Goal: Task Accomplishment & Management: Manage account settings

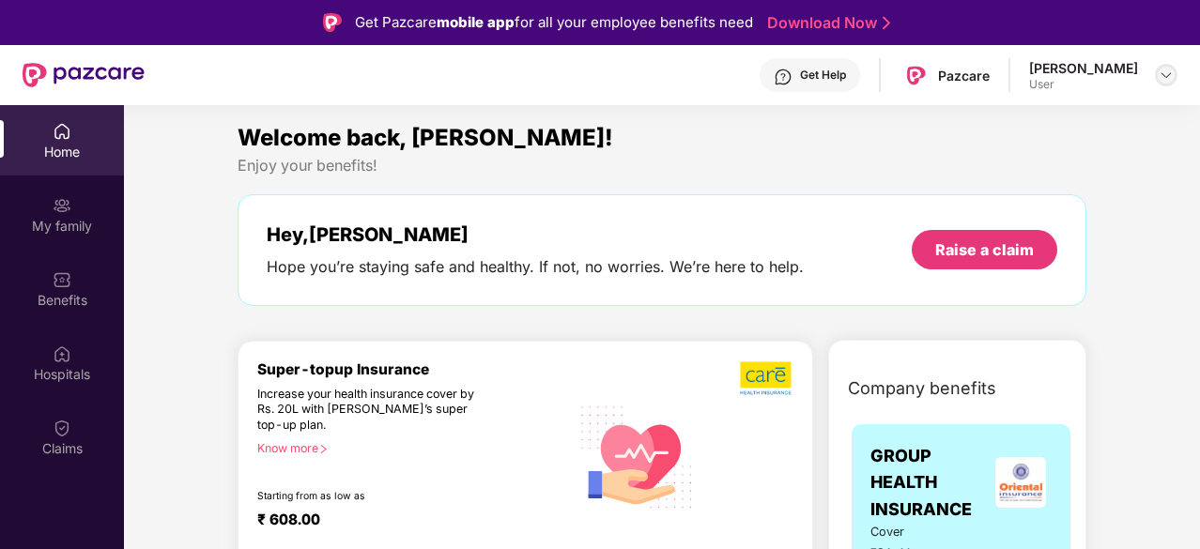
click at [720, 82] on img at bounding box center [1166, 75] width 15 height 15
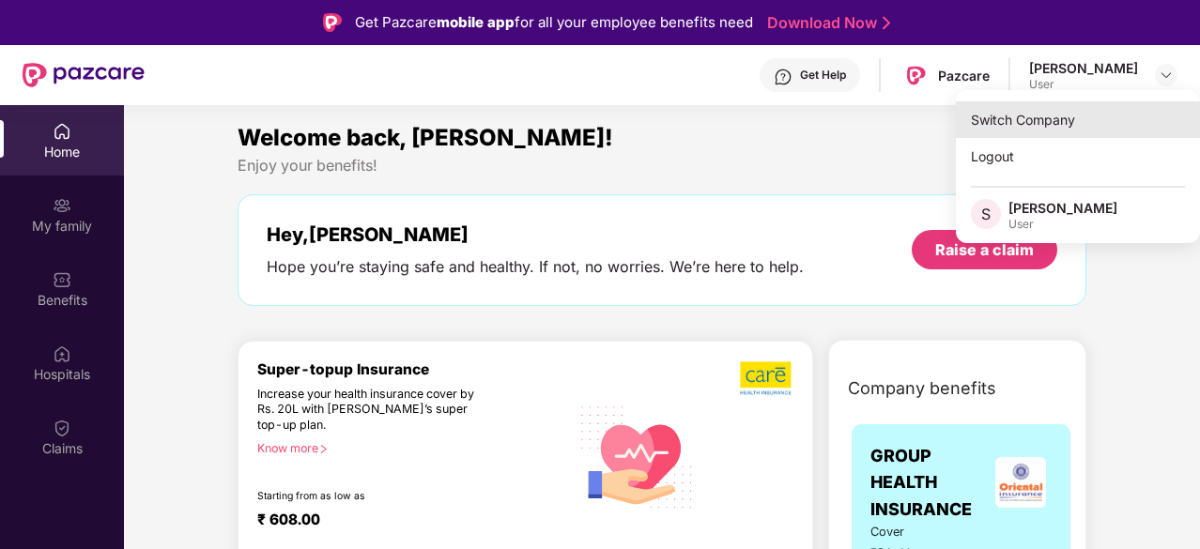
click at [720, 121] on div "Switch Company" at bounding box center [1078, 119] width 244 height 37
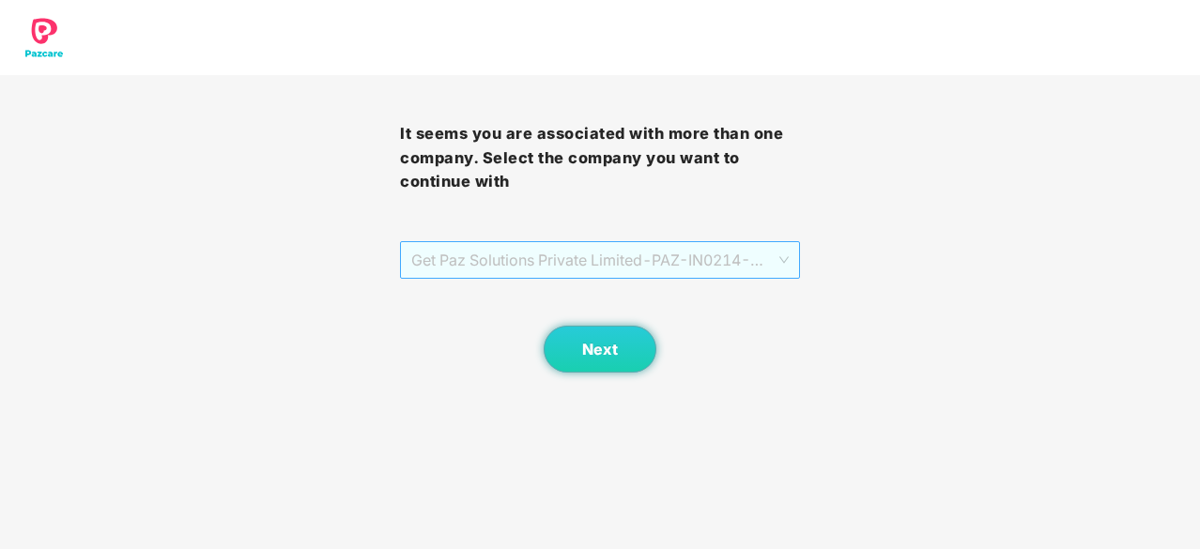
click at [645, 245] on span "Get Paz Solutions Private Limited - PAZ-IN0214 - EMPLOYEE" at bounding box center [599, 260] width 377 height 36
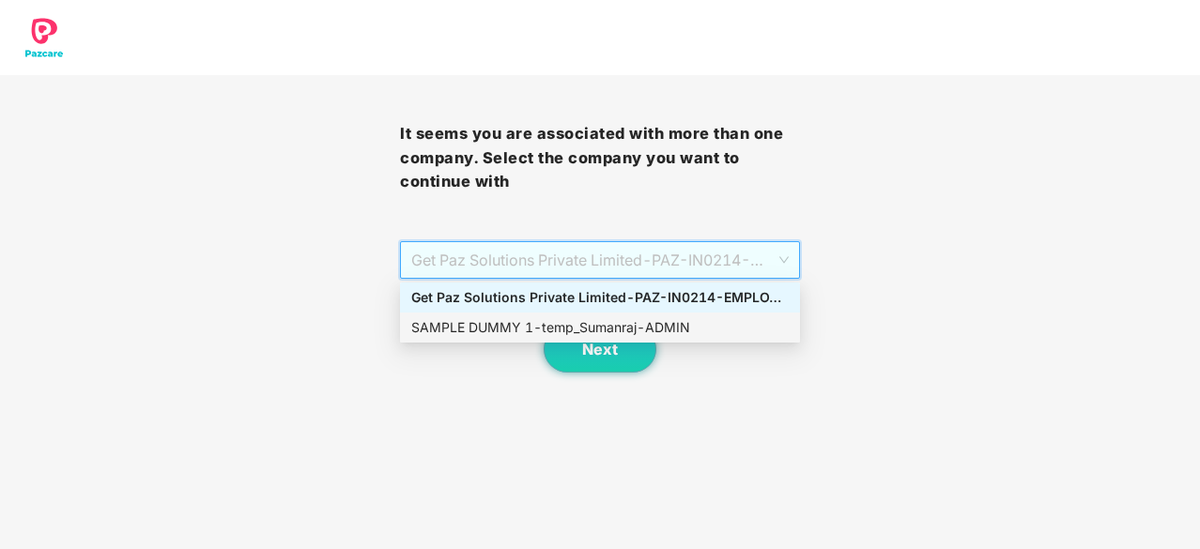
click at [591, 333] on div "SAMPLE DUMMY 1 - temp_Sumanraj - ADMIN" at bounding box center [599, 327] width 377 height 21
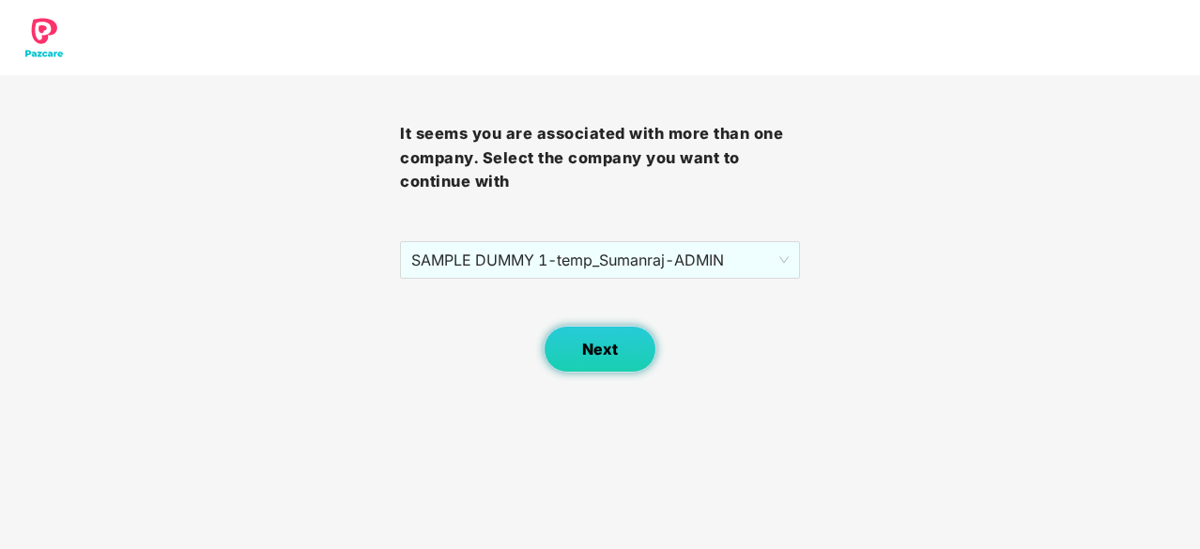
click at [595, 347] on span "Next" at bounding box center [600, 350] width 36 height 18
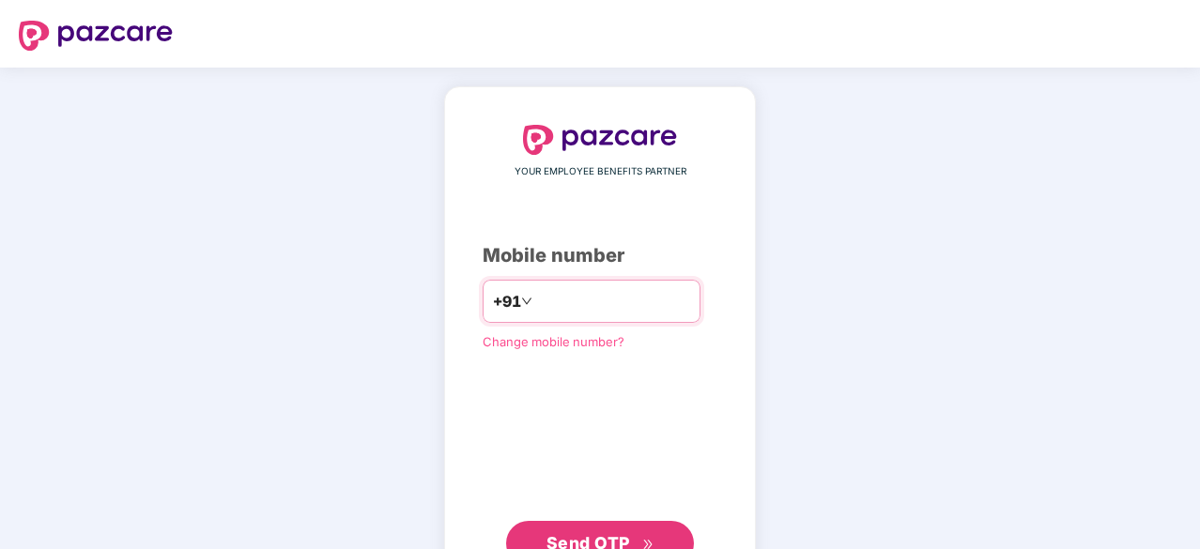
click at [577, 295] on input "number" at bounding box center [613, 301] width 154 height 30
type input "**********"
click at [548, 525] on button "Send OTP" at bounding box center [600, 541] width 188 height 45
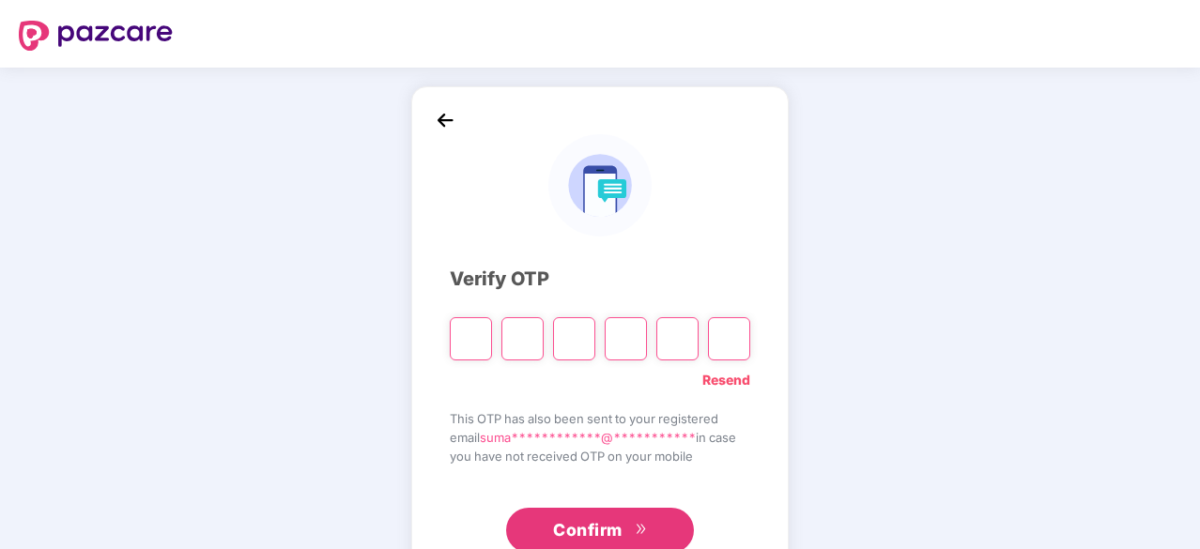
type input "*"
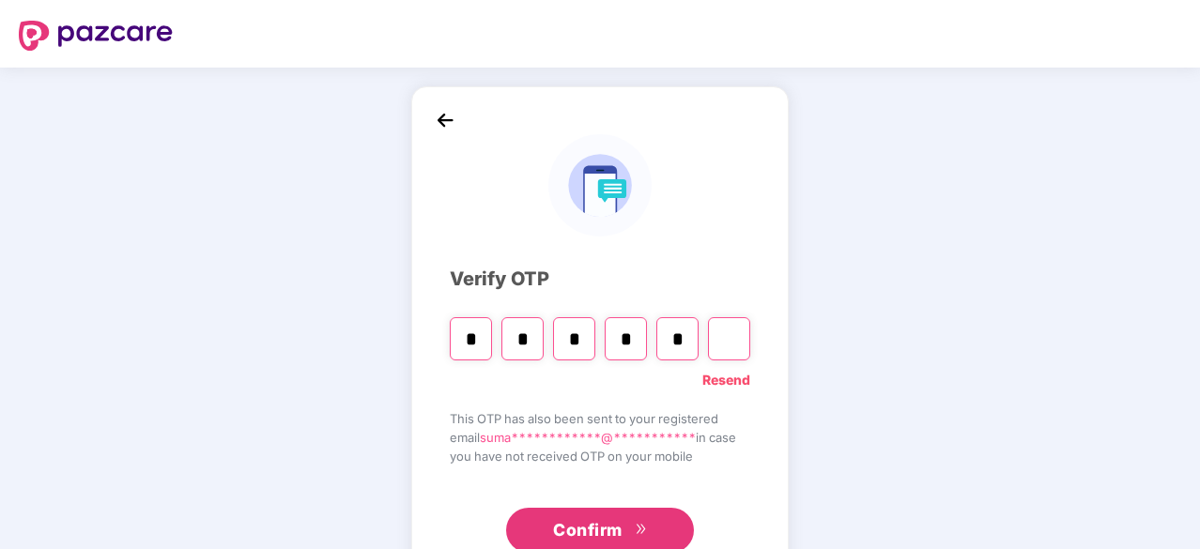
type input "*"
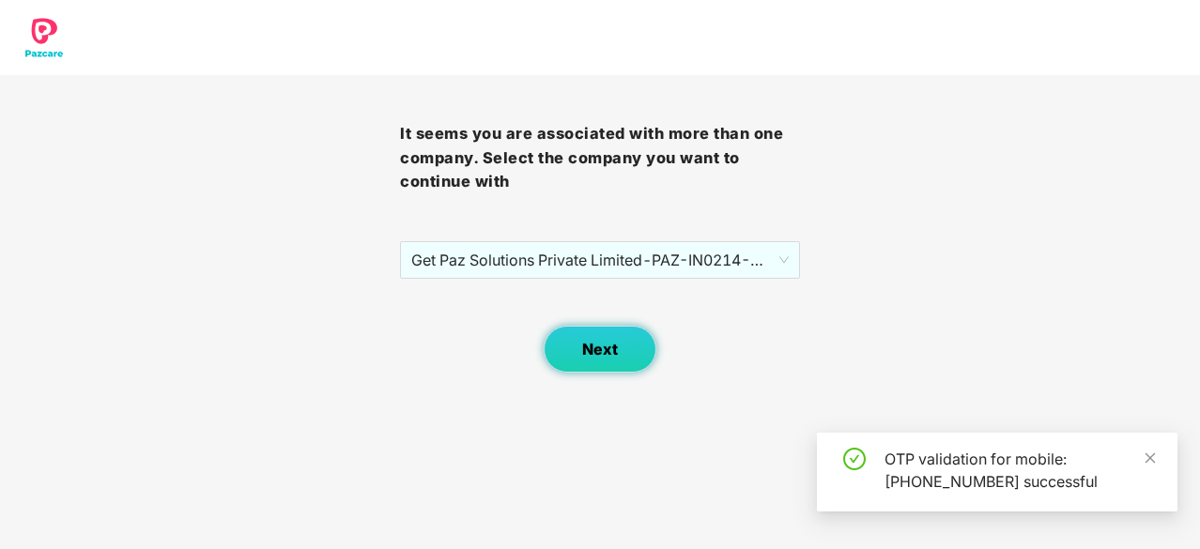
click at [620, 343] on button "Next" at bounding box center [600, 349] width 113 height 47
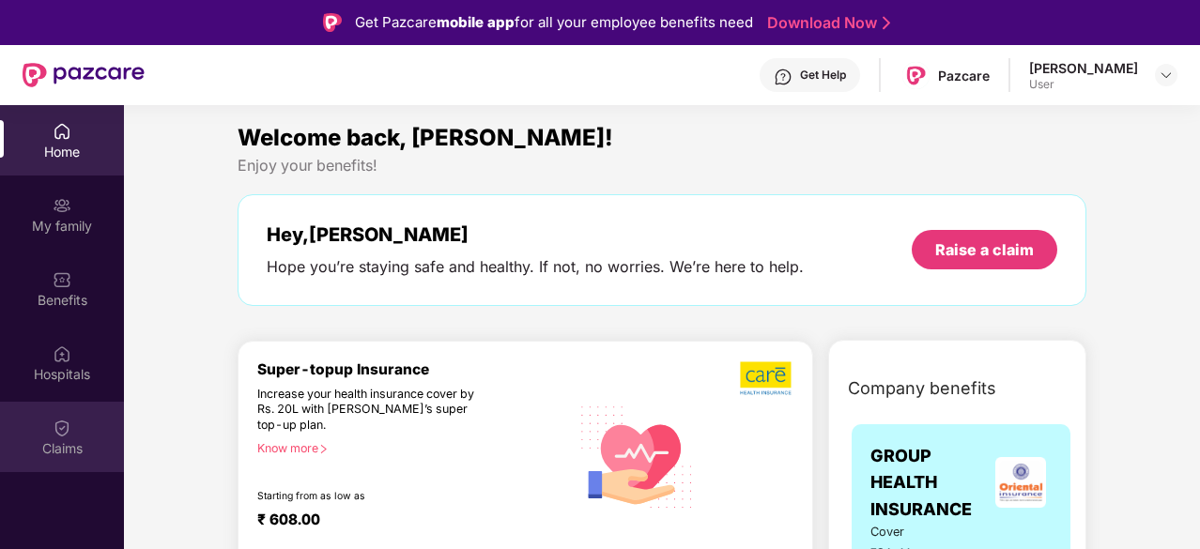
click at [52, 423] on div "Claims" at bounding box center [62, 437] width 124 height 70
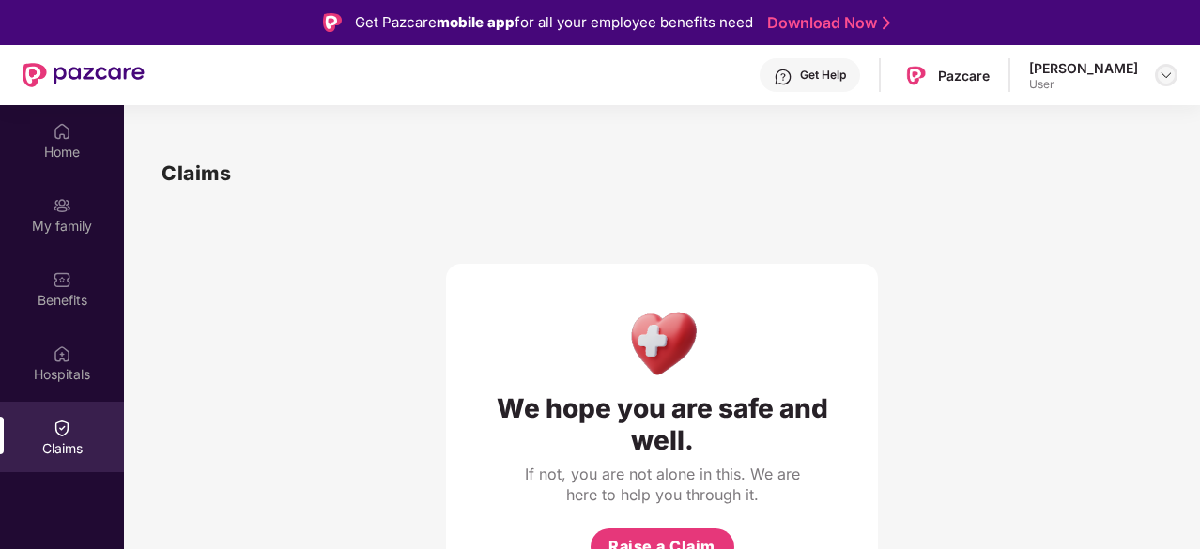
click at [1166, 77] on img at bounding box center [1166, 75] width 15 height 15
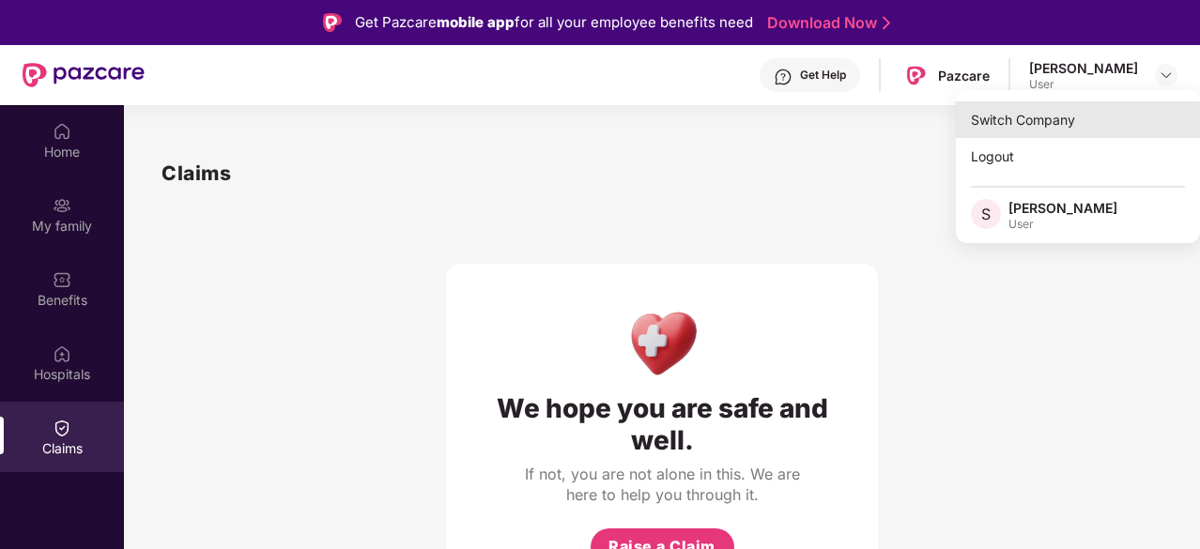
click at [1046, 117] on div "Switch Company" at bounding box center [1078, 119] width 244 height 37
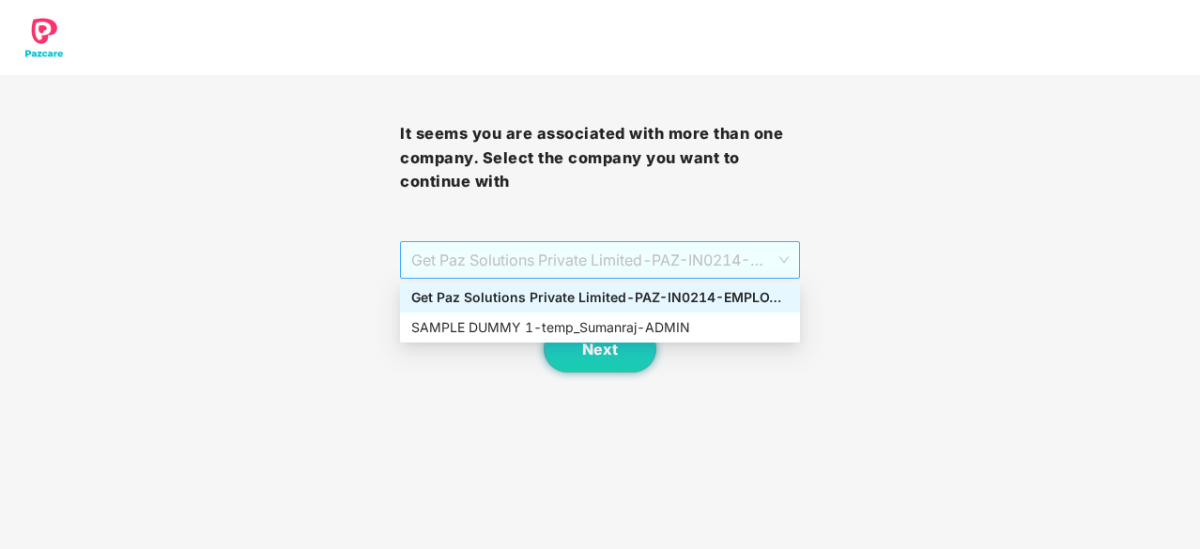
click at [759, 251] on span "Get Paz Solutions Private Limited - PAZ-IN0214 - EMPLOYEE" at bounding box center [599, 260] width 377 height 36
click at [614, 331] on div "SAMPLE DUMMY 1 - temp_Sumanraj - ADMIN" at bounding box center [599, 327] width 377 height 21
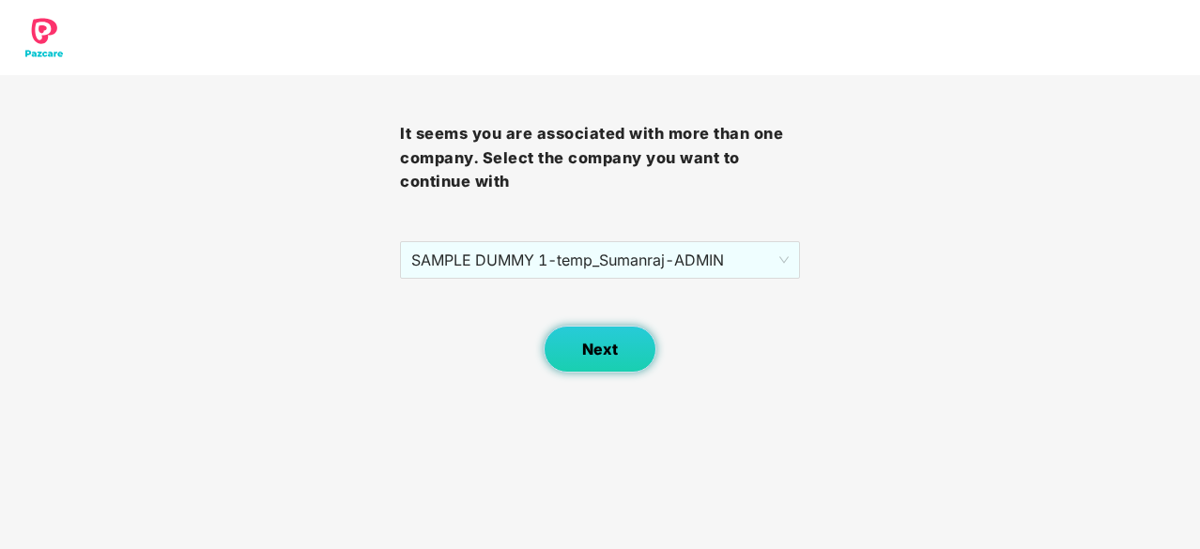
click at [596, 347] on span "Next" at bounding box center [600, 350] width 36 height 18
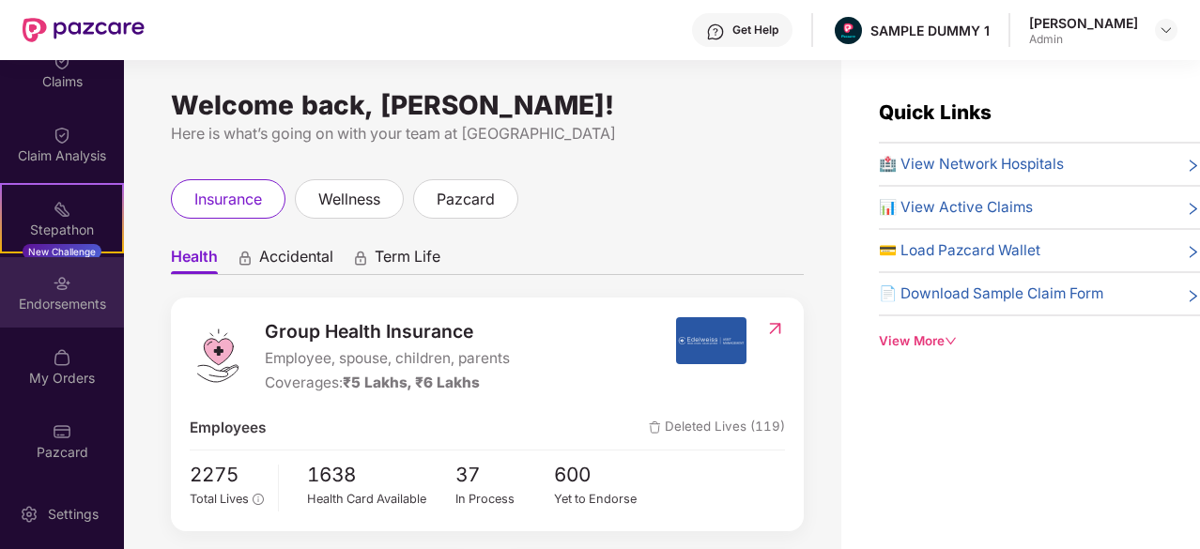
click at [32, 266] on div "Endorsements" at bounding box center [62, 292] width 124 height 70
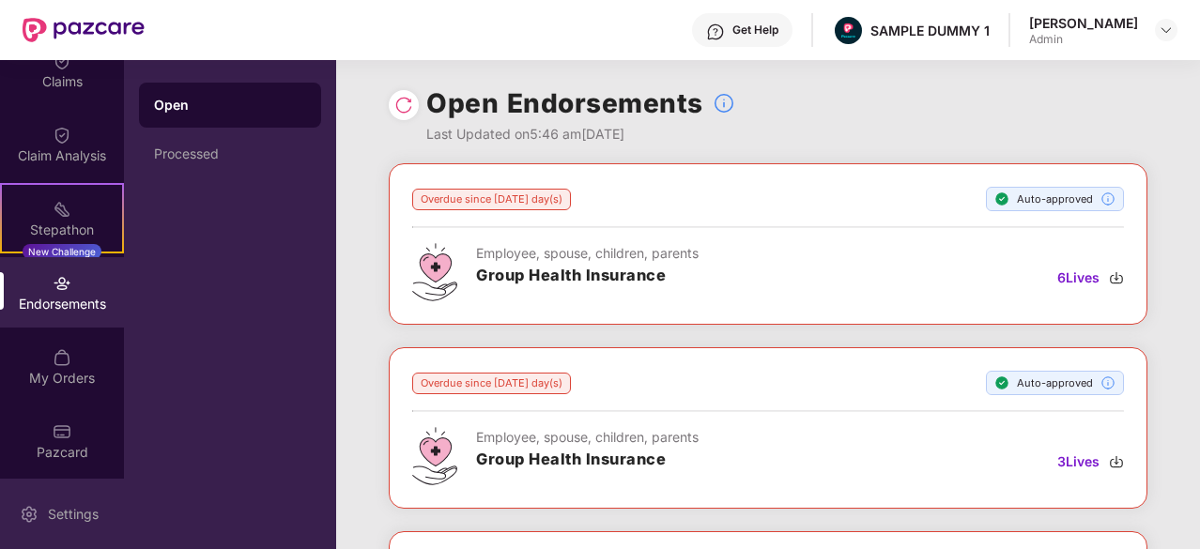
click at [39, 515] on div "Settings" at bounding box center [62, 514] width 124 height 70
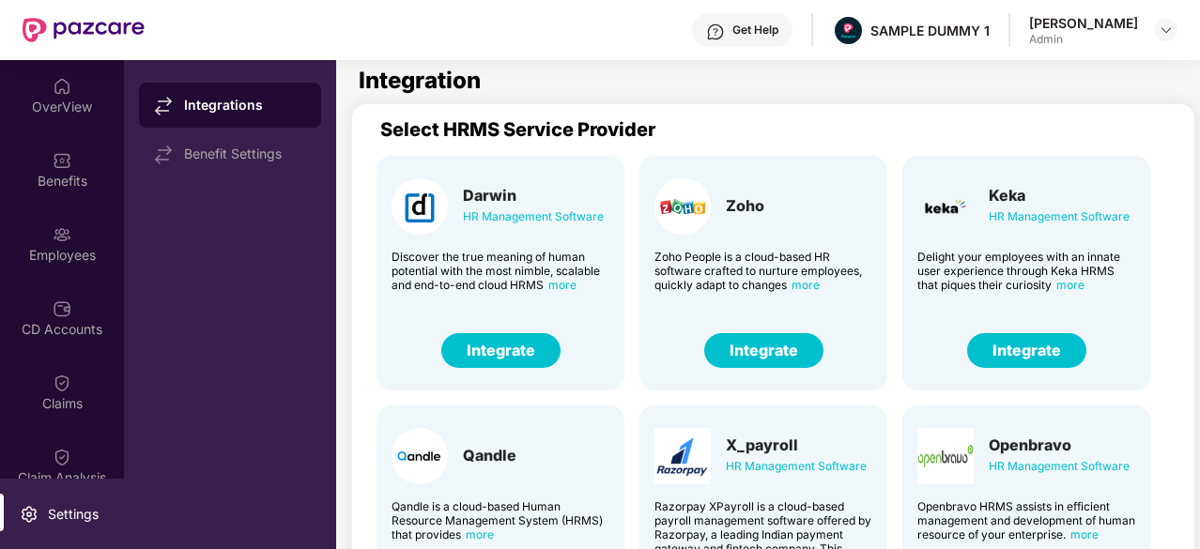
scroll to position [1, 0]
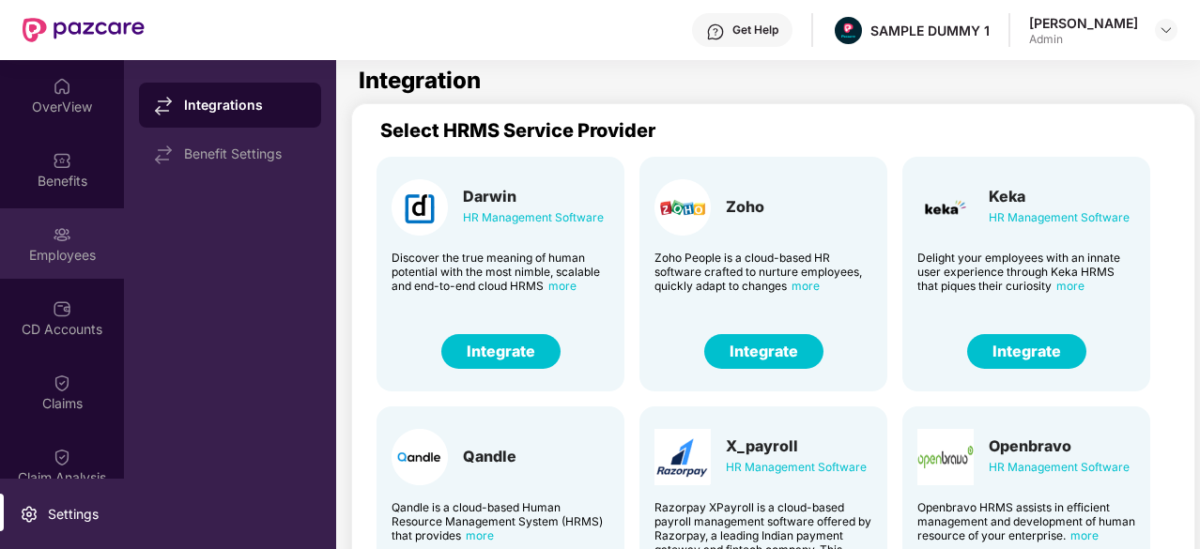
click at [86, 241] on div "Employees" at bounding box center [62, 243] width 124 height 70
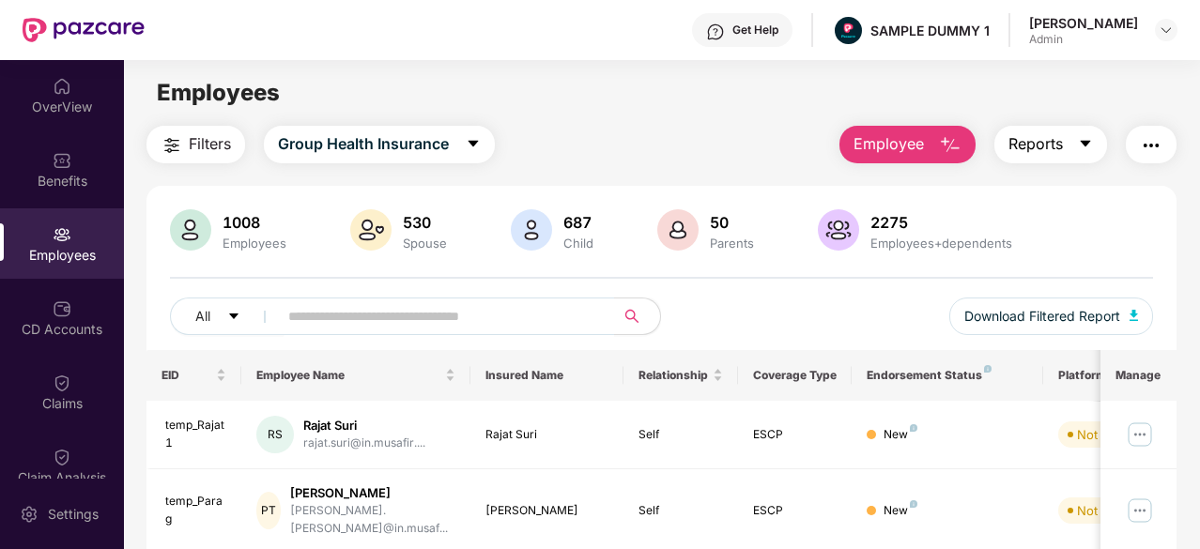
click at [1070, 139] on button "Reports" at bounding box center [1050, 145] width 113 height 38
click at [731, 296] on div "1008 Employees 530 Spouse 687 Child 50 Parents 2275 Employees+dependents All Do…" at bounding box center [661, 279] width 1030 height 141
click at [1146, 142] on img "button" at bounding box center [1151, 145] width 23 height 23
click at [924, 146] on span "Employee" at bounding box center [889, 143] width 70 height 23
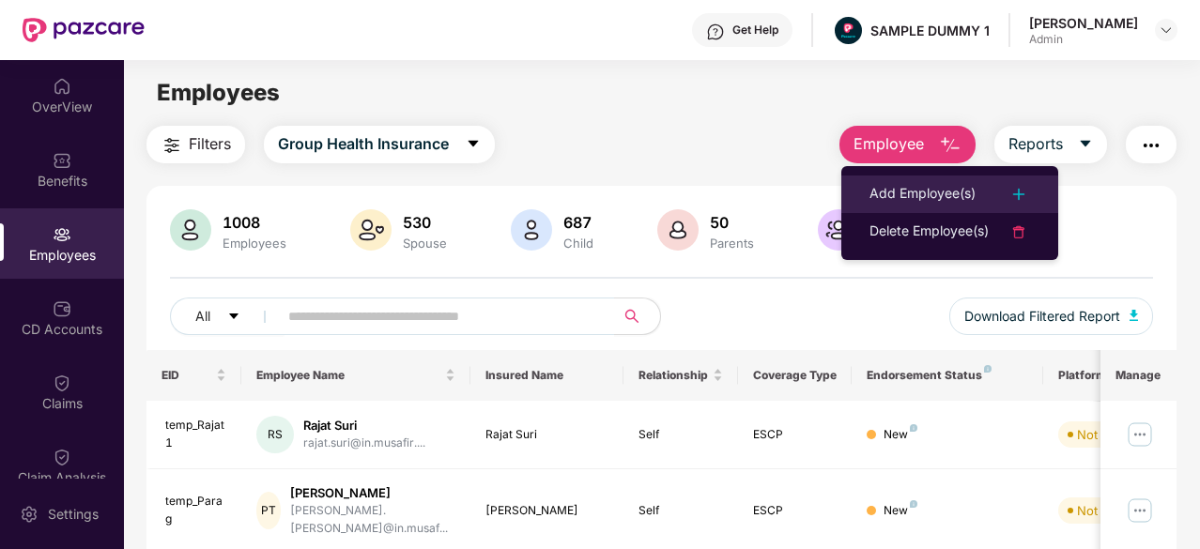
click at [928, 189] on div "Add Employee(s)" at bounding box center [922, 194] width 106 height 23
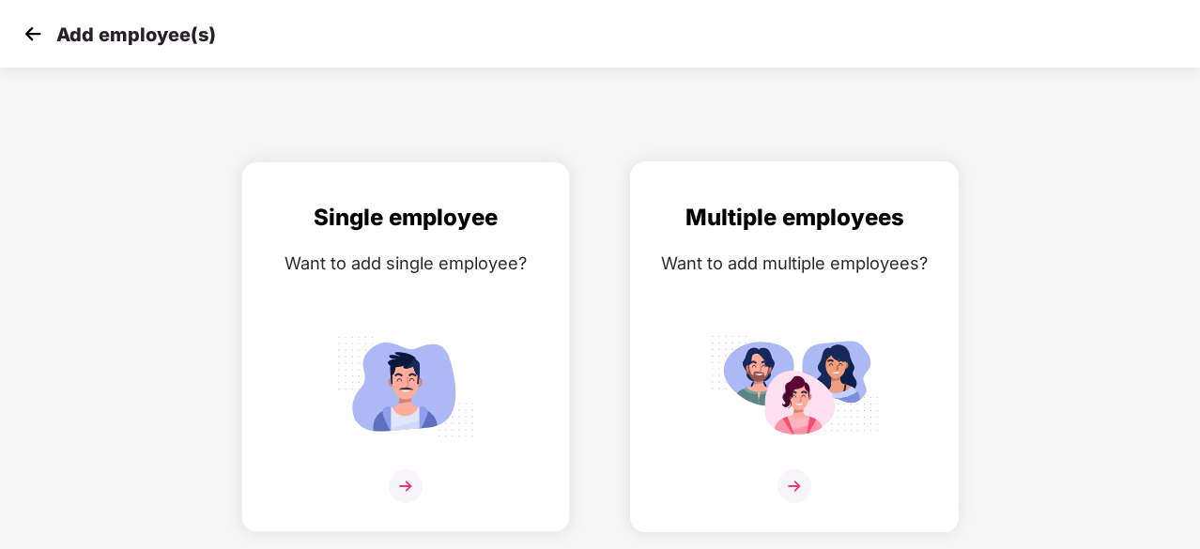
click at [804, 486] on img at bounding box center [794, 486] width 34 height 34
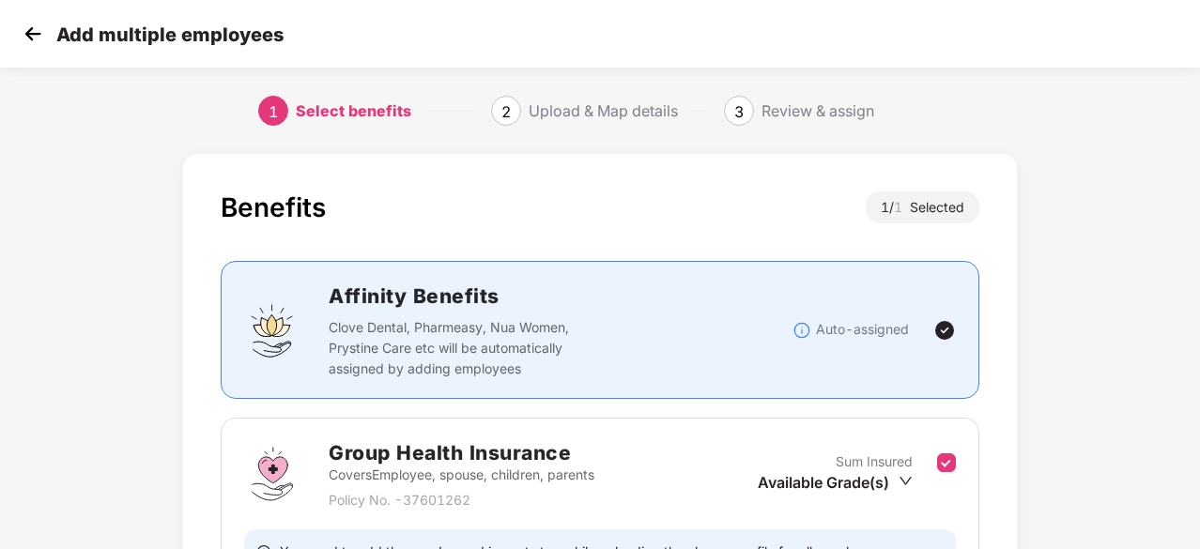
scroll to position [206, 0]
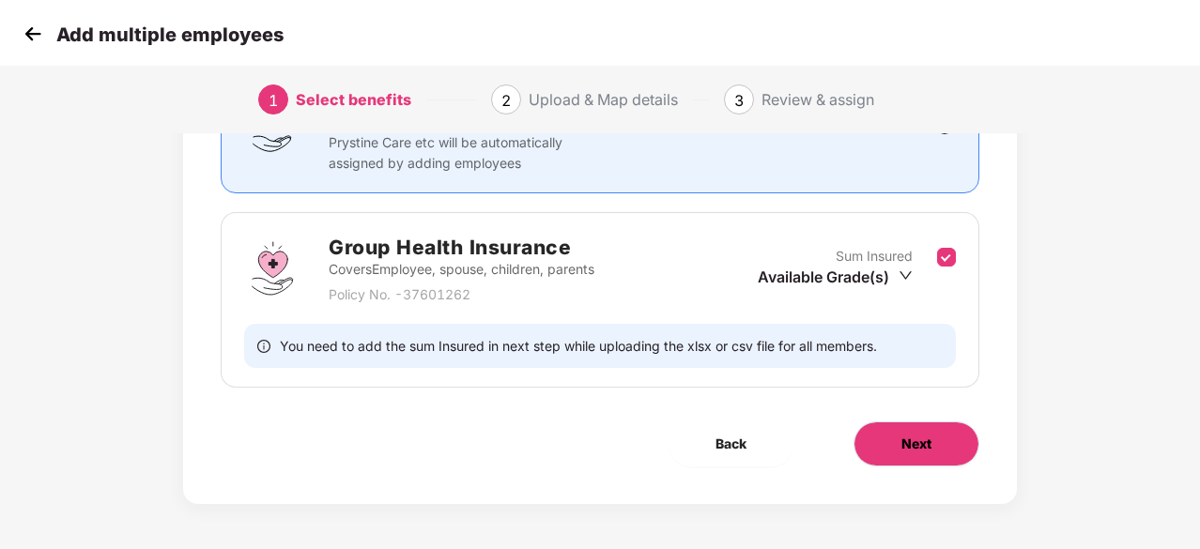
click at [907, 454] on button "Next" at bounding box center [917, 444] width 126 height 45
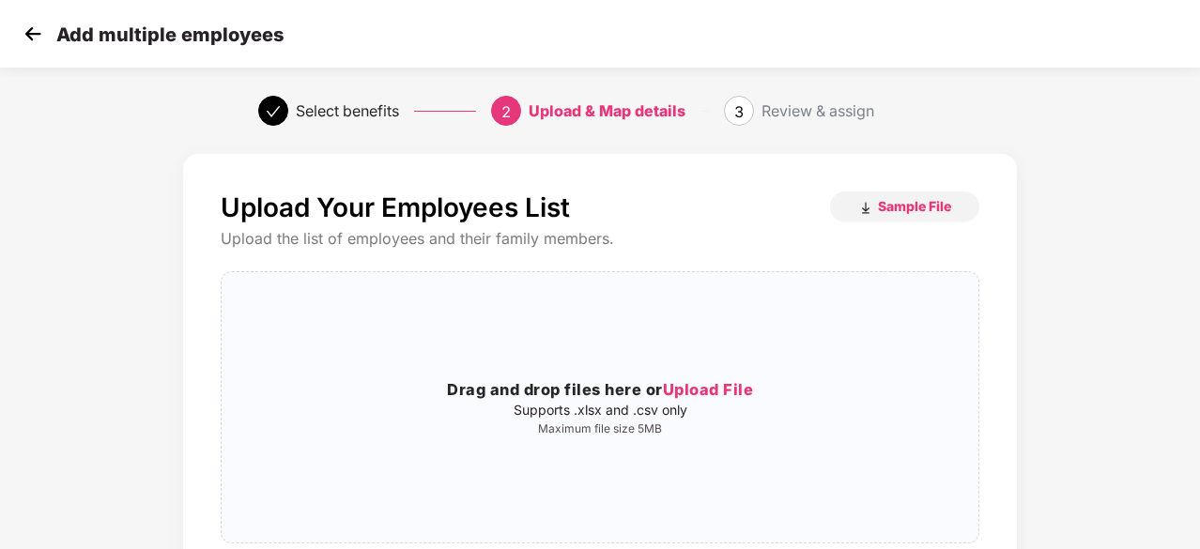
click at [269, 112] on icon "check" at bounding box center [273, 111] width 15 height 15
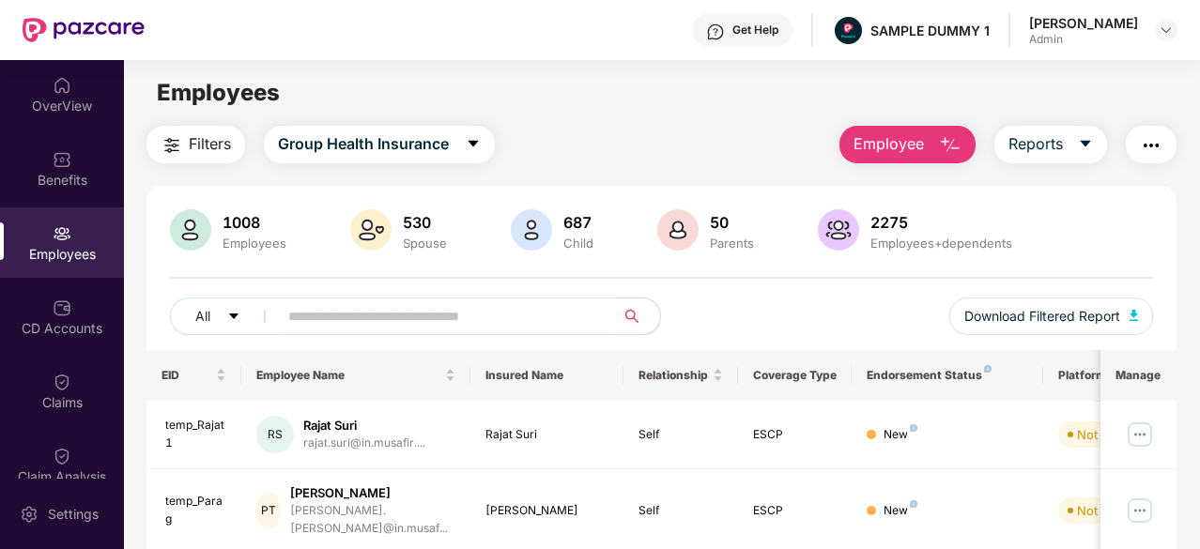
scroll to position [2, 0]
click at [476, 136] on icon "caret-down" at bounding box center [473, 143] width 15 height 15
click at [530, 86] on div "Employees" at bounding box center [661, 93] width 1075 height 36
click at [26, 67] on div "OverView" at bounding box center [62, 93] width 124 height 70
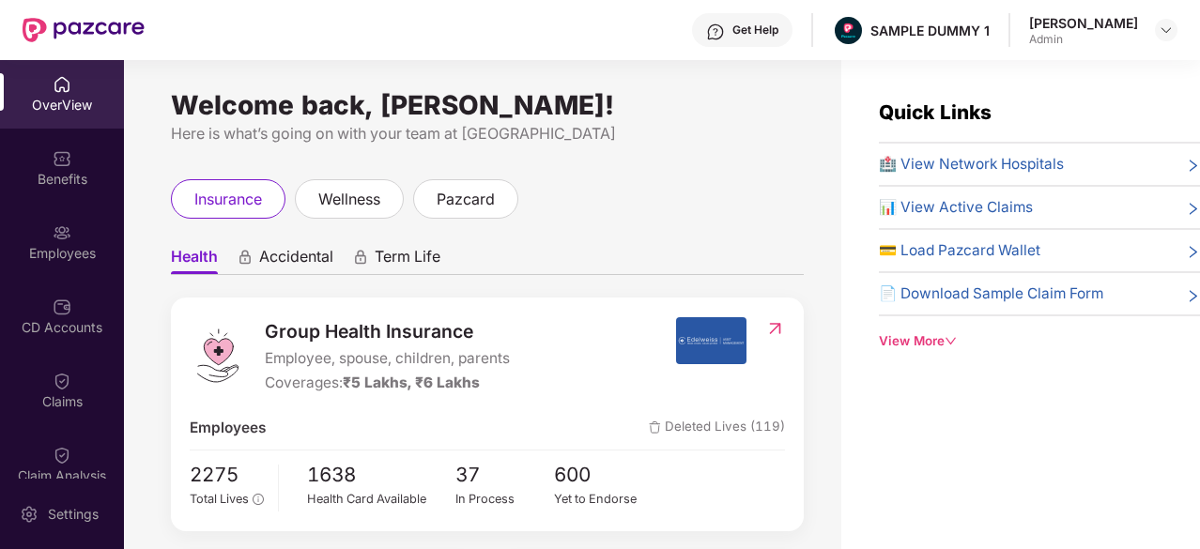
click at [398, 314] on div "Group Health Insurance Employee, spouse, children, parents Coverages: ₹5 Lakhs,…" at bounding box center [487, 415] width 633 height 234
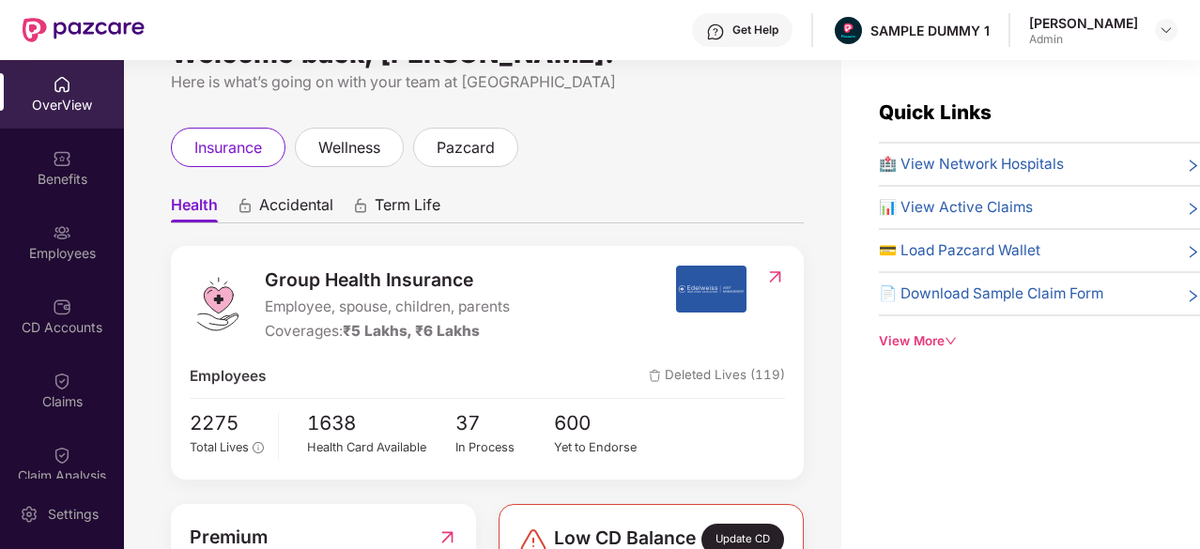
scroll to position [53, 0]
click at [300, 199] on span "Accidental" at bounding box center [296, 207] width 74 height 27
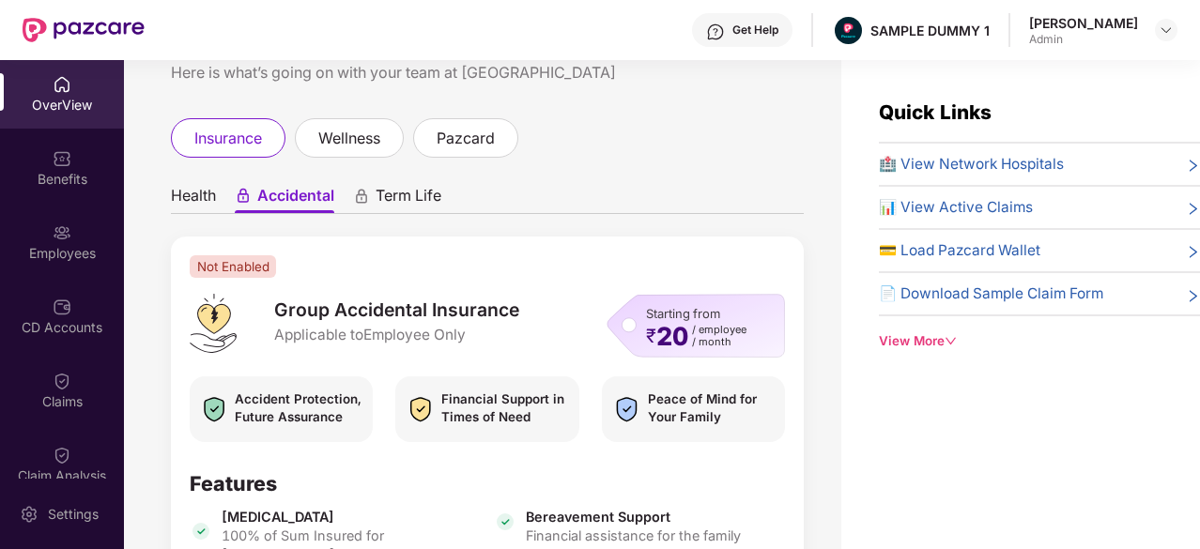
scroll to position [60, 0]
click at [377, 192] on span "Term Life" at bounding box center [409, 200] width 66 height 27
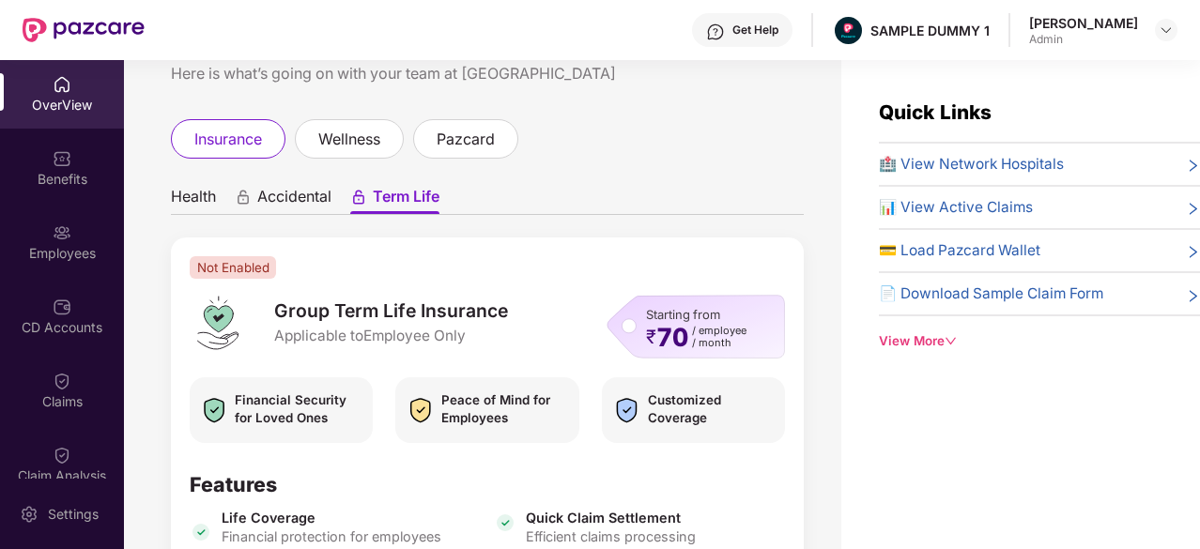
click at [334, 196] on ul "Health Accidental Term Life" at bounding box center [487, 196] width 633 height 38
click at [268, 198] on span "Accidental" at bounding box center [294, 200] width 74 height 27
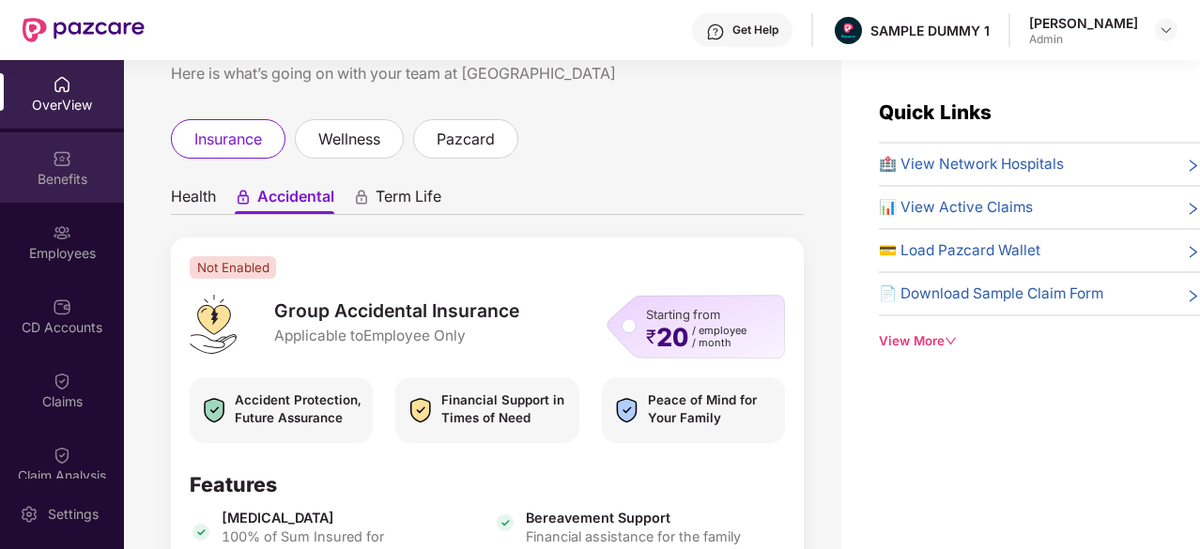
click at [54, 179] on div "Benefits" at bounding box center [62, 179] width 124 height 19
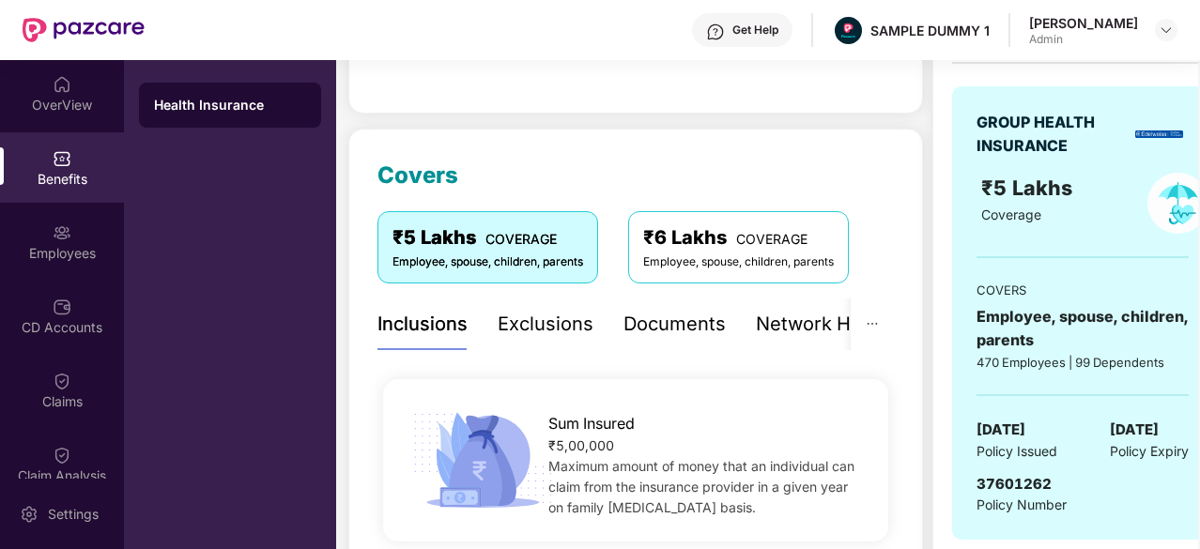
scroll to position [177, 0]
drag, startPoint x: 462, startPoint y: 222, endPoint x: 292, endPoint y: 206, distance: 170.7
click at [292, 206] on div "Health Insurance" at bounding box center [230, 304] width 212 height 489
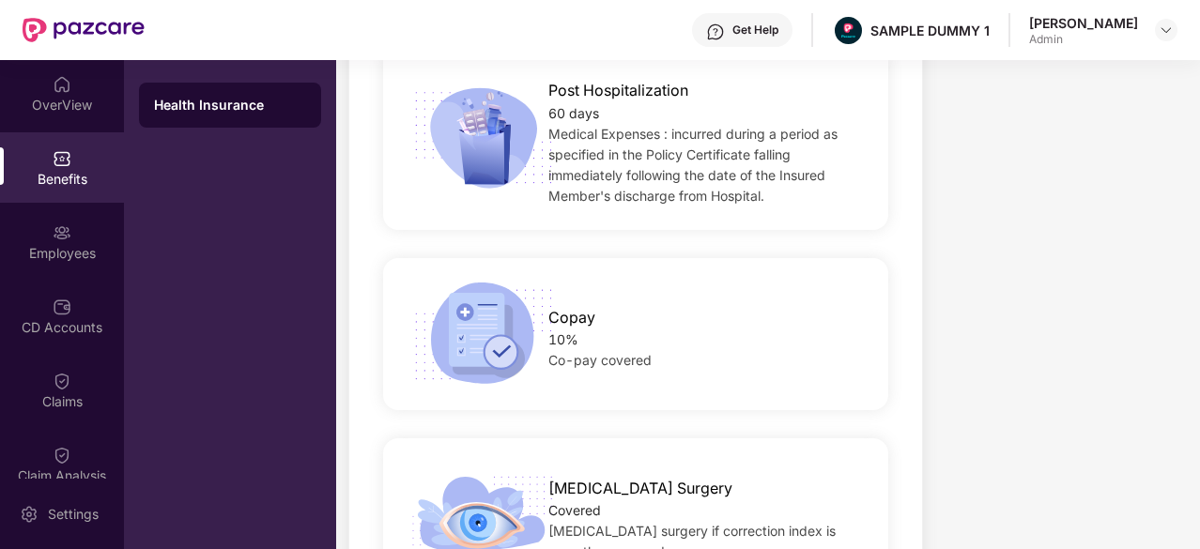
scroll to position [2141, 0]
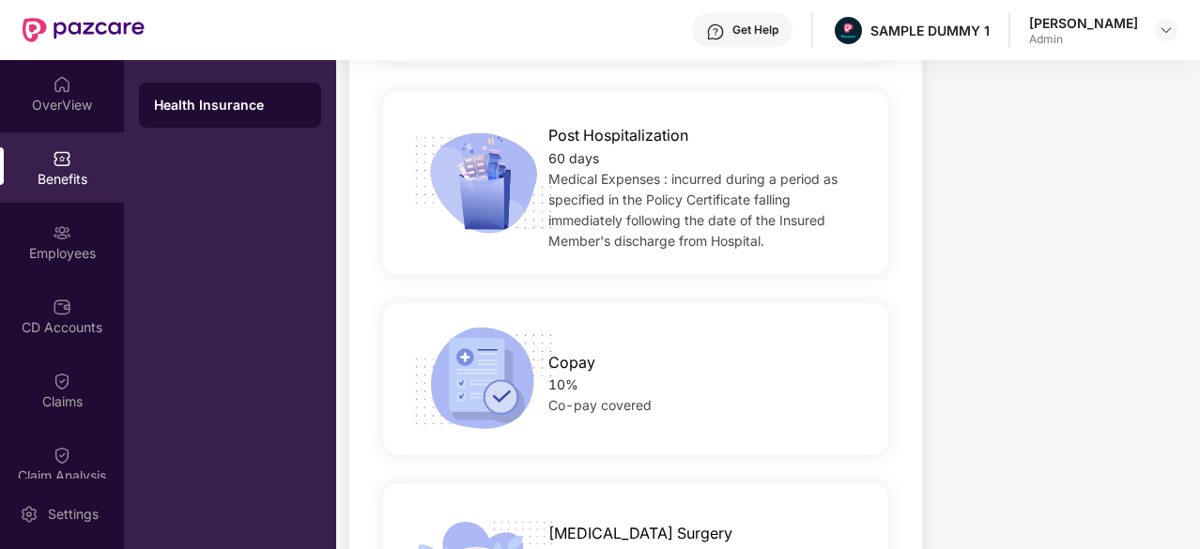
click at [554, 351] on span "Copay" at bounding box center [571, 362] width 47 height 23
drag, startPoint x: 554, startPoint y: 350, endPoint x: 593, endPoint y: 354, distance: 39.6
click at [593, 354] on div "Copay" at bounding box center [706, 358] width 316 height 33
drag, startPoint x: 593, startPoint y: 354, endPoint x: 569, endPoint y: 342, distance: 27.3
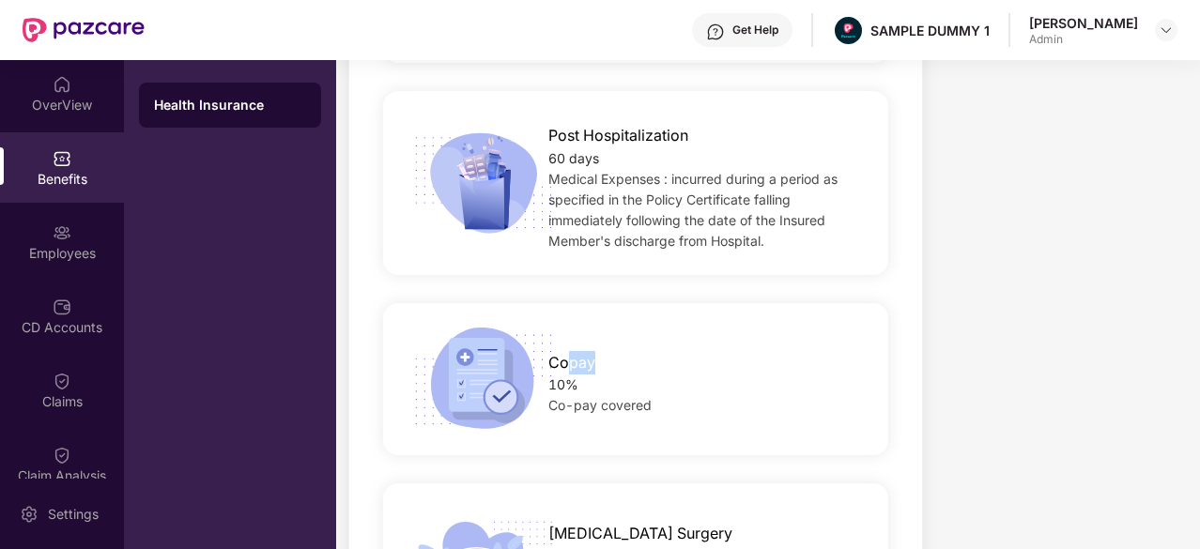
click at [569, 342] on div "Copay" at bounding box center [706, 358] width 316 height 33
click at [569, 351] on span "Copay" at bounding box center [571, 362] width 47 height 23
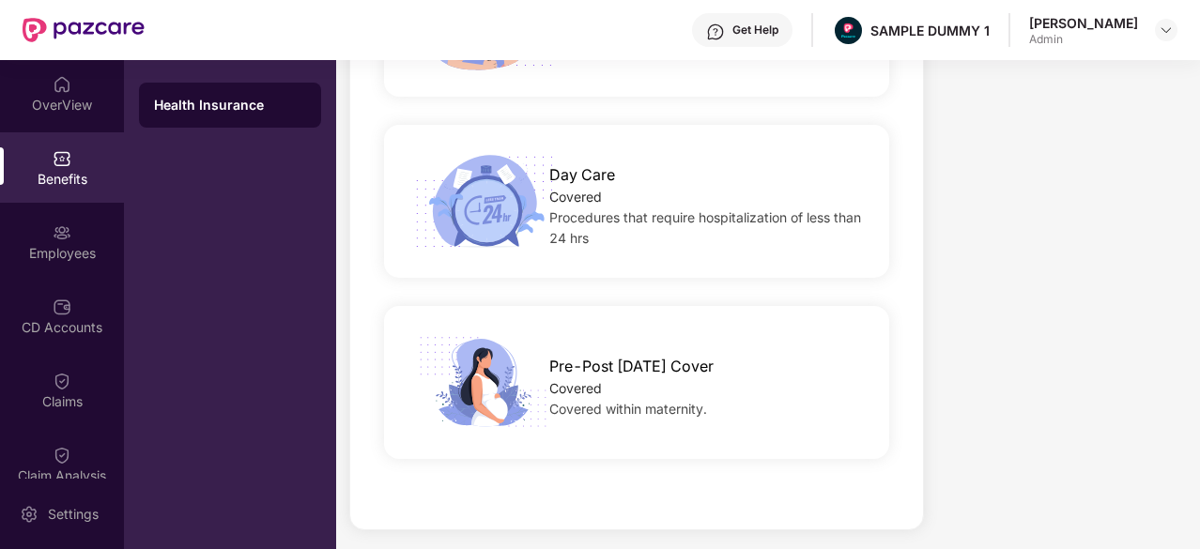
scroll to position [3403, 0]
drag, startPoint x: 501, startPoint y: 401, endPoint x: 927, endPoint y: 474, distance: 431.6
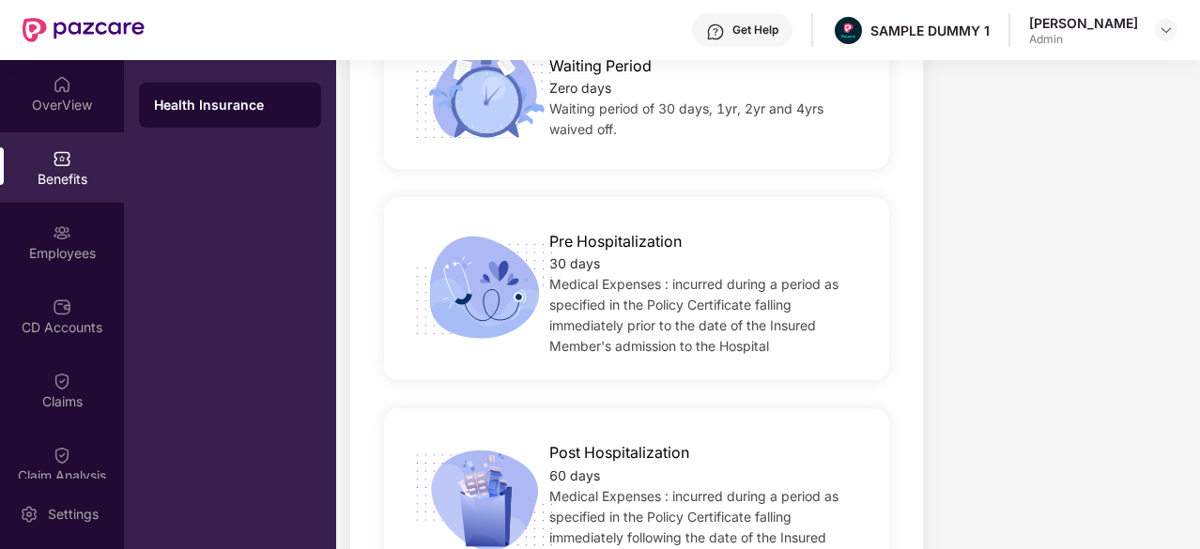
scroll to position [1209, 0]
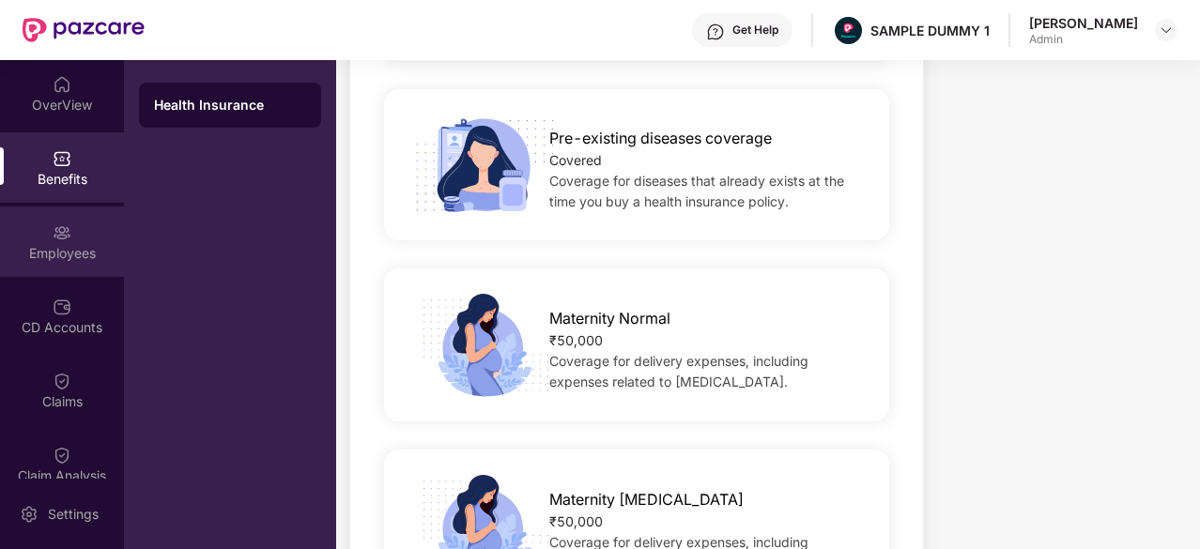
click at [43, 254] on div "Employees" at bounding box center [62, 253] width 124 height 19
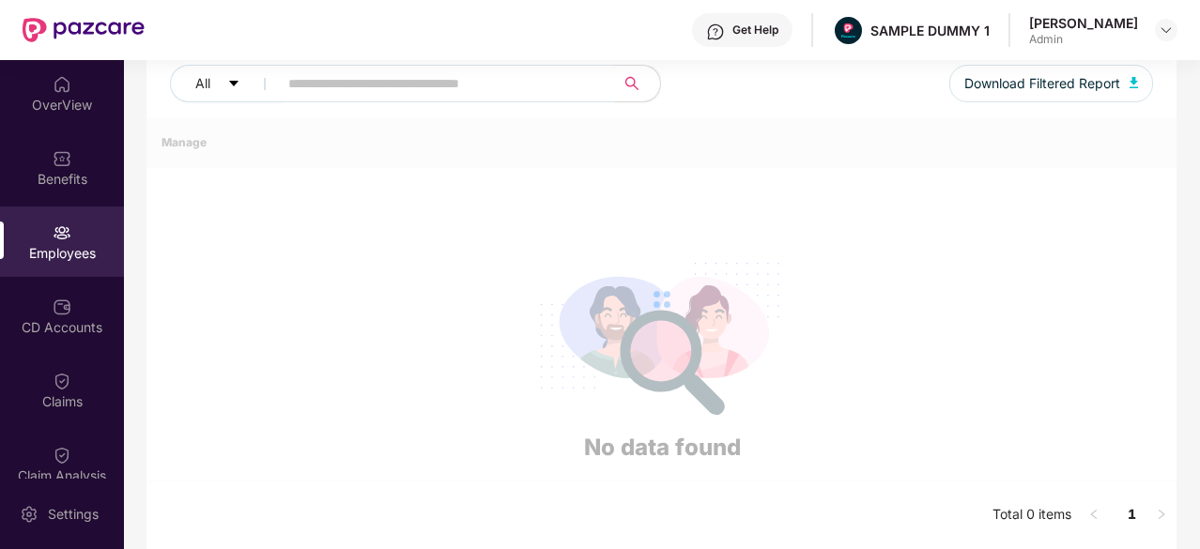
scroll to position [600, 0]
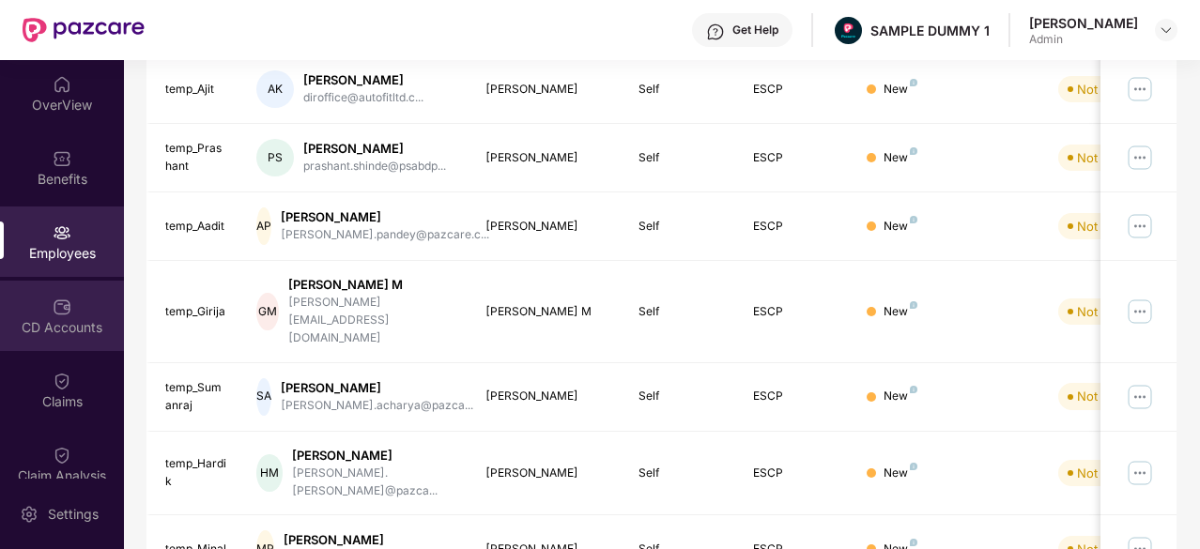
click at [56, 338] on div "CD Accounts" at bounding box center [62, 316] width 124 height 70
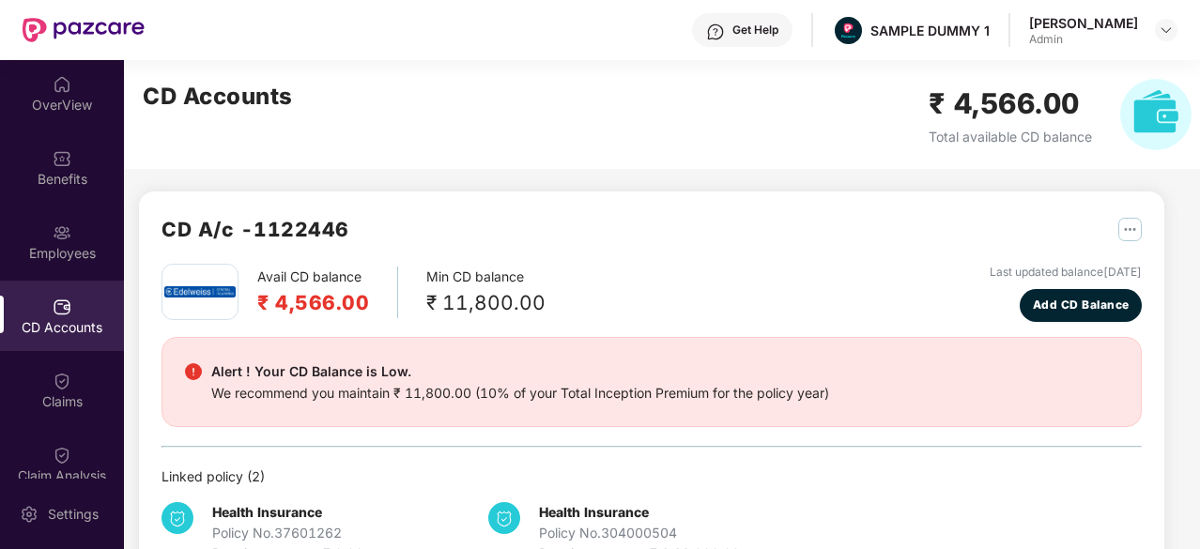
scroll to position [58, 0]
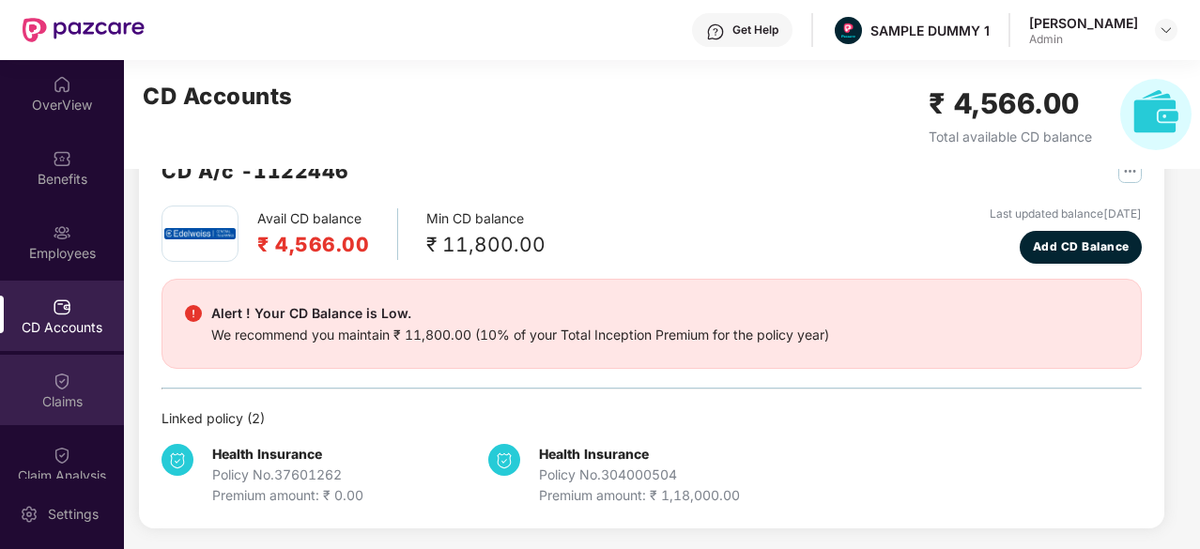
click at [77, 388] on div "Claims" at bounding box center [62, 390] width 124 height 70
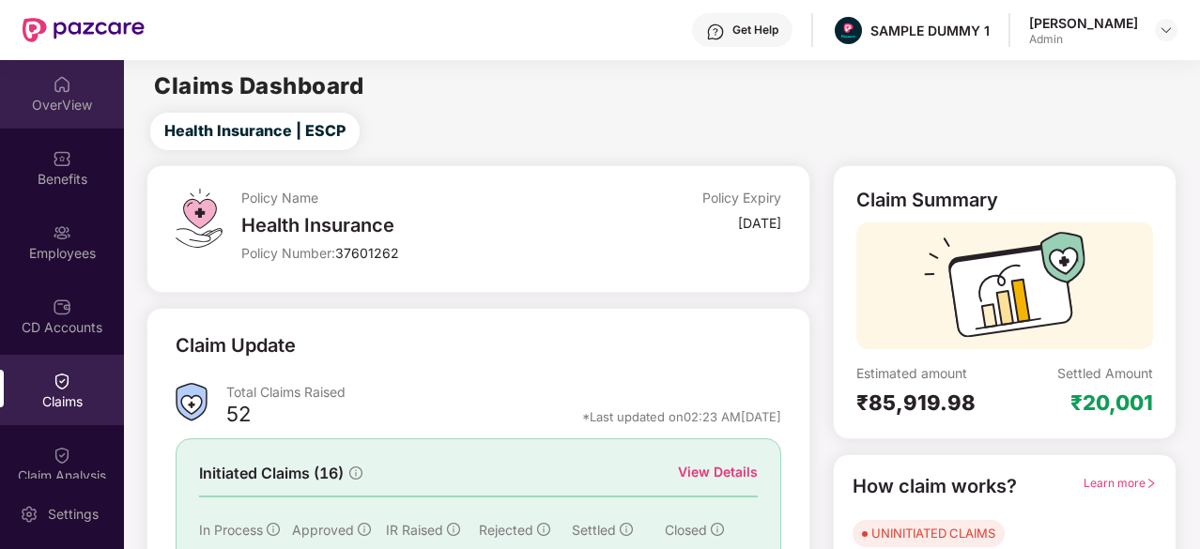
click at [58, 115] on div "OverView" at bounding box center [62, 93] width 124 height 70
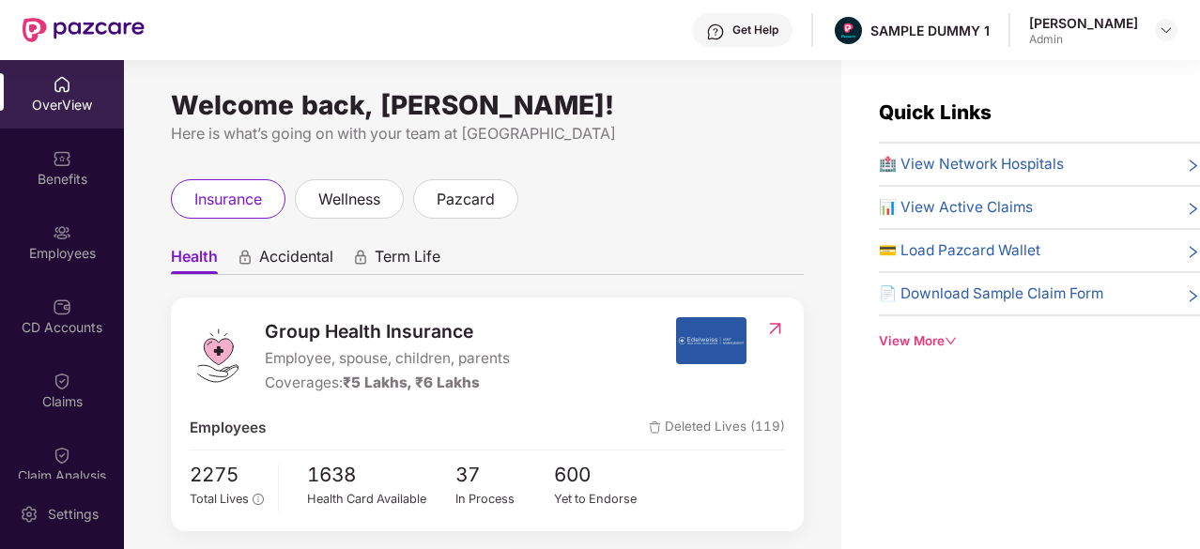
click at [1029, 168] on span "🏥 View Network Hospitals" at bounding box center [971, 164] width 185 height 23
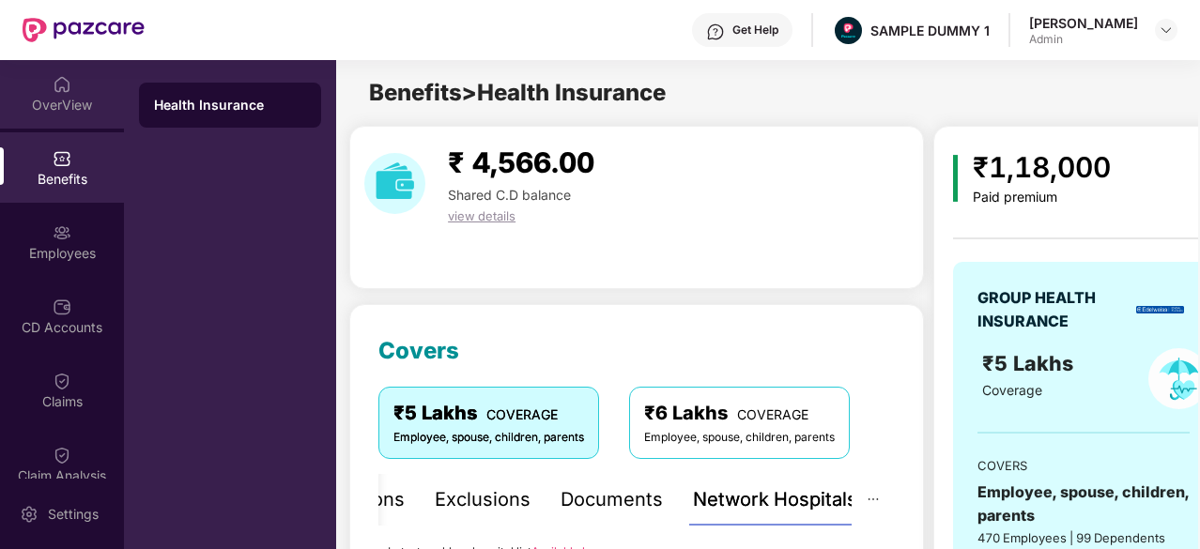
click at [64, 94] on div "OverView" at bounding box center [62, 93] width 124 height 70
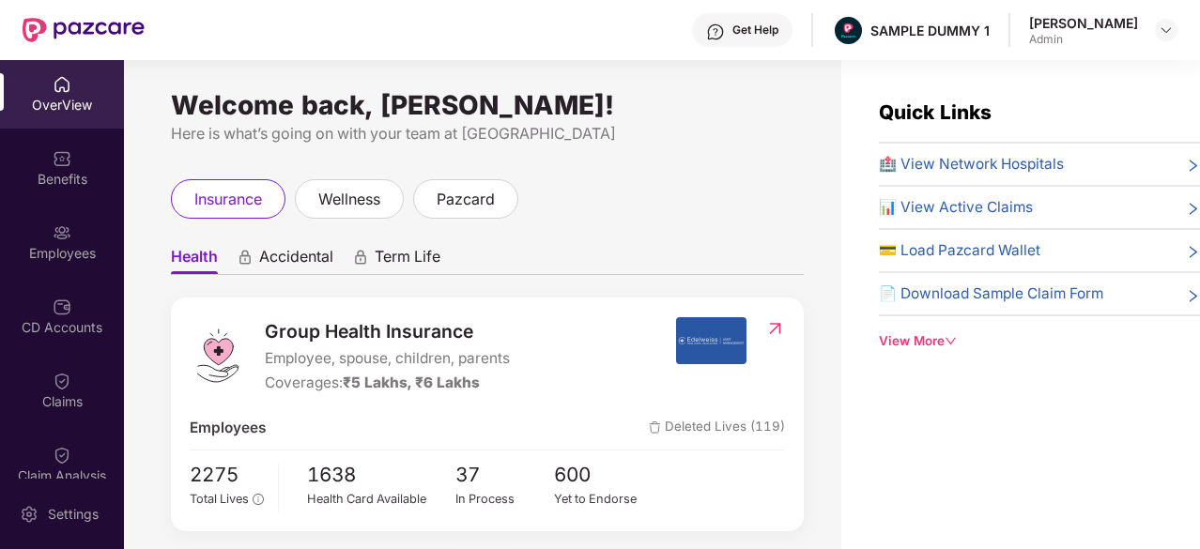
click at [1127, 159] on div "🏥 View Network Hospitals" at bounding box center [1039, 164] width 321 height 23
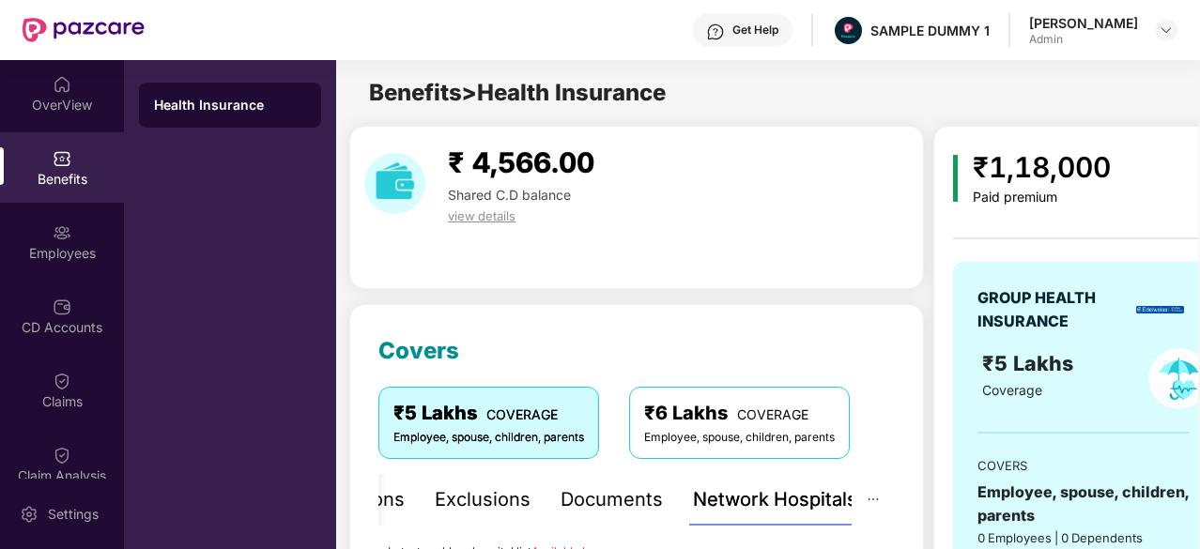
click at [560, 254] on div "₹ 4,566.00 Shared C.D balance view details" at bounding box center [636, 207] width 575 height 163
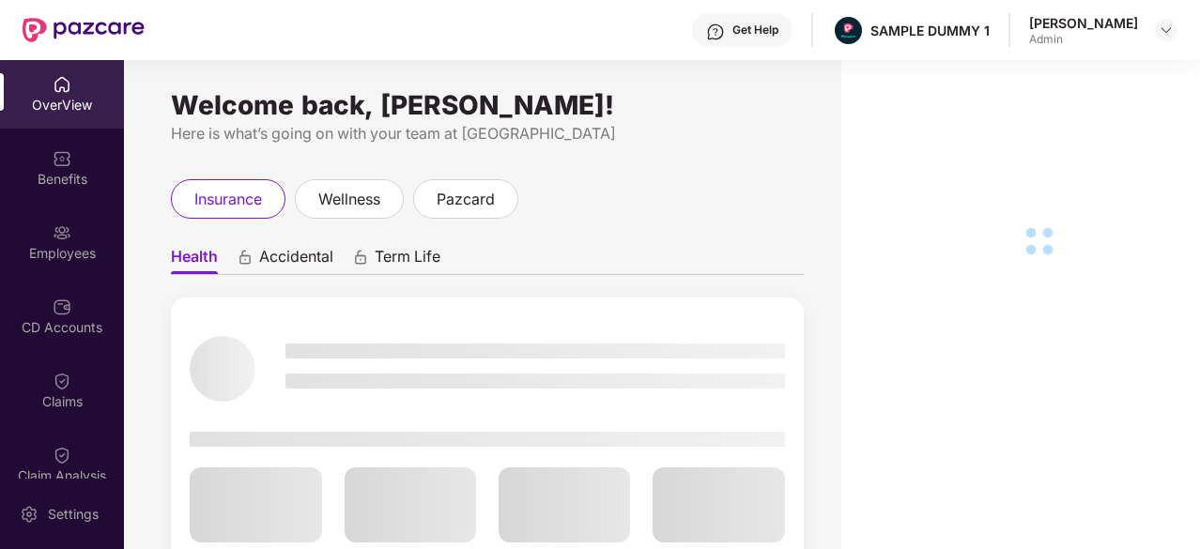
click at [225, 63] on div "Welcome back, Sumanraj Acharya! Here is what’s going on with your team at Pazca…" at bounding box center [482, 316] width 717 height 512
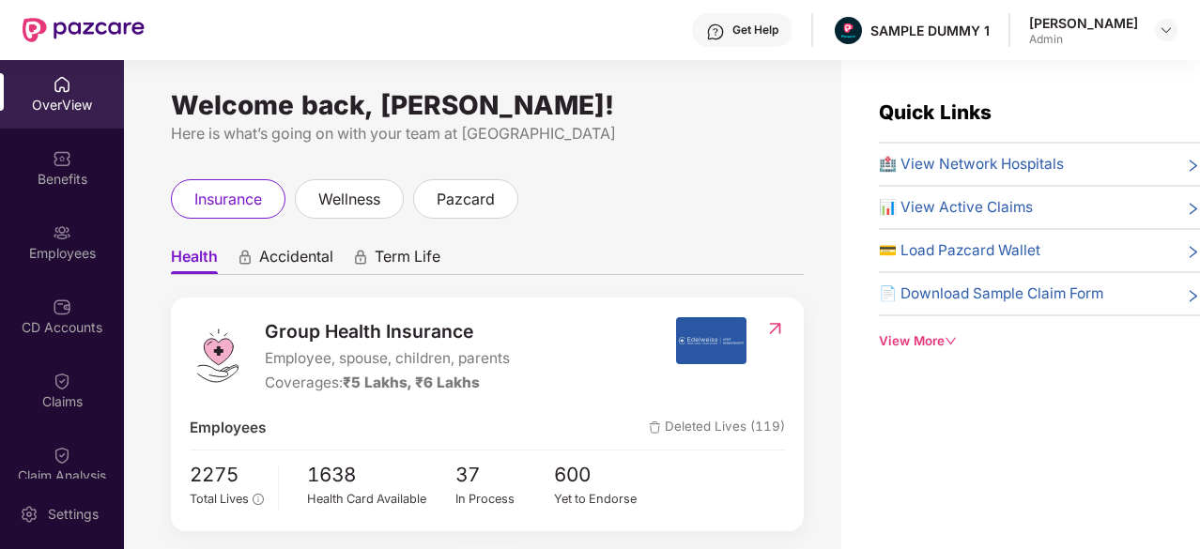
click at [1002, 214] on span "📊 View Active Claims" at bounding box center [956, 207] width 154 height 23
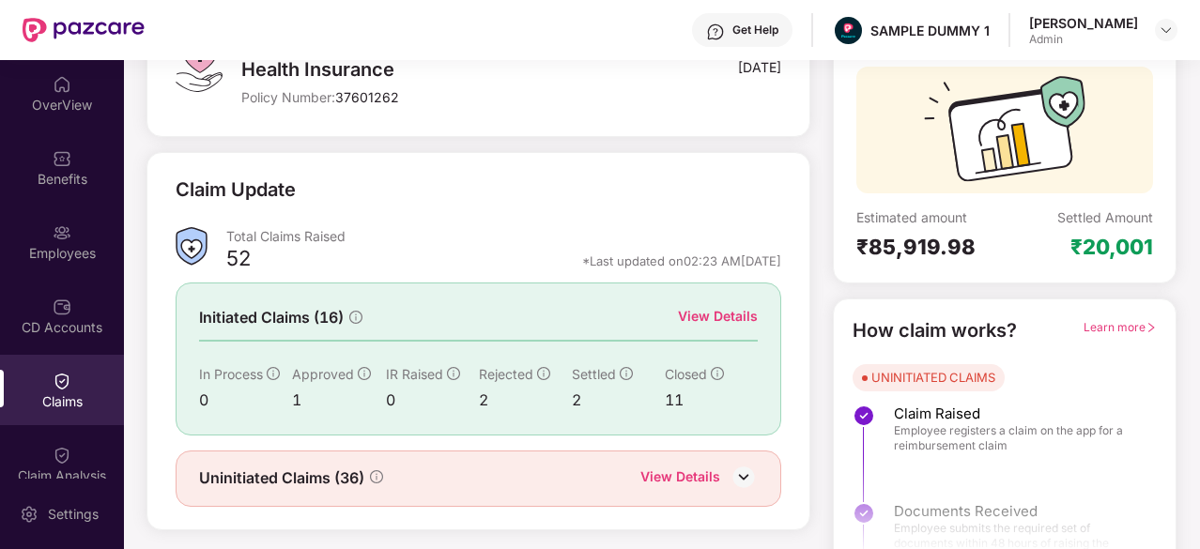
scroll to position [184, 0]
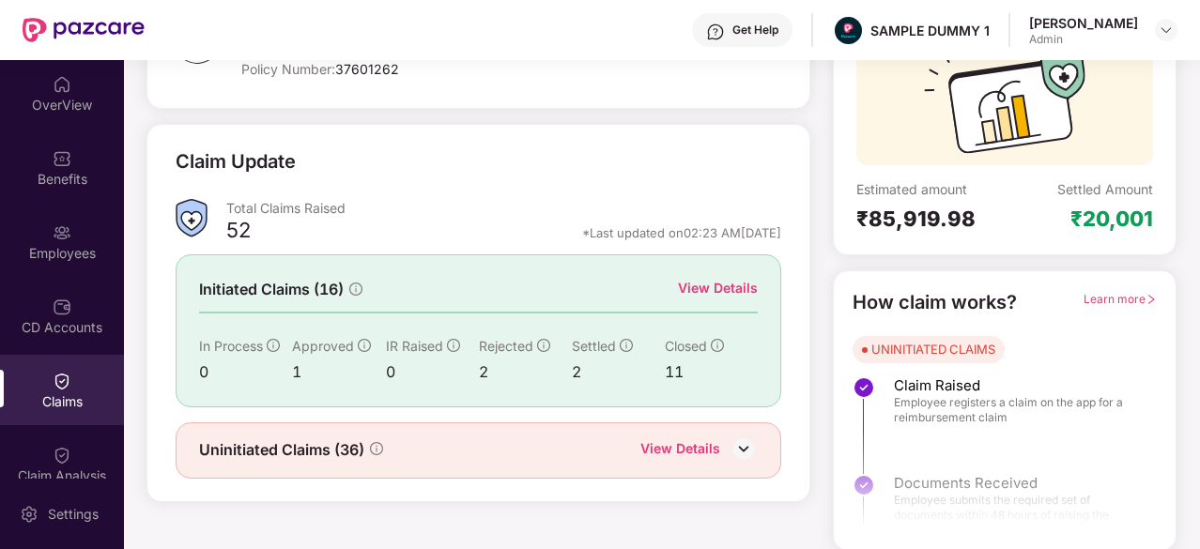
click at [755, 438] on img at bounding box center [744, 449] width 28 height 28
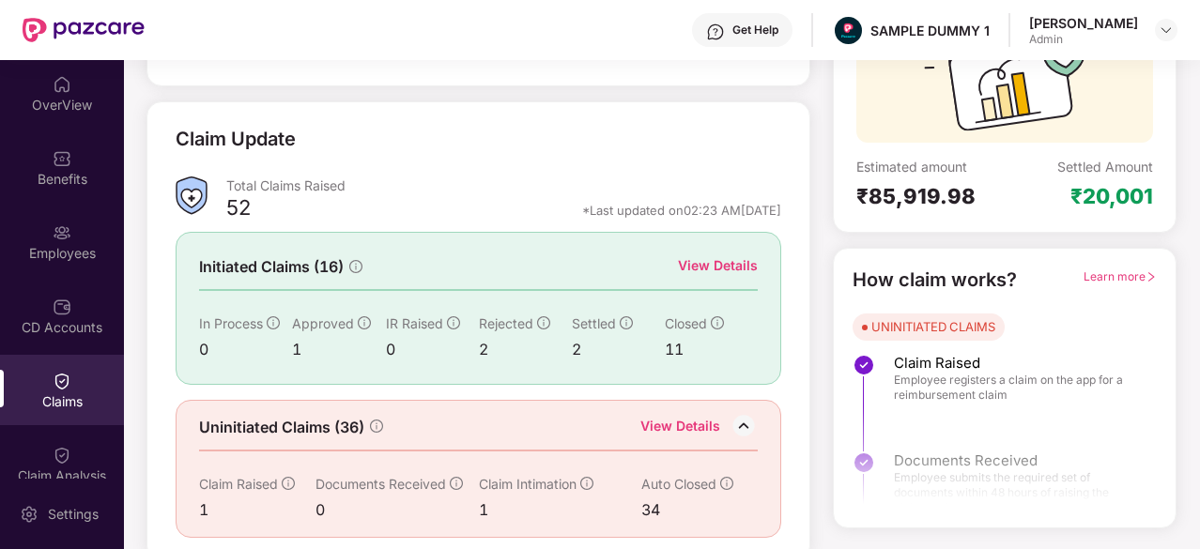
scroll to position [208, 0]
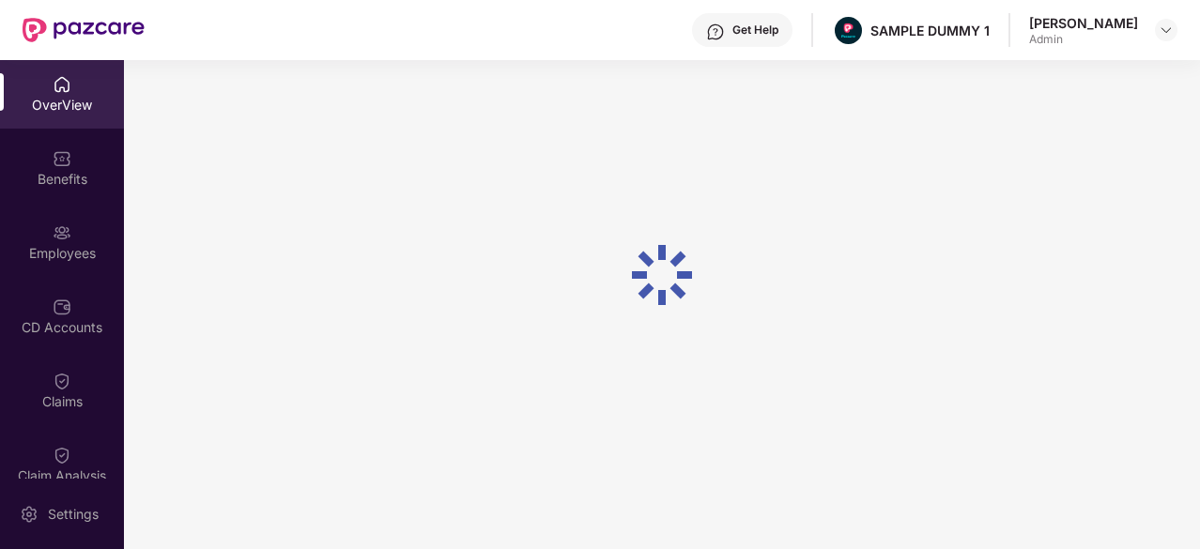
scroll to position [60, 0]
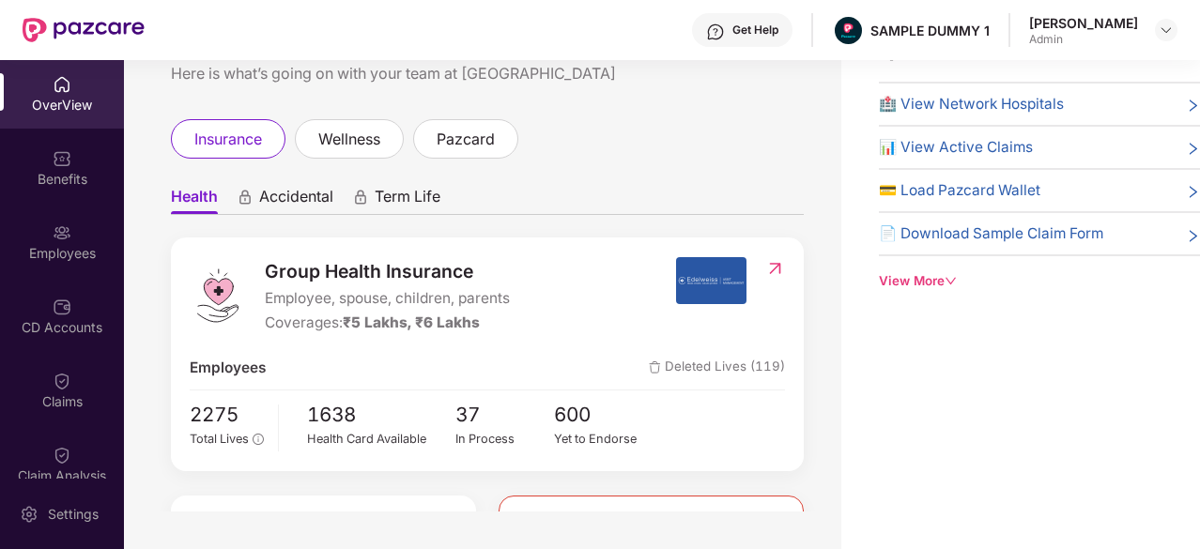
click at [992, 188] on span "💳 Load Pazcard Wallet" at bounding box center [960, 190] width 162 height 23
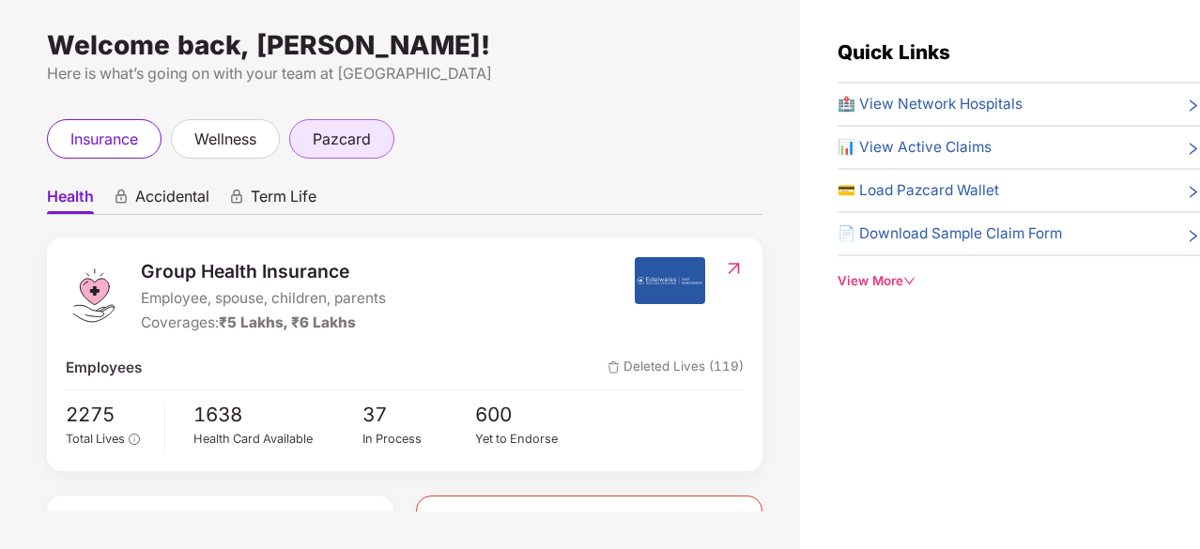
click at [344, 131] on span "pazcard" at bounding box center [342, 139] width 58 height 23
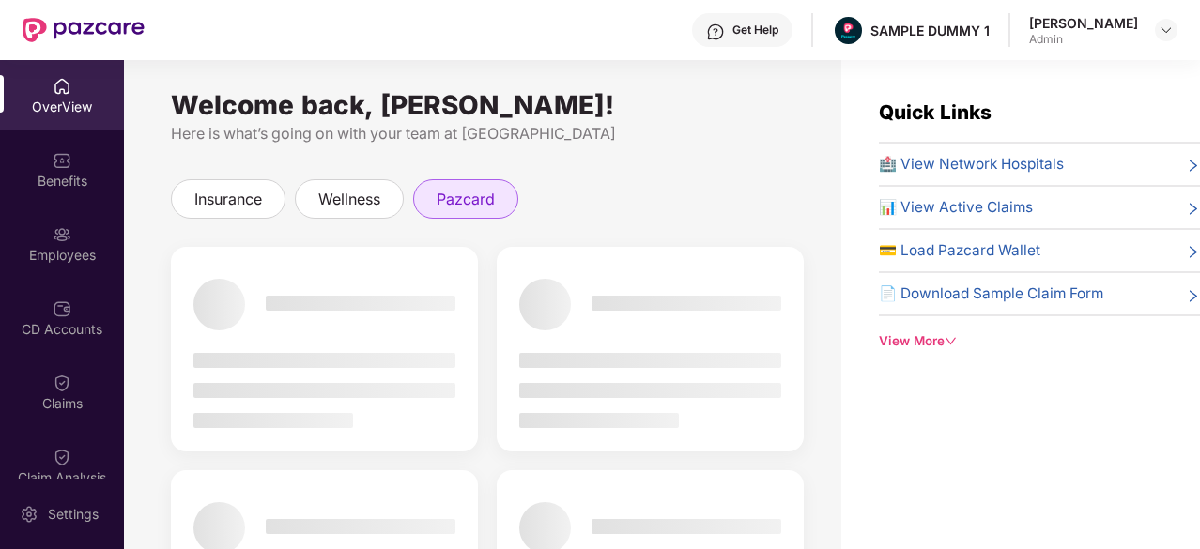
click at [458, 198] on span "pazcard" at bounding box center [466, 199] width 58 height 23
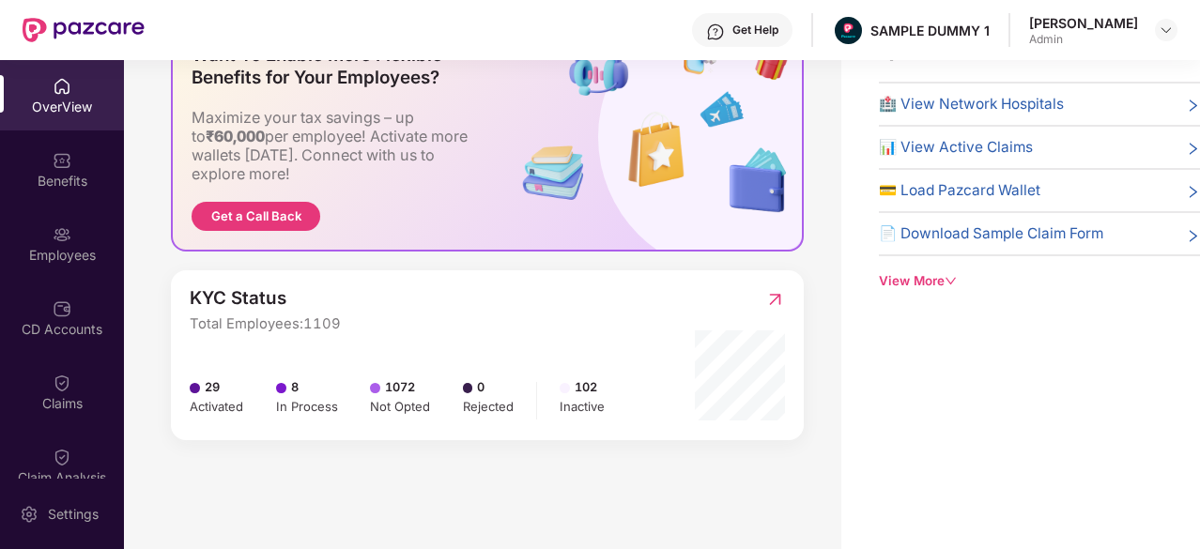
scroll to position [49, 0]
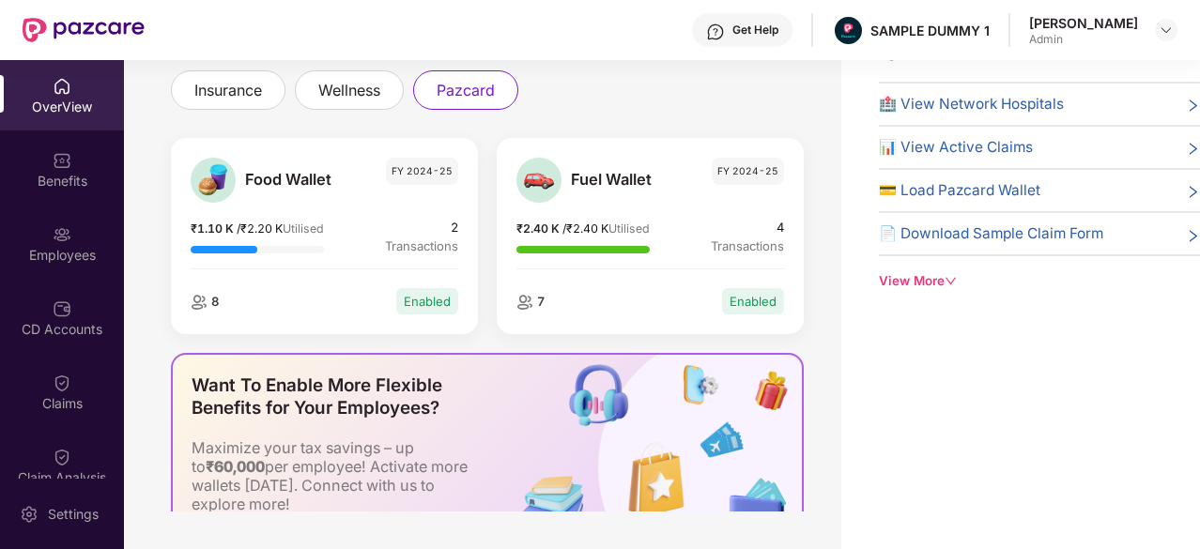
click at [924, 274] on div "View More" at bounding box center [1039, 281] width 321 height 20
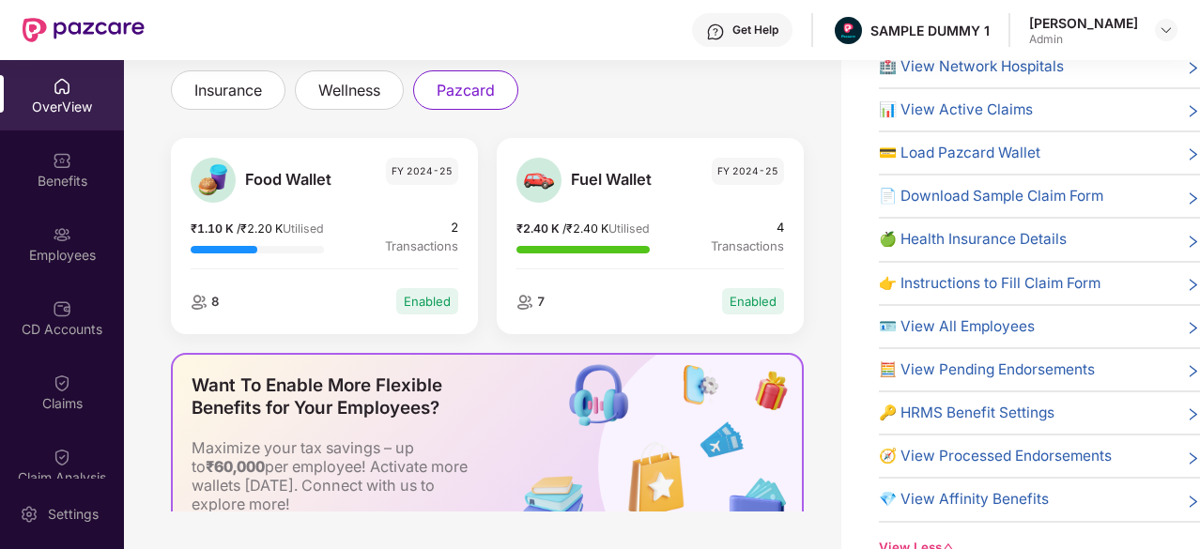
scroll to position [0, 0]
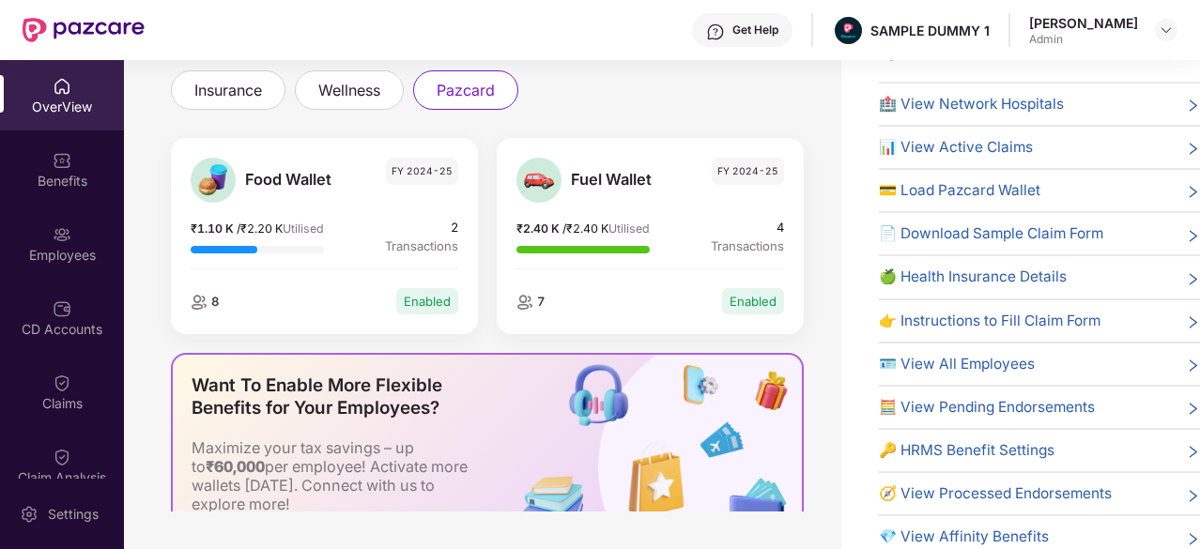
click at [469, 437] on div "Want To Enable More Flexible Benefits for Your Employees? Maximize your tax sav…" at bounding box center [342, 467] width 338 height 225
click at [462, 442] on div "Want To Enable More Flexible Benefits for Your Employees? Maximize your tax sav…" at bounding box center [342, 467] width 338 height 225
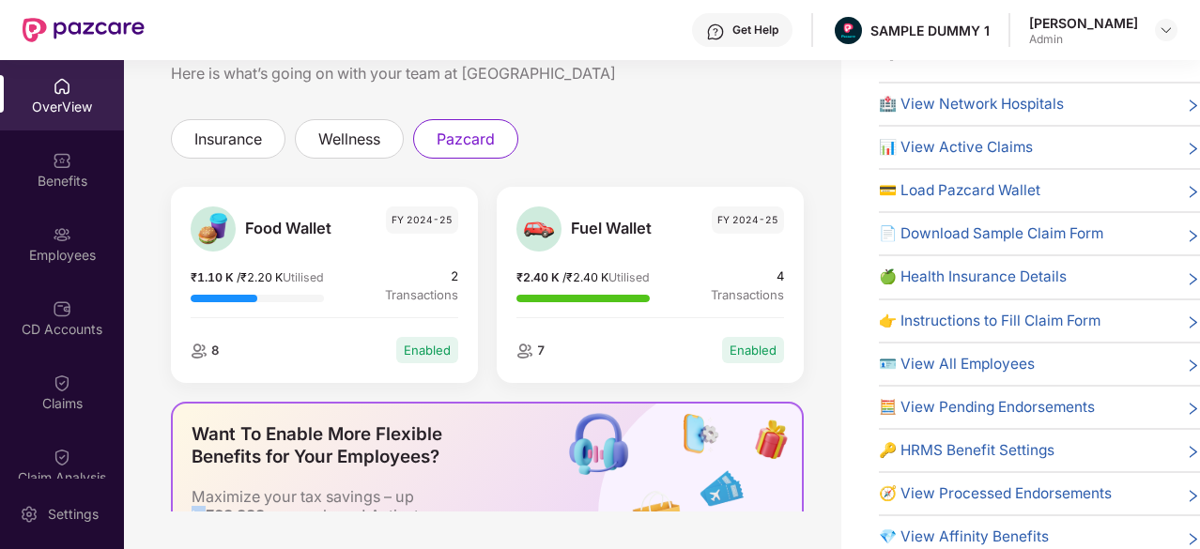
scroll to position [379, 0]
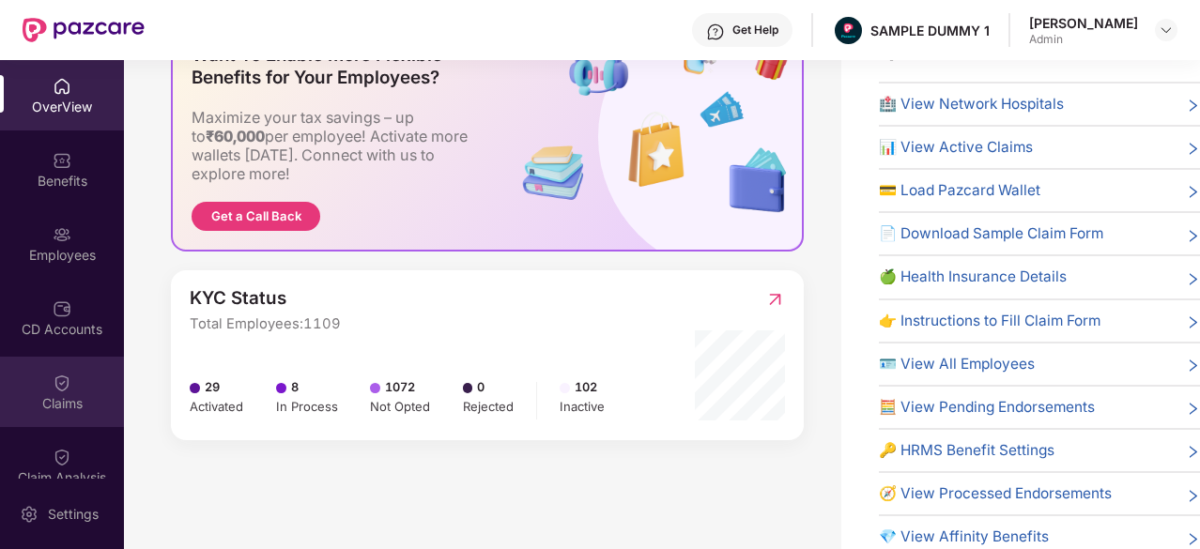
click at [53, 423] on div "Claims" at bounding box center [62, 392] width 124 height 70
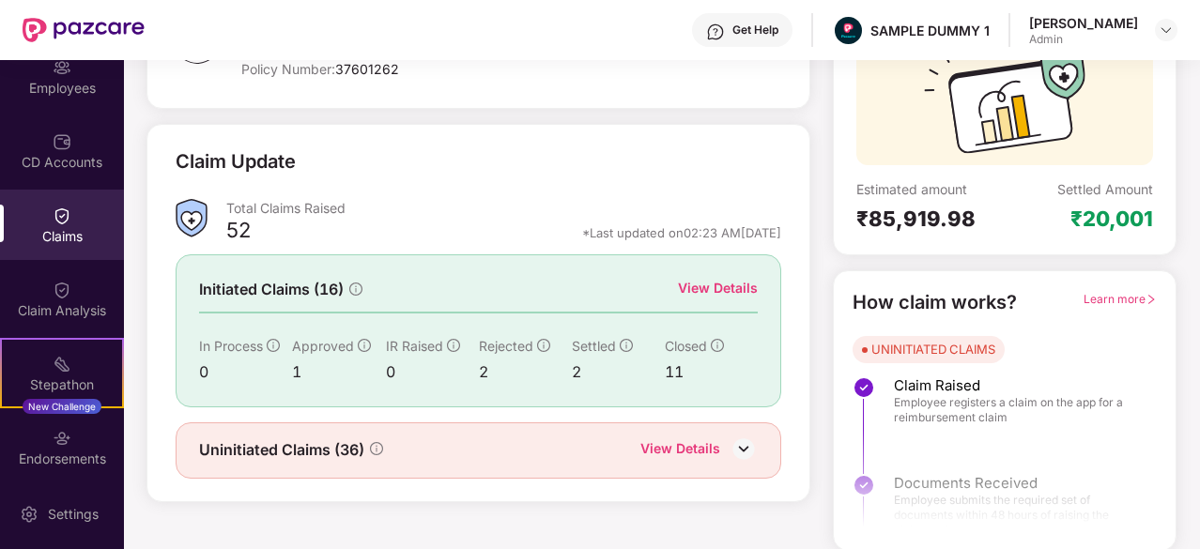
scroll to position [169, 0]
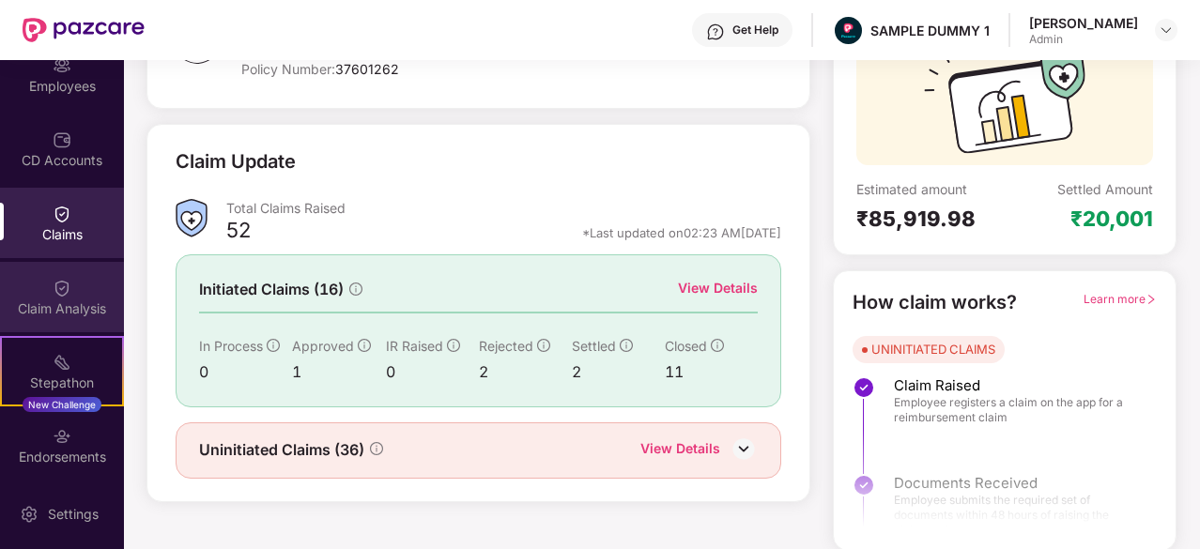
click at [40, 297] on div "Claim Analysis" at bounding box center [62, 297] width 124 height 70
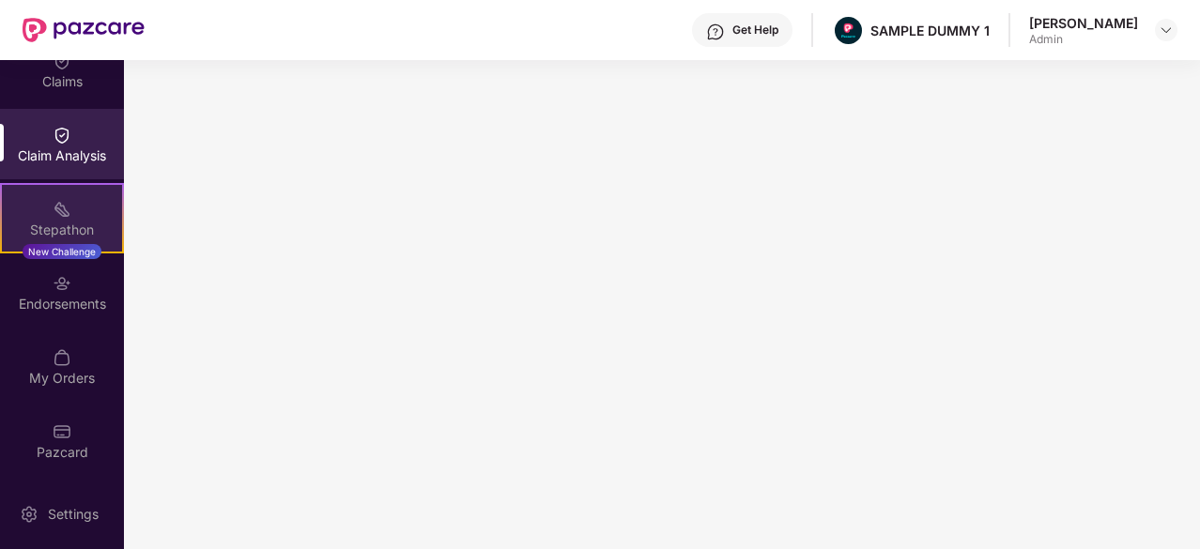
scroll to position [321, 0]
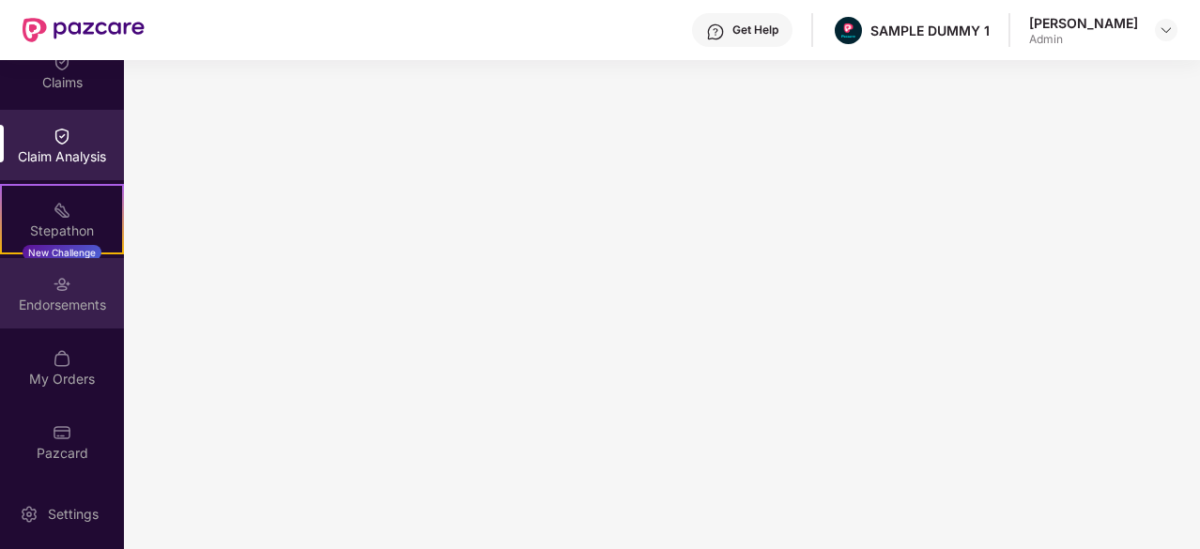
click at [51, 296] on div "Endorsements" at bounding box center [62, 305] width 124 height 19
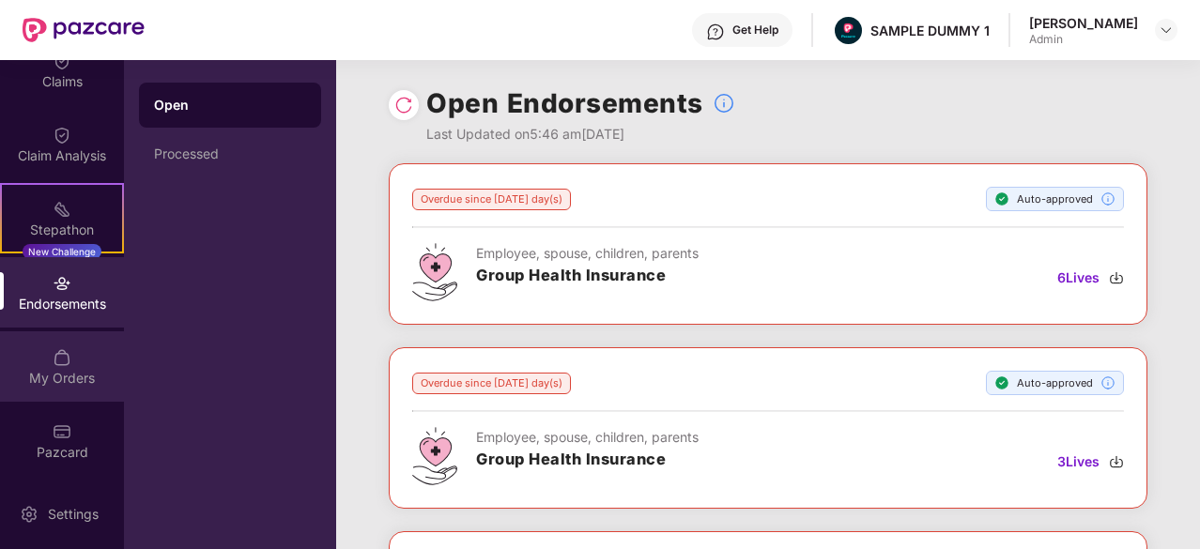
scroll to position [320, 0]
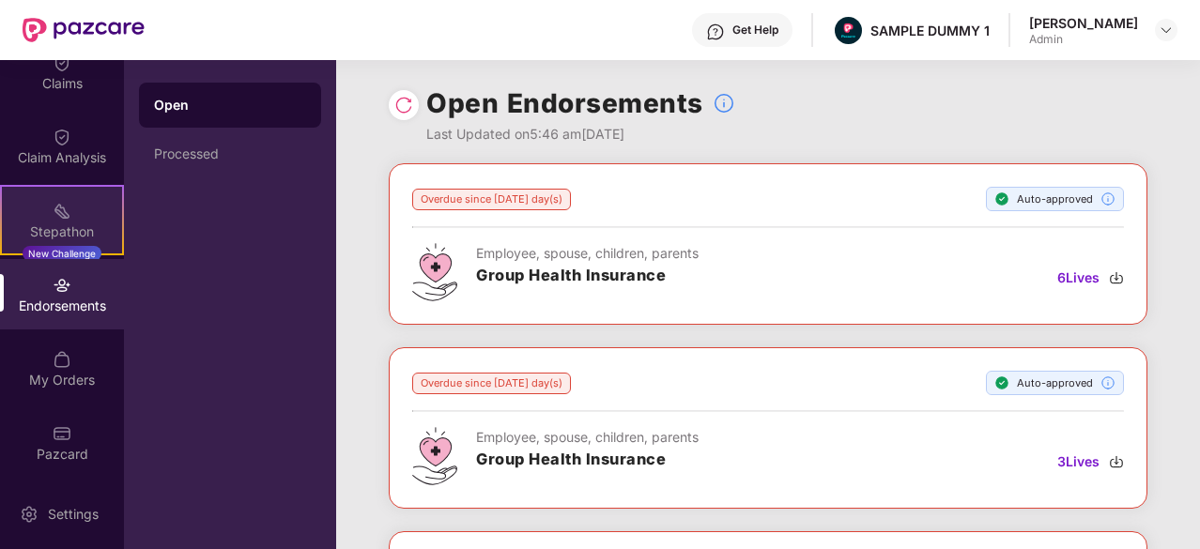
click at [75, 236] on div "Stepathon" at bounding box center [62, 232] width 120 height 19
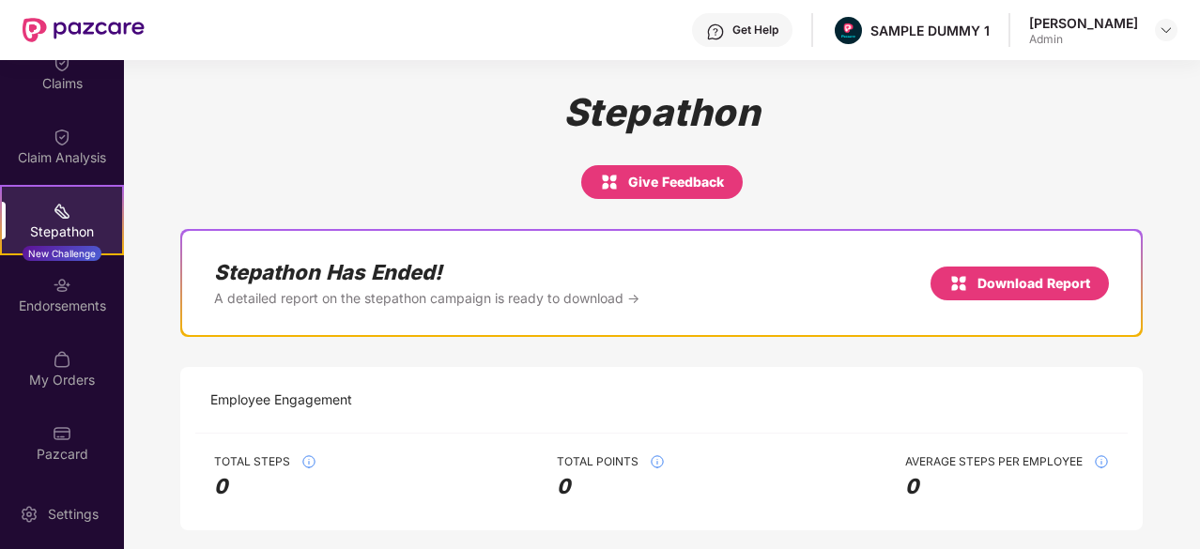
click at [305, 313] on div "Stepathon Has Ended! A detailed report on the stepathon campaign is ready to do…" at bounding box center [661, 283] width 959 height 104
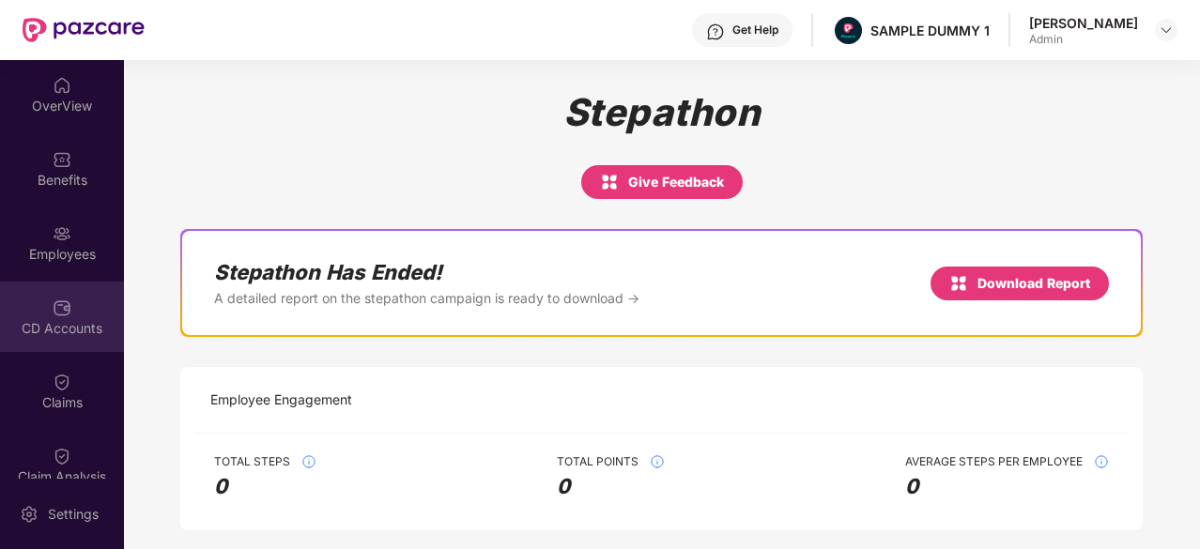
scroll to position [322, 0]
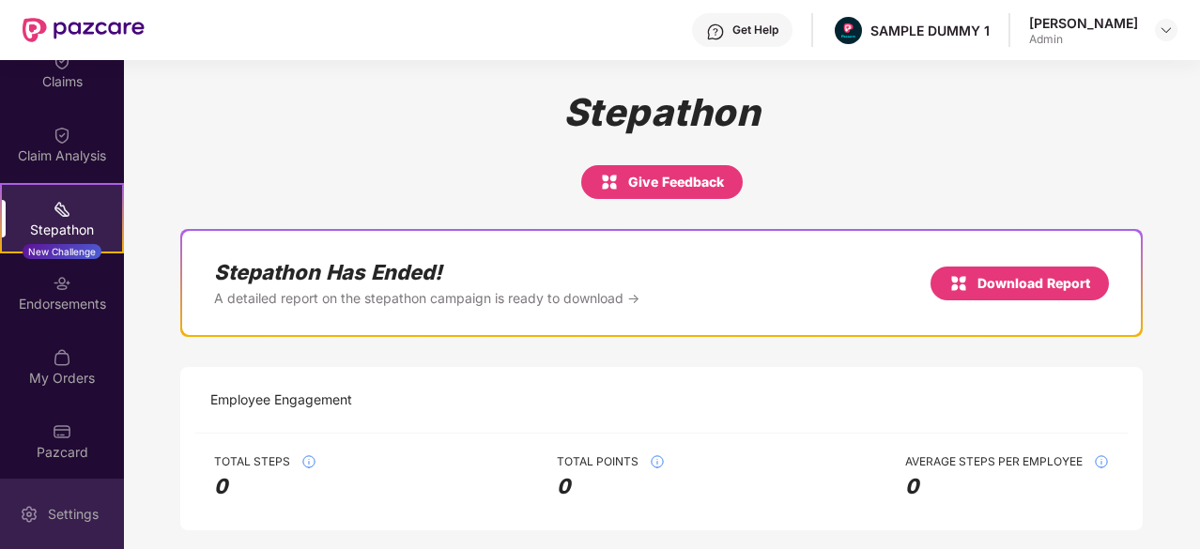
click at [86, 512] on div "Settings" at bounding box center [73, 514] width 62 height 19
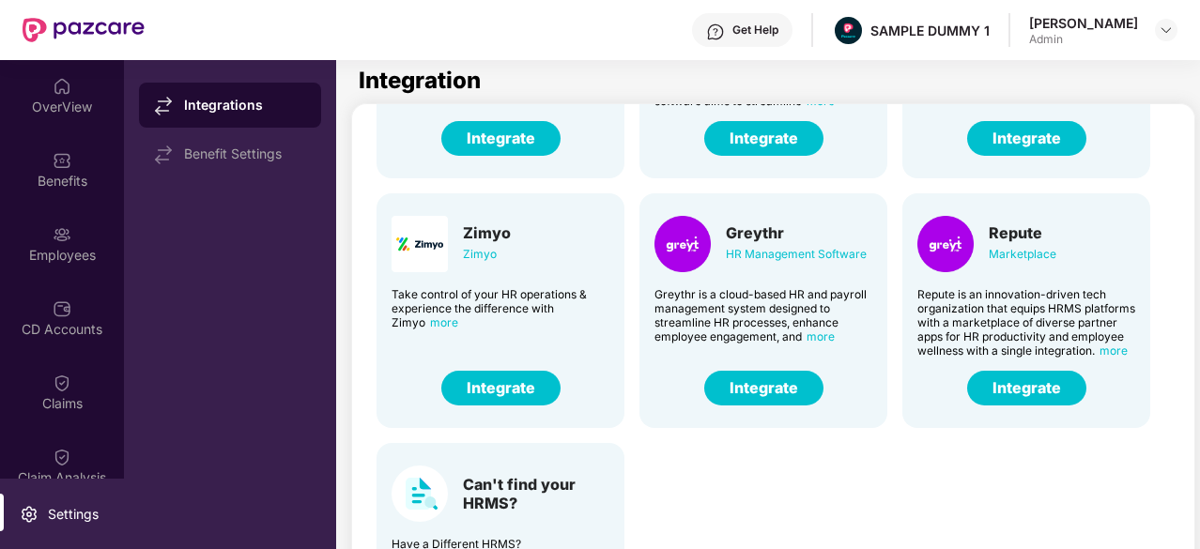
scroll to position [128, 0]
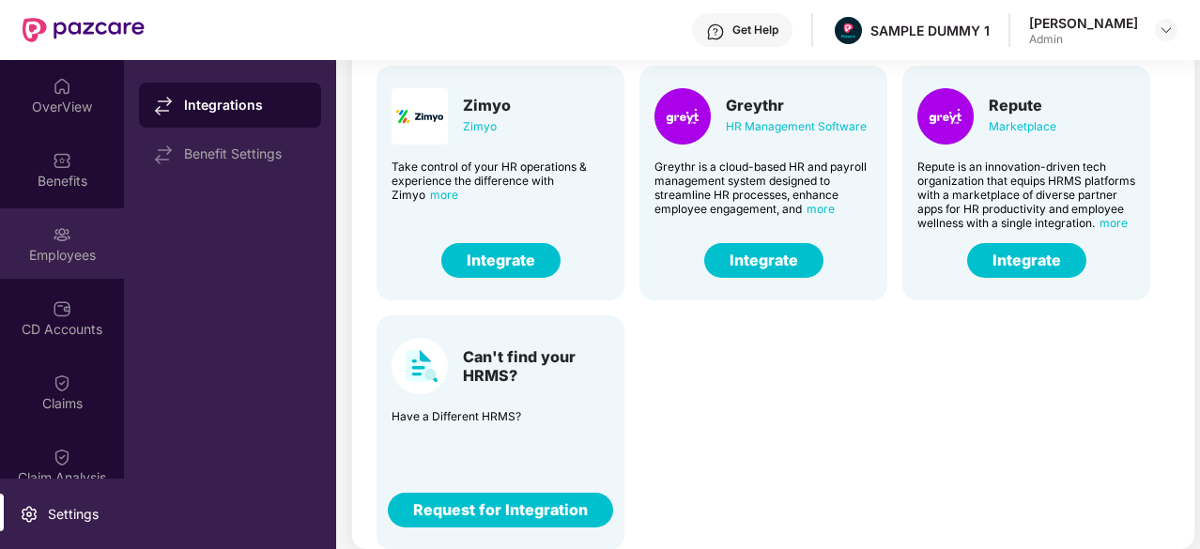
click at [59, 258] on div "Employees" at bounding box center [62, 255] width 124 height 19
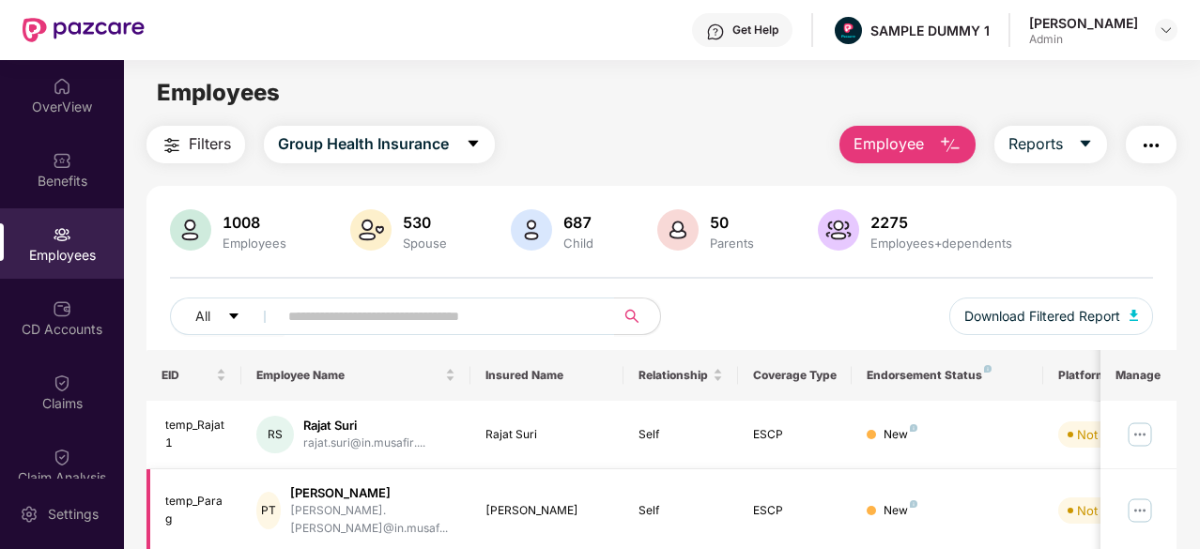
scroll to position [1, 0]
click at [924, 142] on span "Employee" at bounding box center [889, 142] width 70 height 23
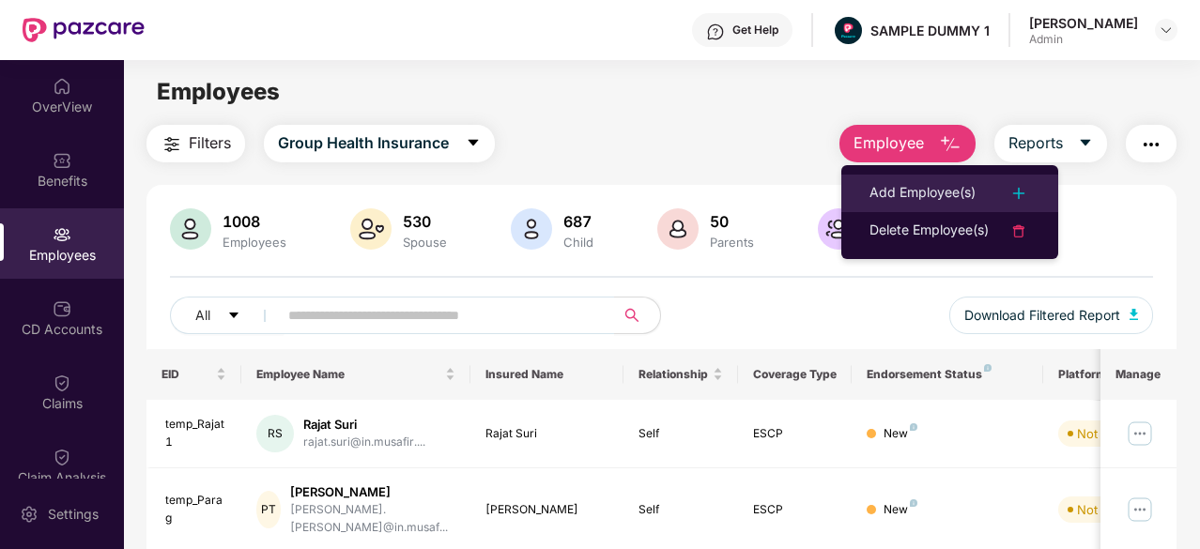
click at [915, 185] on div "Add Employee(s)" at bounding box center [922, 193] width 106 height 23
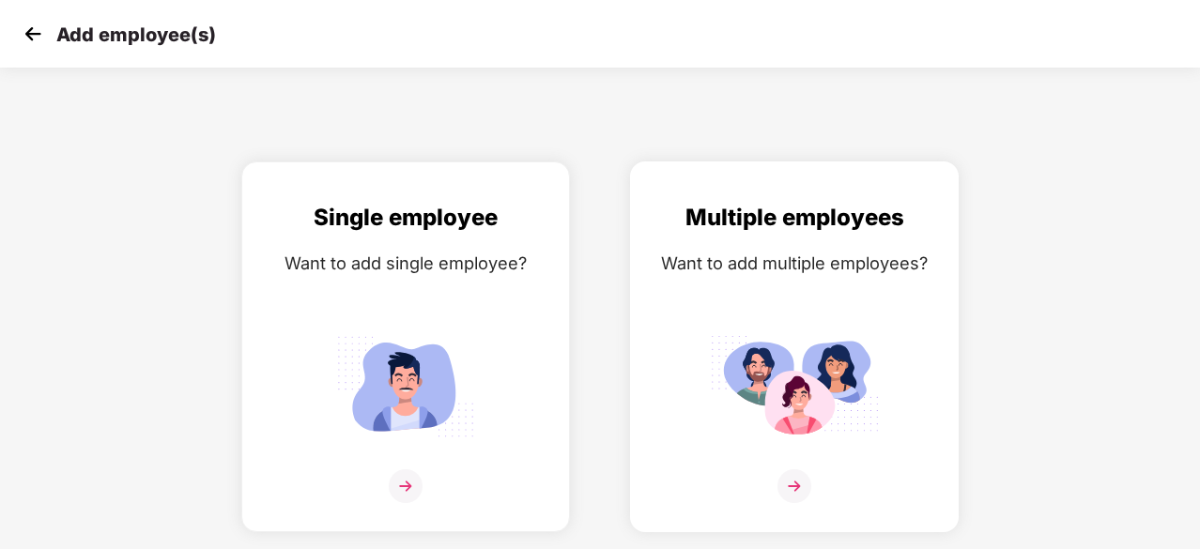
click at [801, 367] on img at bounding box center [794, 386] width 169 height 117
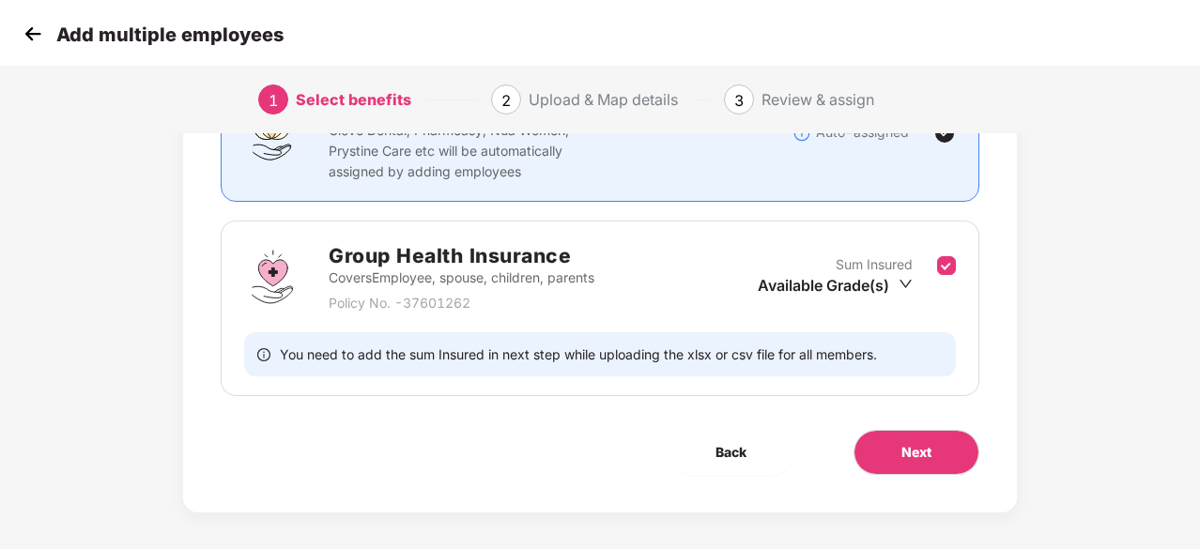
scroll to position [196, 0]
click at [922, 450] on span "Next" at bounding box center [916, 453] width 30 height 21
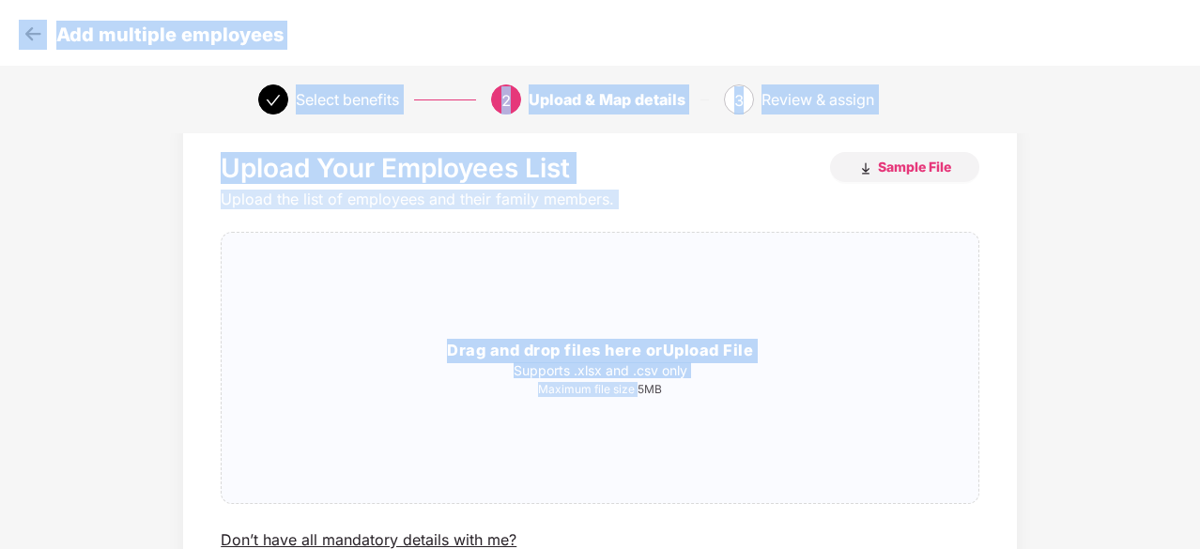
scroll to position [0, 0]
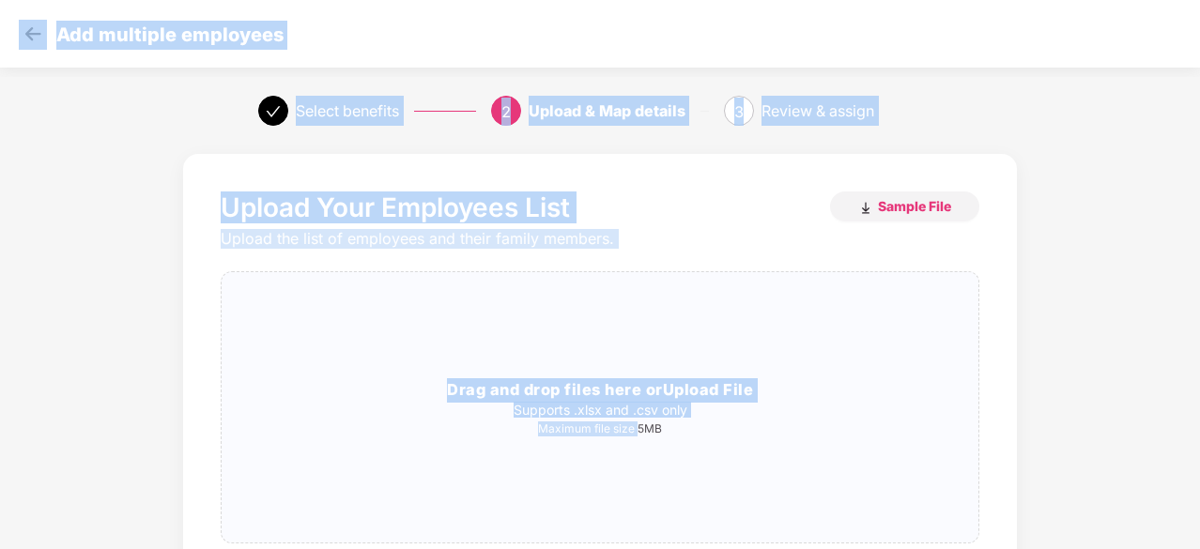
drag, startPoint x: 638, startPoint y: 461, endPoint x: 8, endPoint y: -78, distance: 829.1
click at [8, 0] on html "Add multiple employees Select benefits 2 Upload & Map details 3 Review & assign…" at bounding box center [600, 274] width 1200 height 549
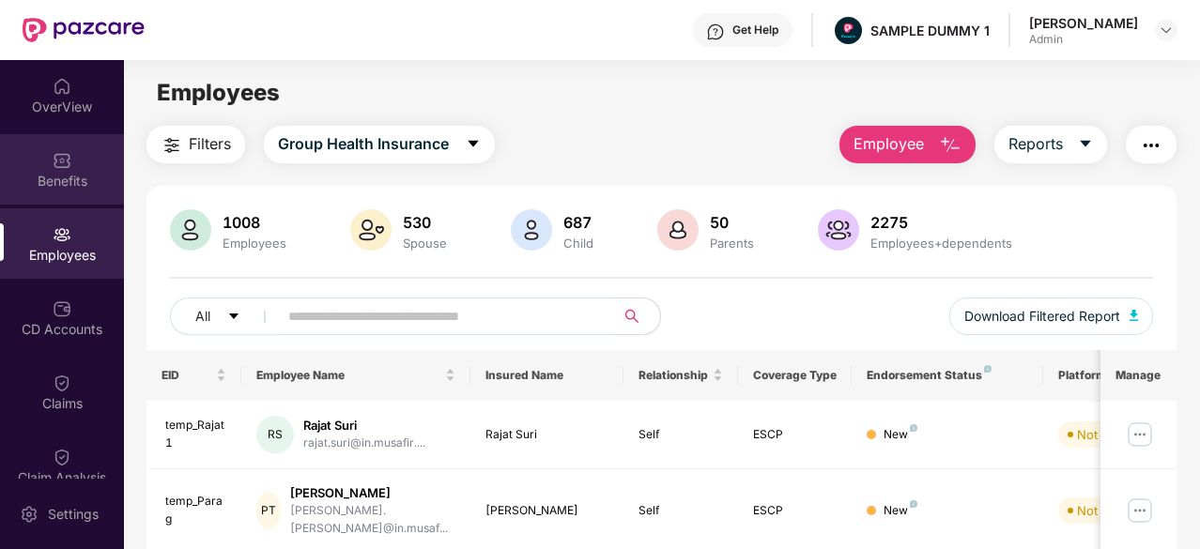
click at [94, 183] on div "Benefits" at bounding box center [62, 181] width 124 height 19
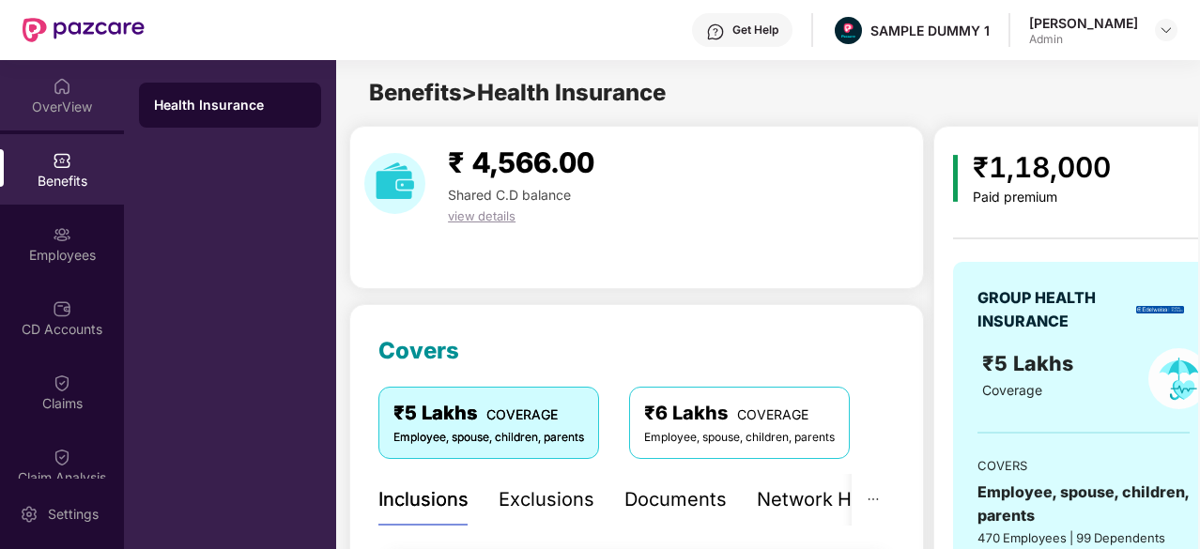
click at [76, 119] on div "OverView" at bounding box center [62, 95] width 124 height 70
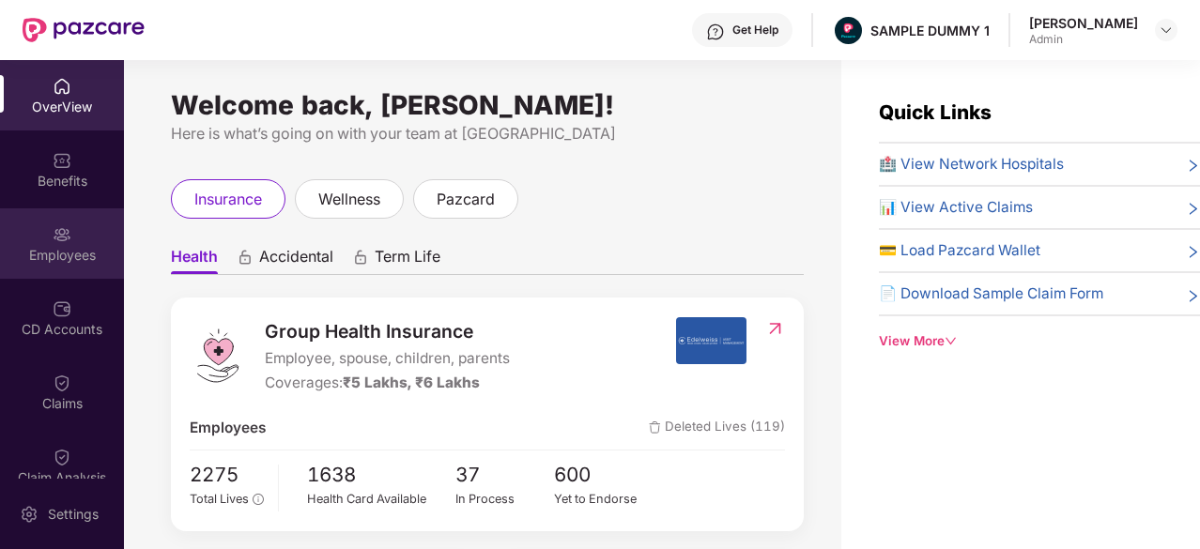
click at [56, 239] on img at bounding box center [62, 234] width 19 height 19
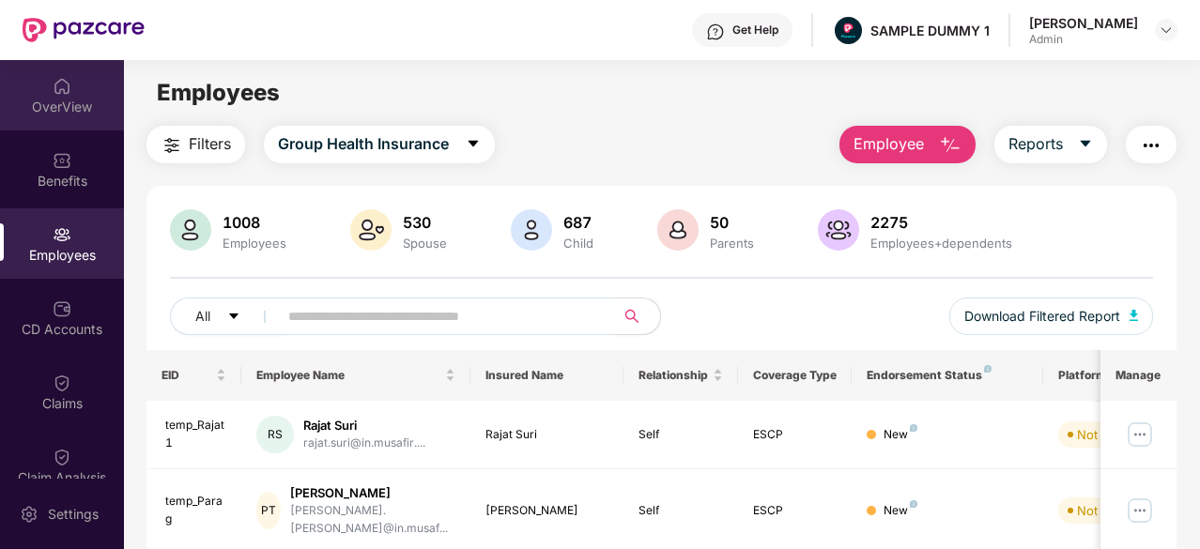
click at [51, 109] on div "OverView" at bounding box center [62, 107] width 124 height 19
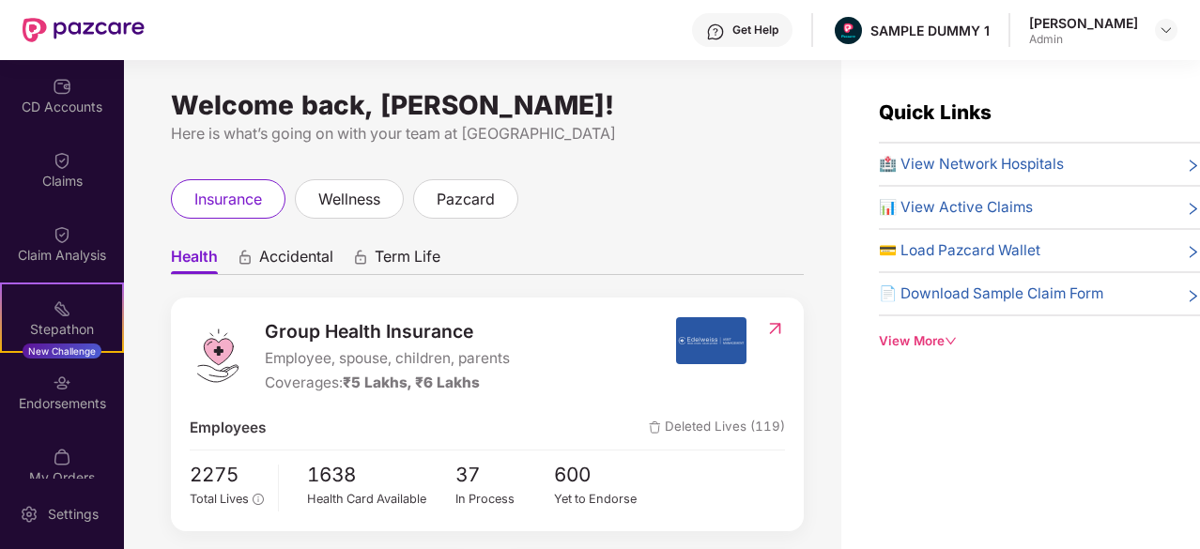
click at [977, 172] on span "🏥 View Network Hospitals" at bounding box center [971, 164] width 185 height 23
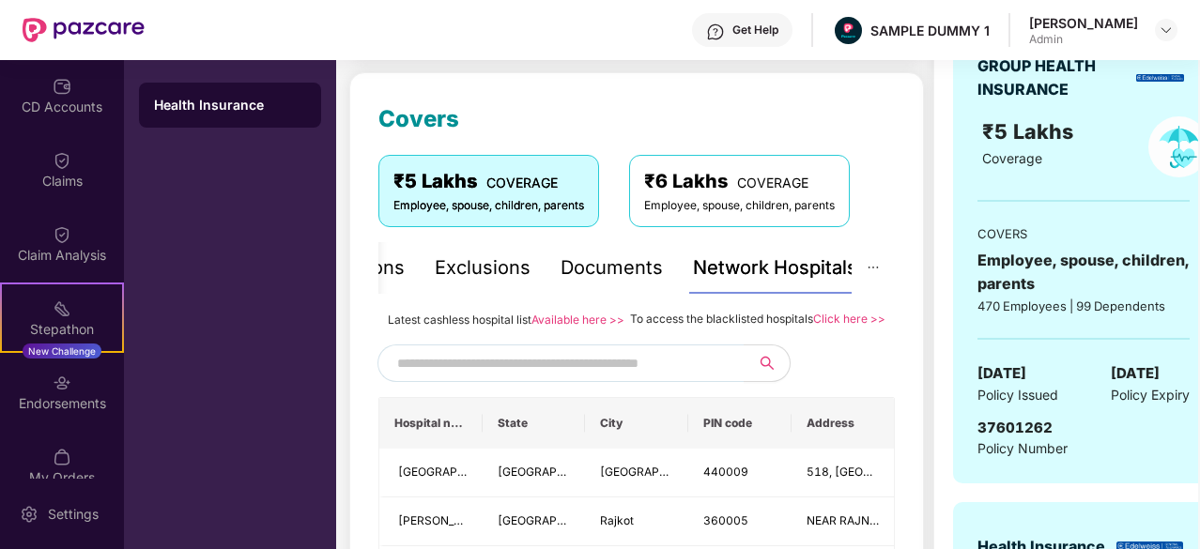
scroll to position [233, 0]
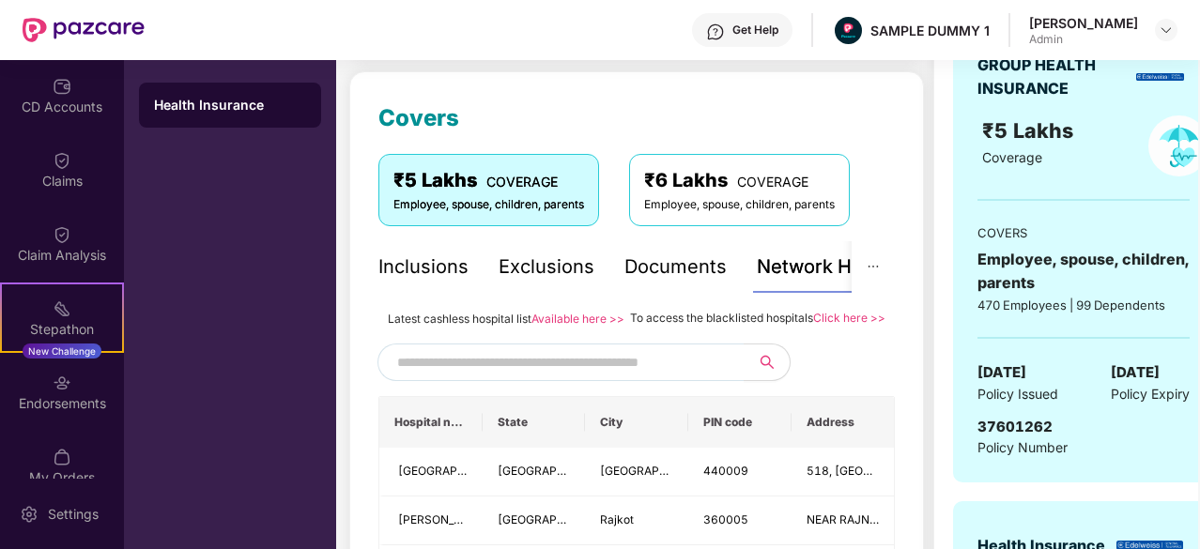
click at [438, 268] on div "Inclusions" at bounding box center [423, 267] width 90 height 29
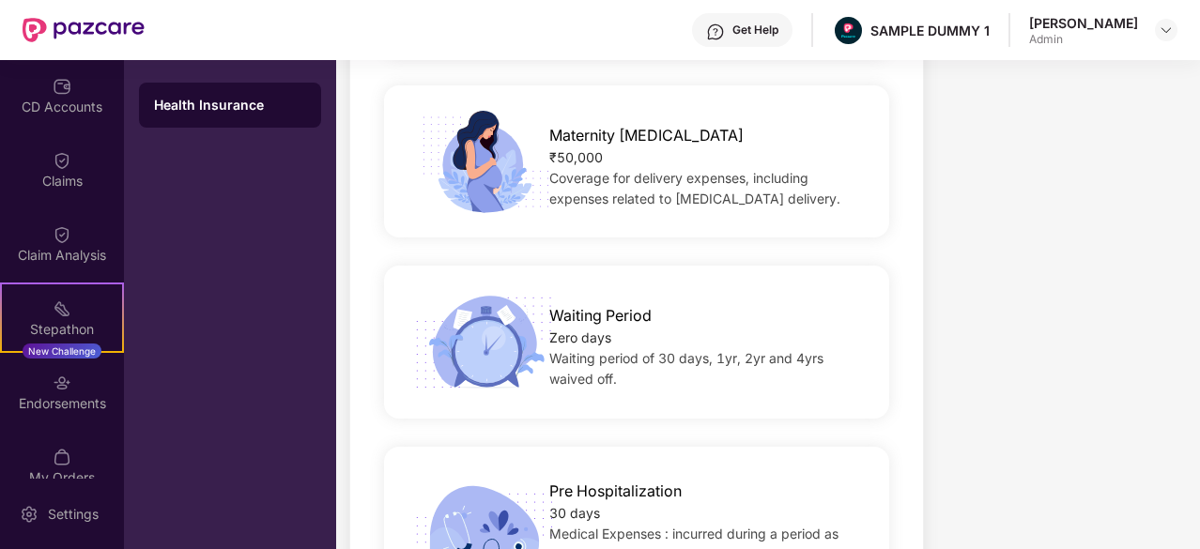
scroll to position [1573, 0]
click at [616, 305] on span "Waiting Period" at bounding box center [600, 316] width 102 height 23
drag, startPoint x: 616, startPoint y: 294, endPoint x: 541, endPoint y: 386, distance: 118.8
click at [541, 386] on div "Waiting Period Zero days Waiting period of 30 days, 1yr, 2yr and 4yrs waived of…" at bounding box center [636, 343] width 505 height 153
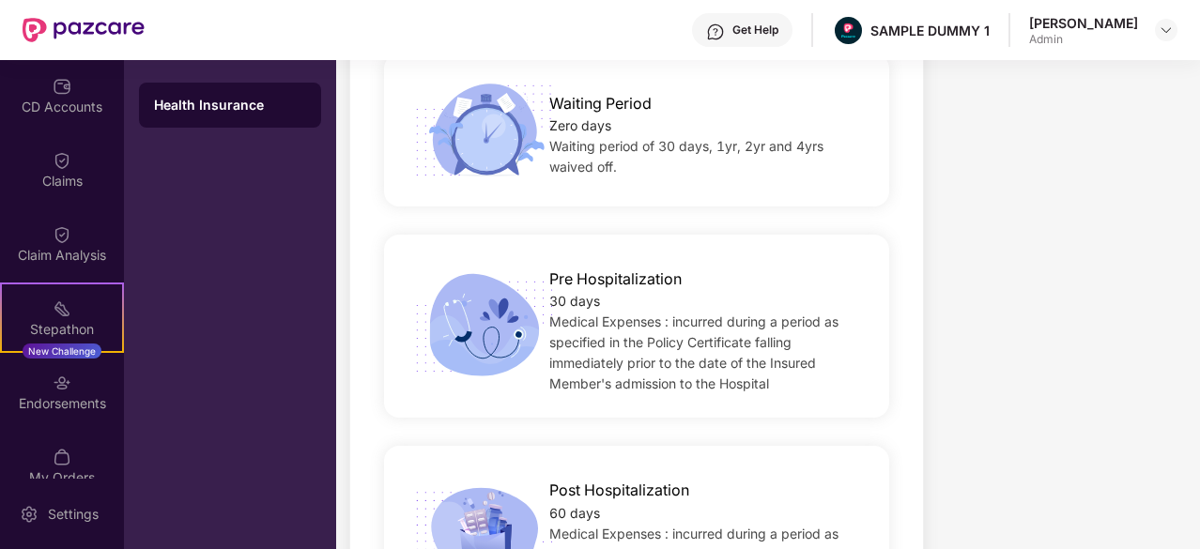
scroll to position [2045, 0]
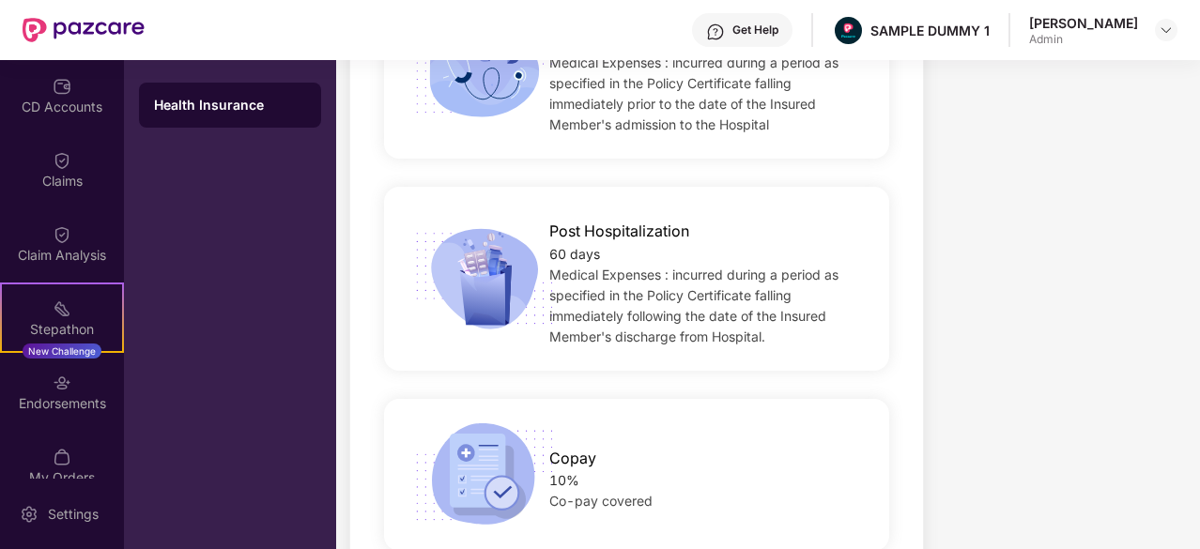
click at [541, 386] on div "Copay 10% Co-pay covered" at bounding box center [636, 475] width 516 height 181
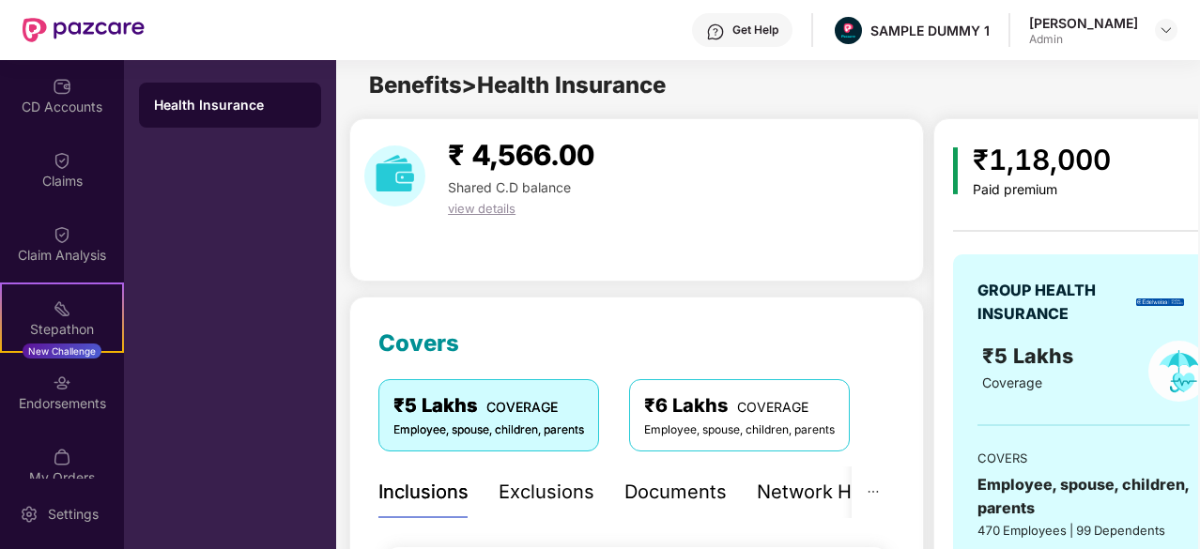
scroll to position [0, 0]
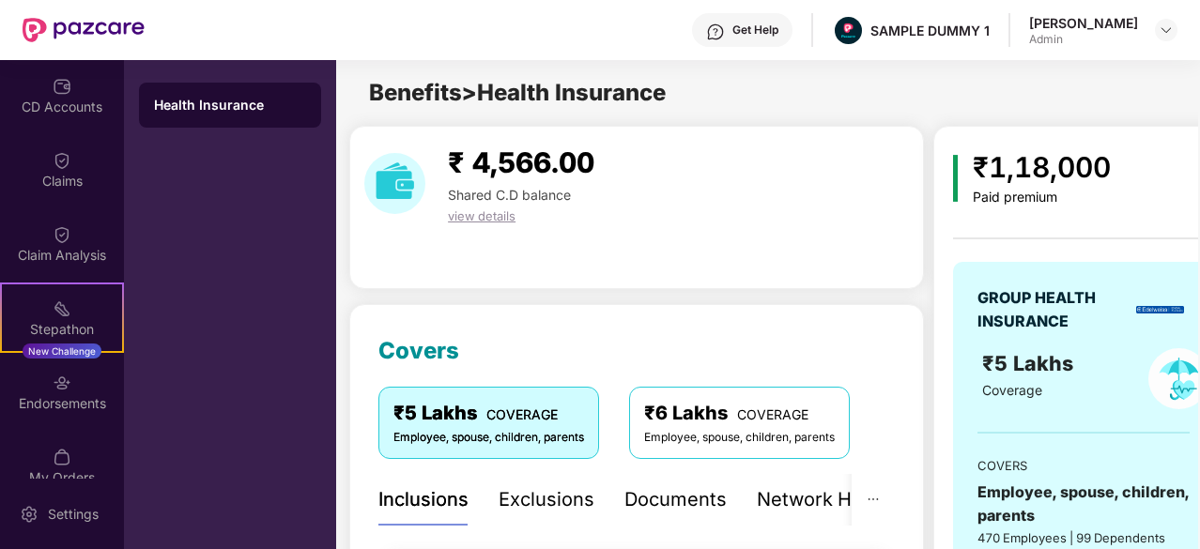
click at [556, 515] on div "Exclusions" at bounding box center [547, 500] width 96 height 52
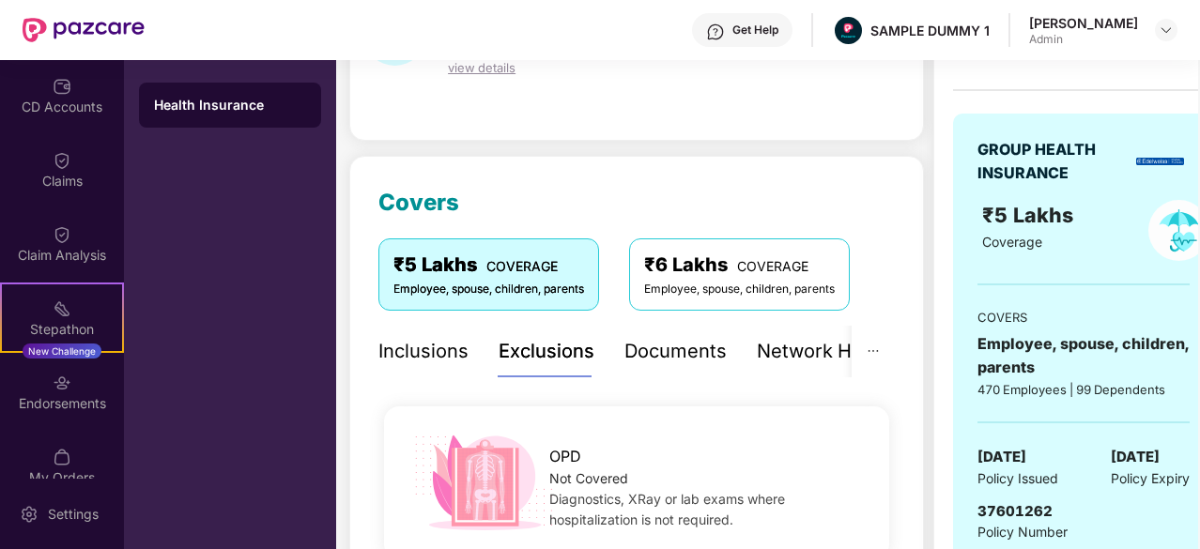
click at [684, 360] on div "Documents" at bounding box center [675, 351] width 102 height 29
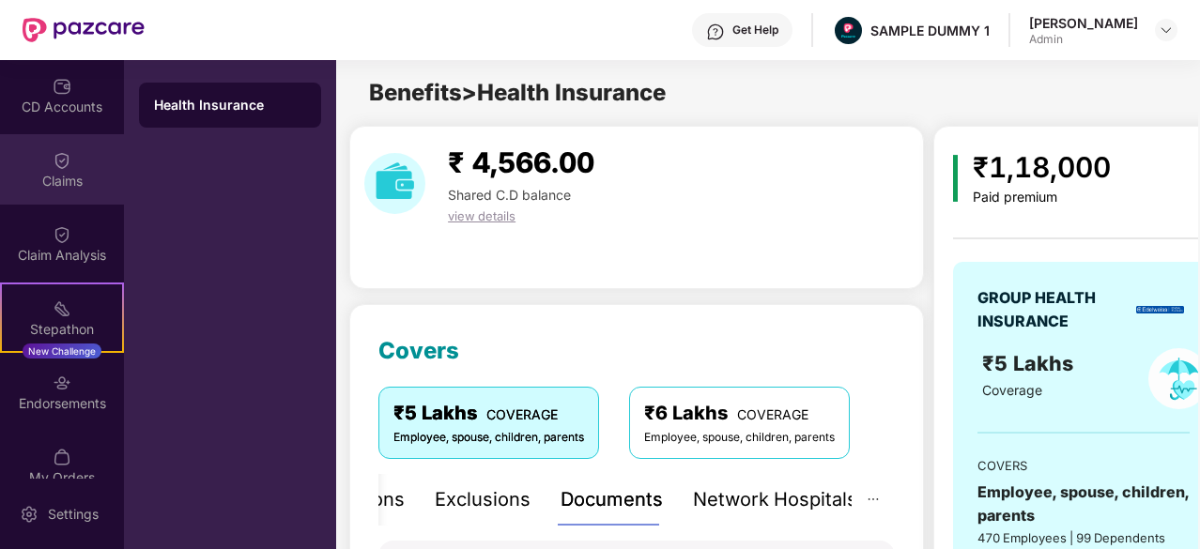
scroll to position [0, 0]
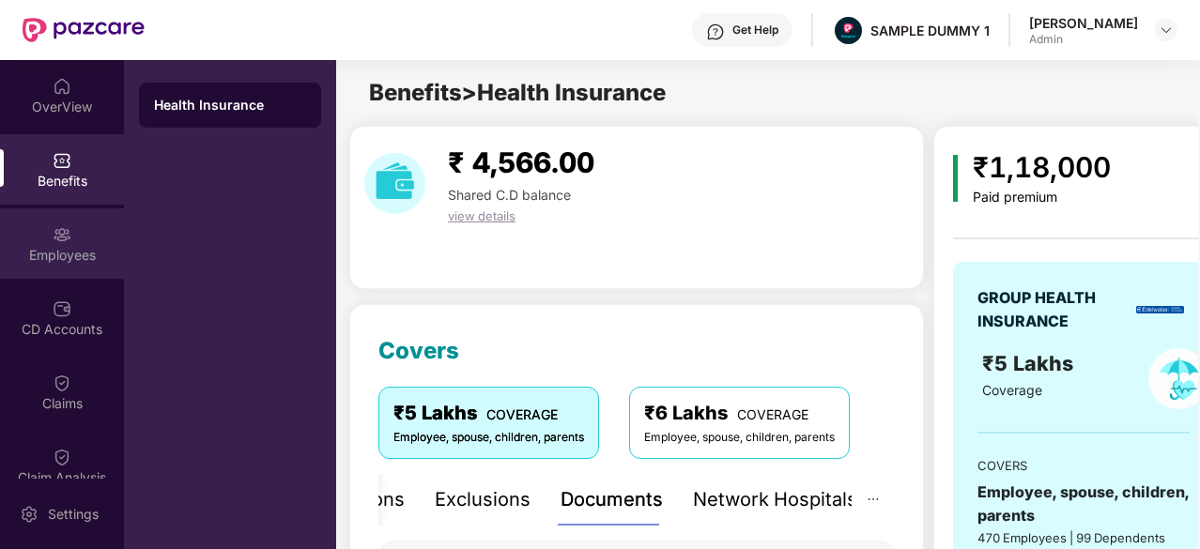
click at [49, 266] on div "Employees" at bounding box center [62, 243] width 124 height 70
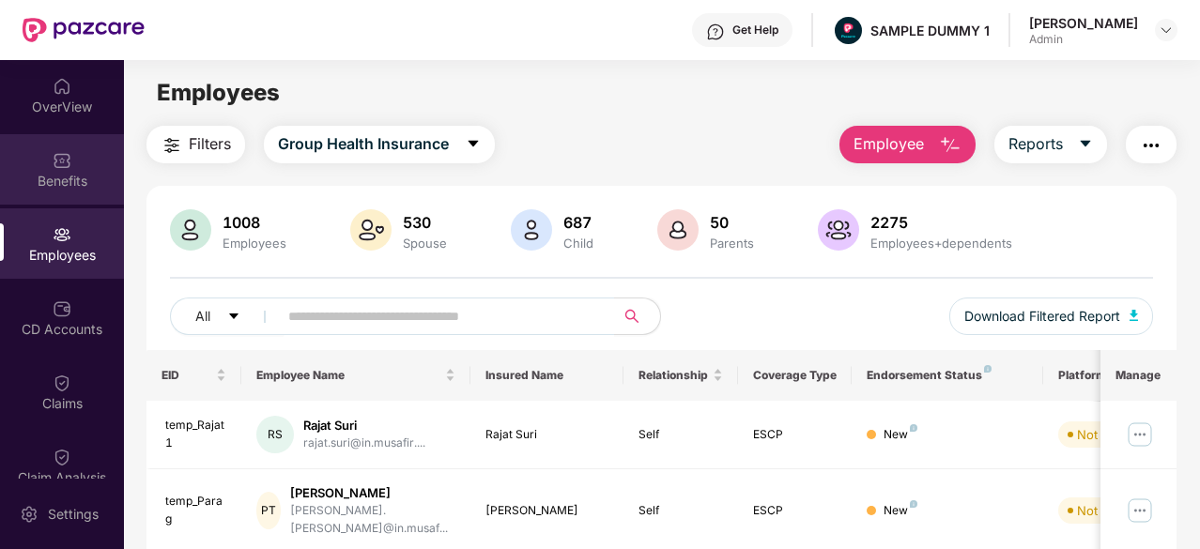
click at [68, 183] on div "Benefits" at bounding box center [62, 181] width 124 height 19
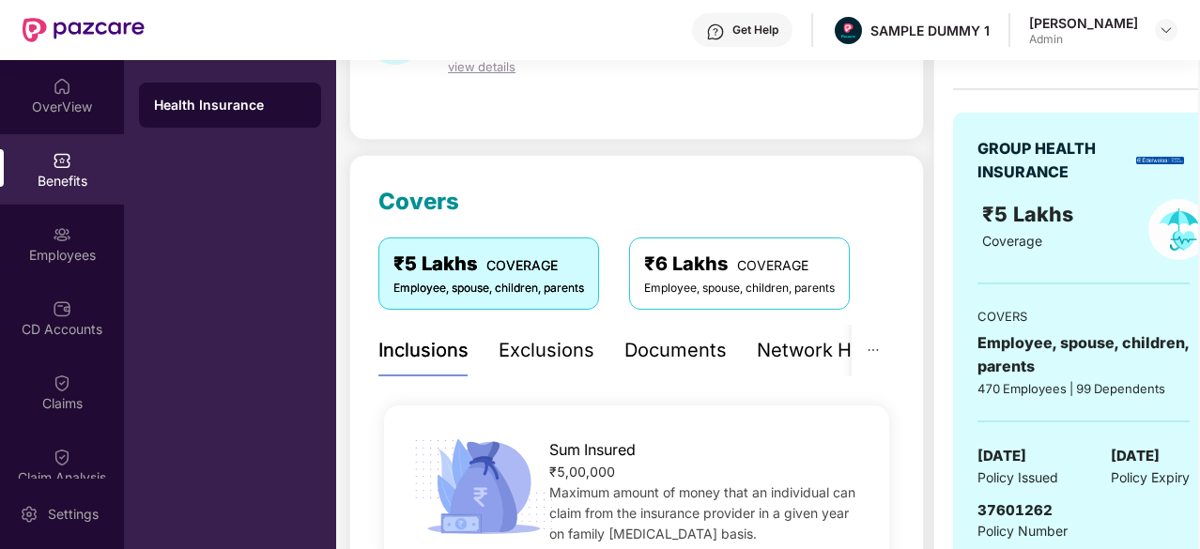
scroll to position [148, 0]
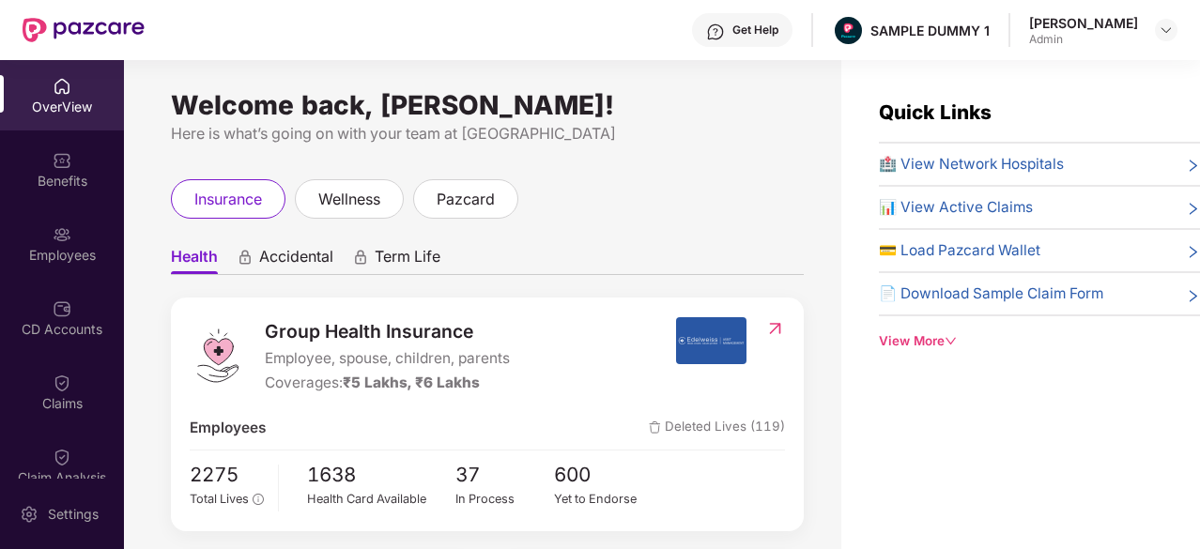
scroll to position [1, 0]
click at [965, 159] on span "🏥 View Network Hospitals" at bounding box center [971, 163] width 185 height 23
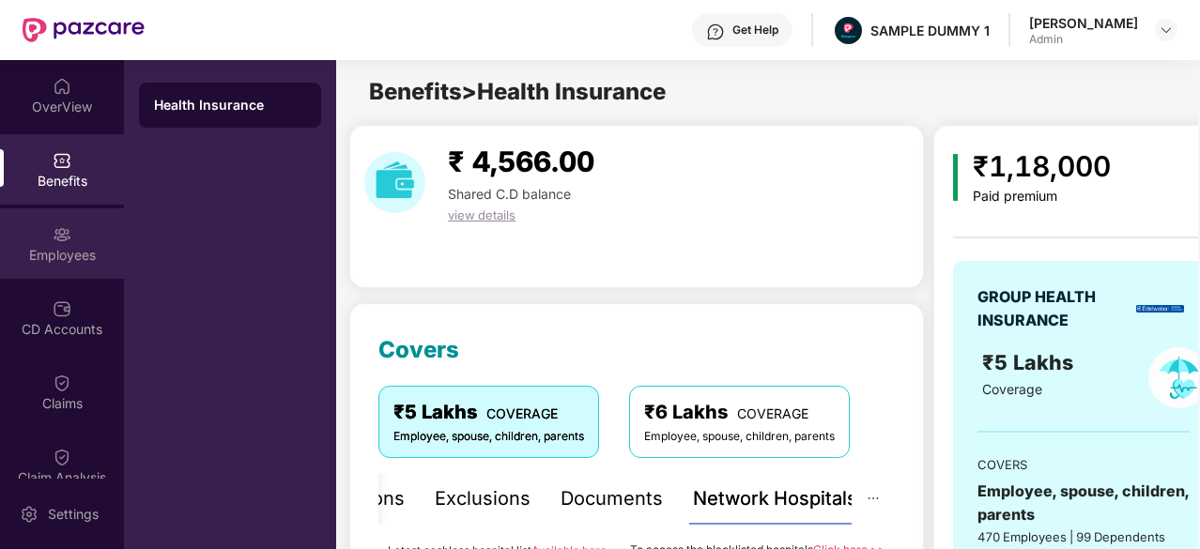
click at [41, 254] on div "Employees" at bounding box center [62, 255] width 124 height 19
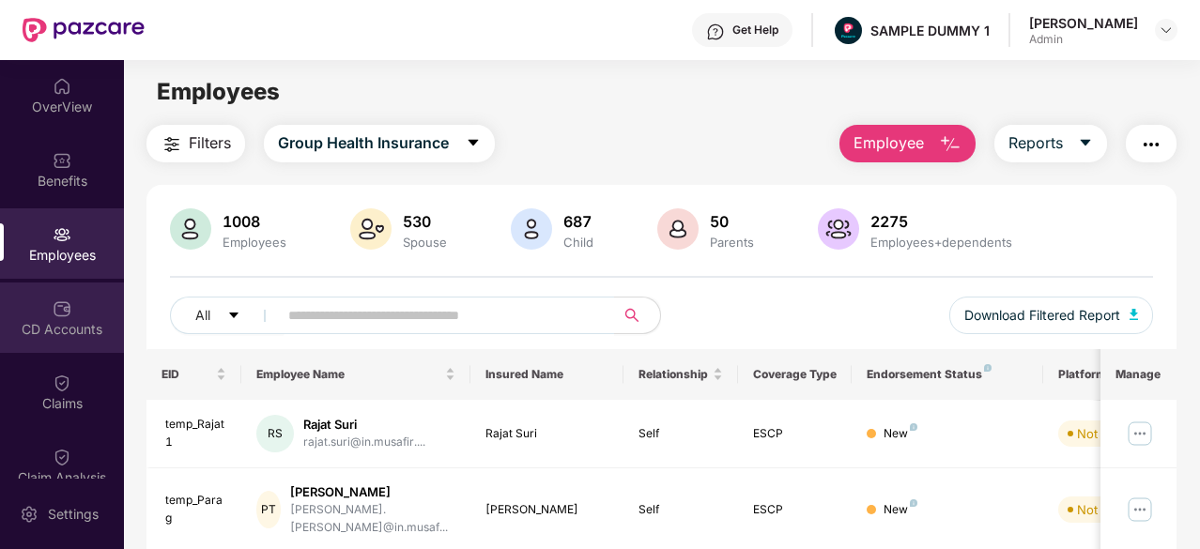
click at [69, 327] on div "CD Accounts" at bounding box center [62, 329] width 124 height 19
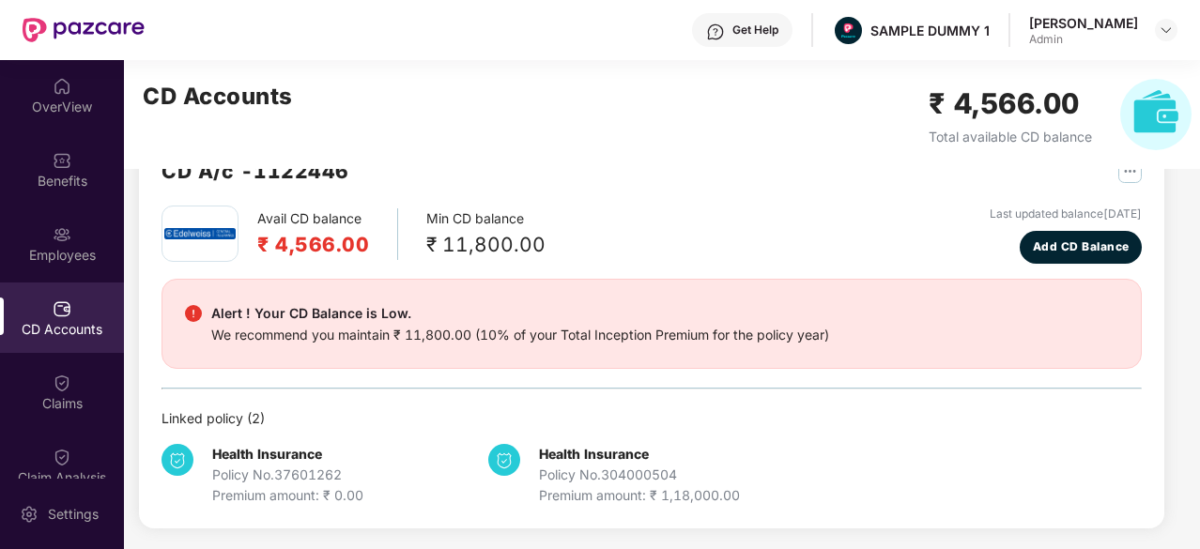
scroll to position [57, 0]
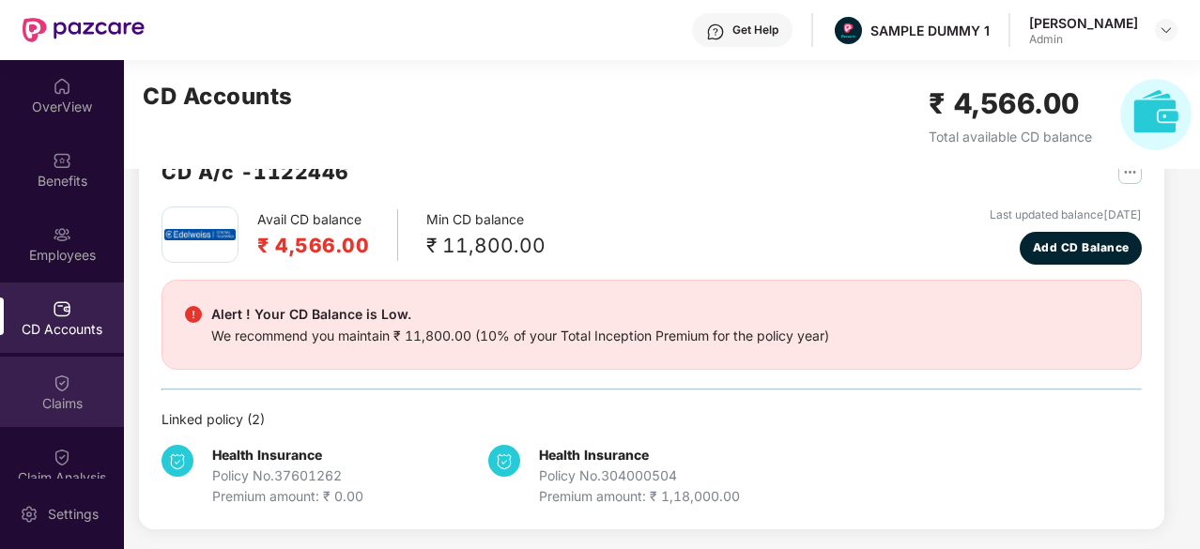
click at [69, 373] on div "Claims" at bounding box center [62, 392] width 124 height 70
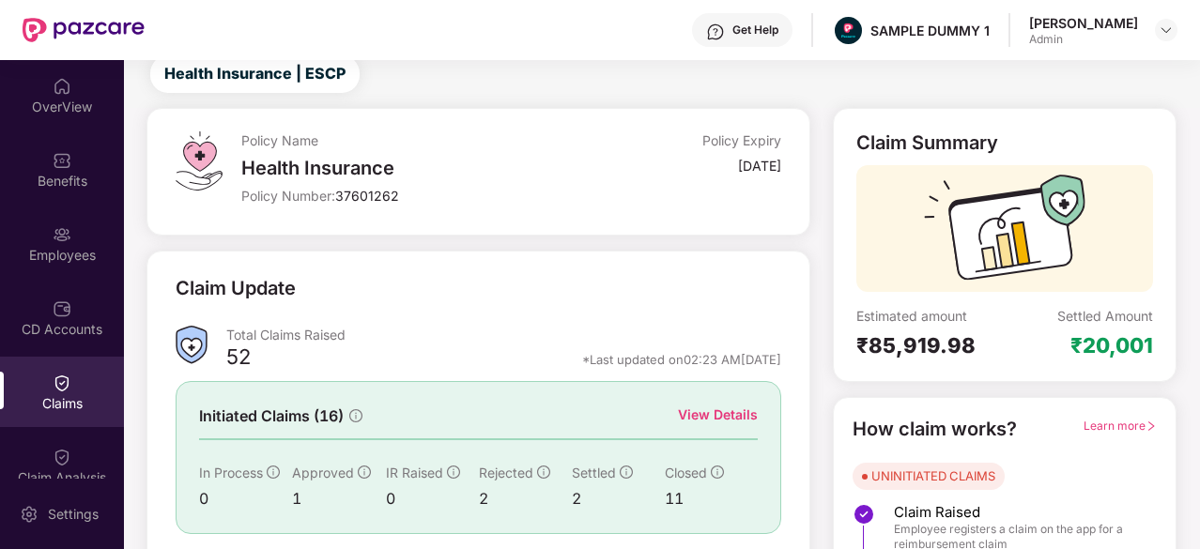
scroll to position [184, 0]
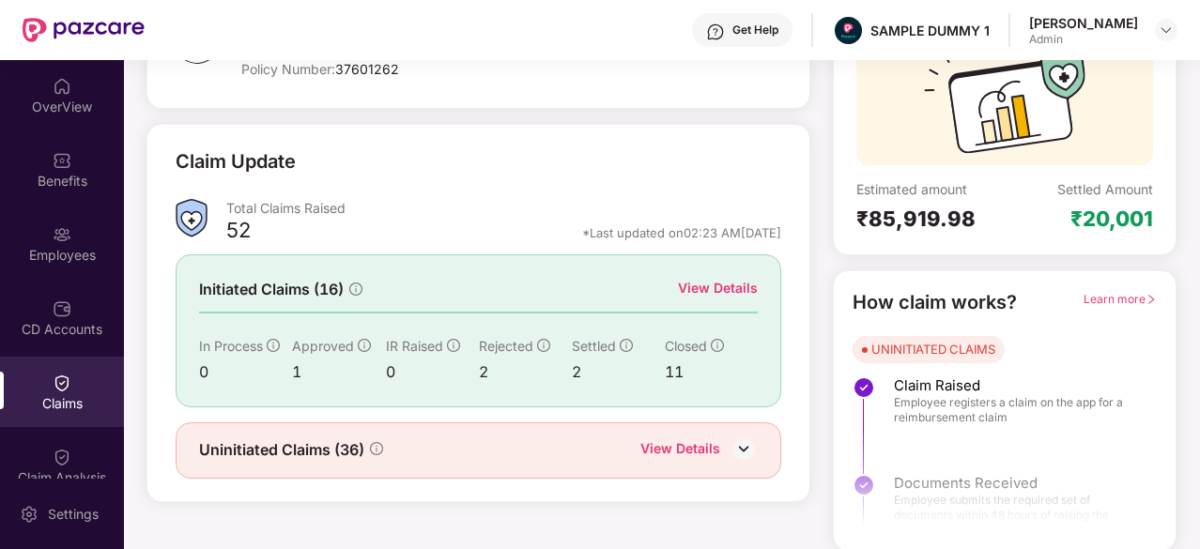
click at [728, 285] on div "View Details" at bounding box center [718, 288] width 80 height 21
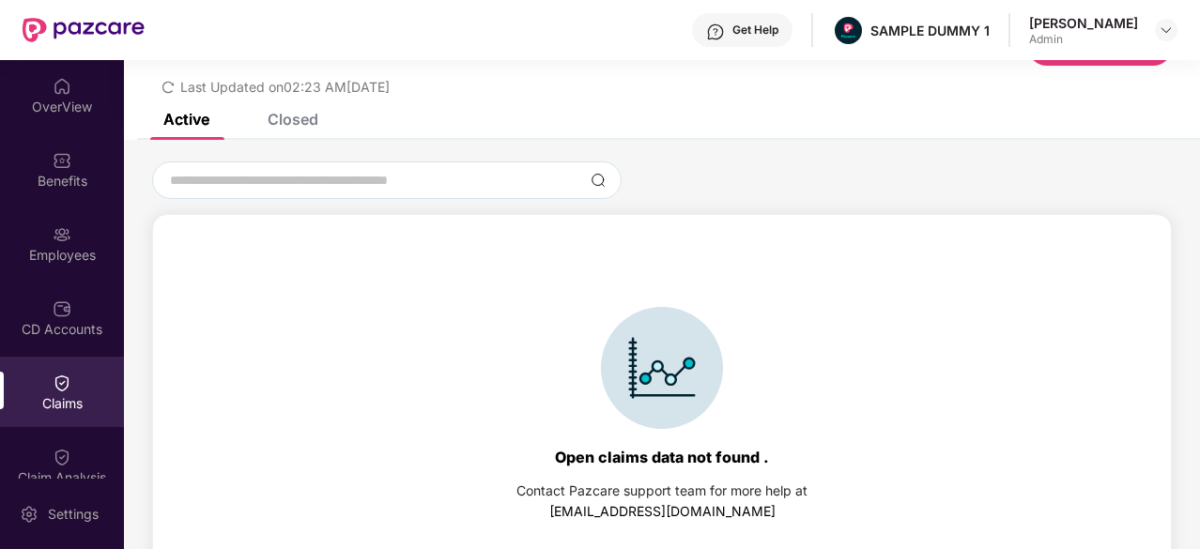
scroll to position [86, 0]
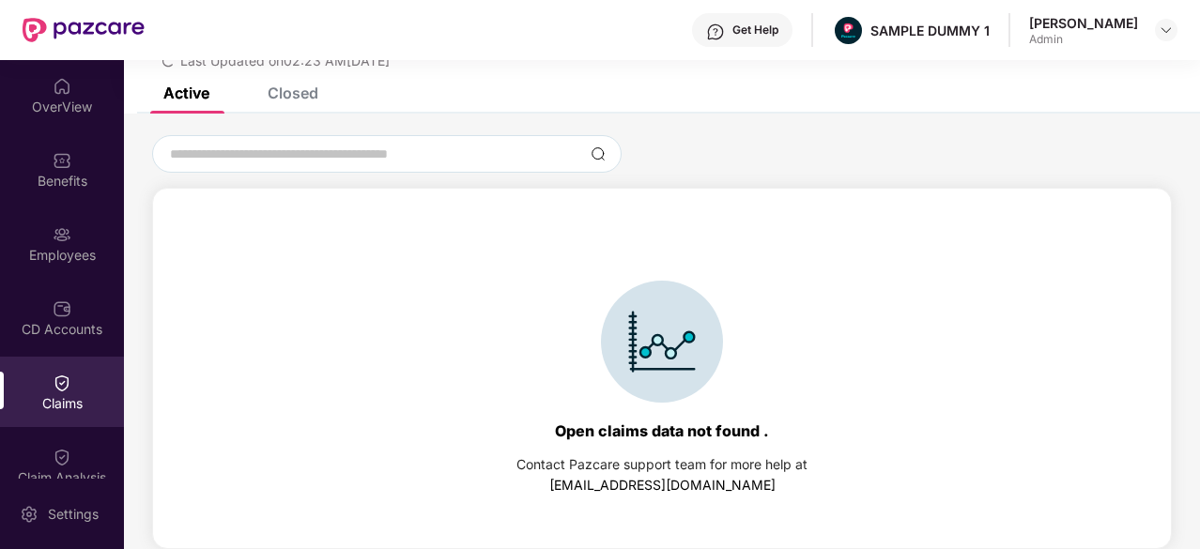
click at [295, 89] on div "Closed" at bounding box center [293, 93] width 51 height 19
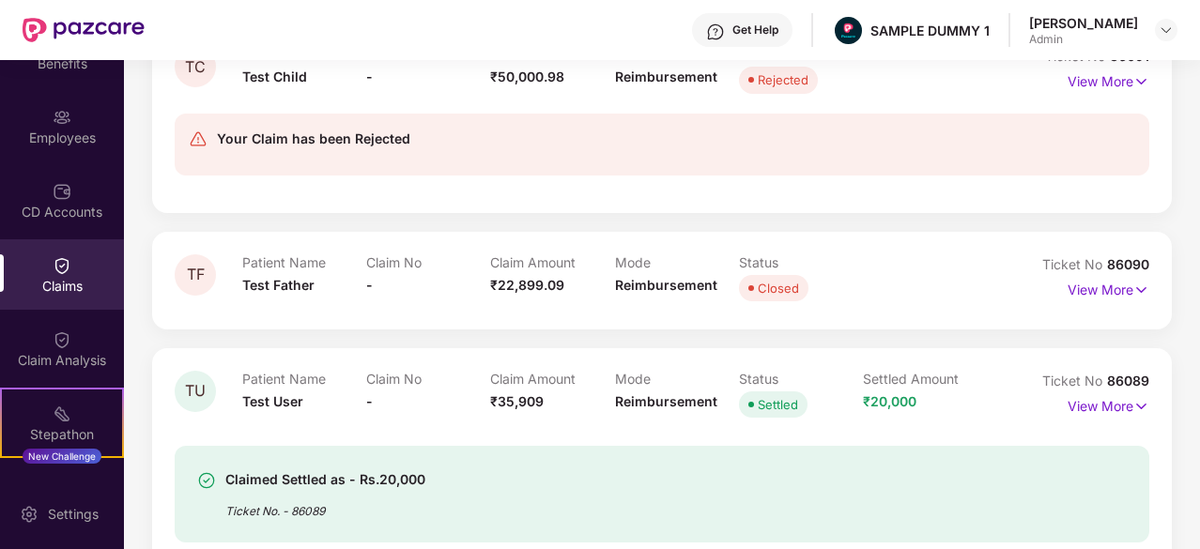
scroll to position [116, 0]
click at [68, 343] on div "Claim Analysis" at bounding box center [62, 350] width 124 height 70
